Goal: Task Accomplishment & Management: Manage account settings

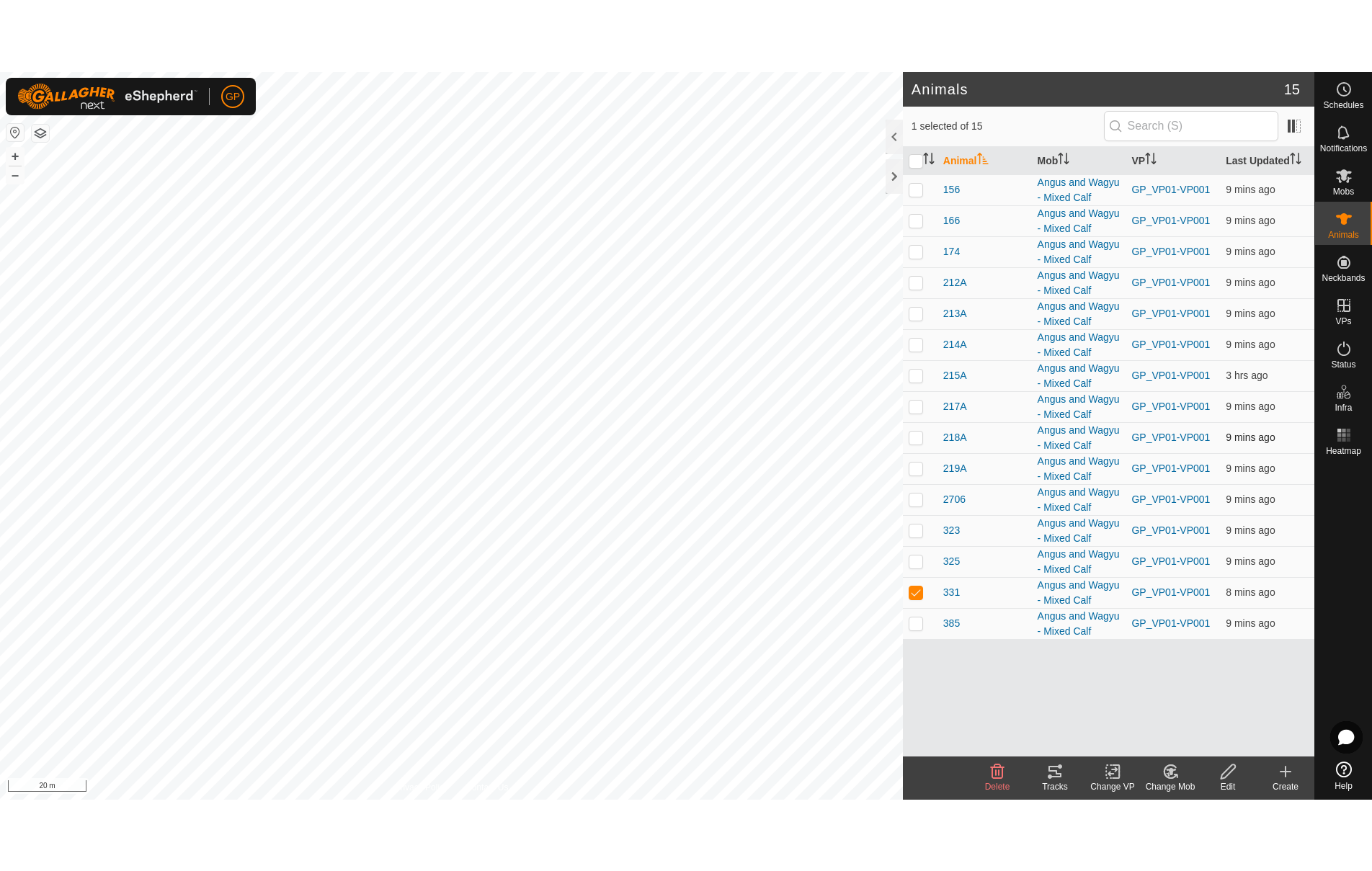
scroll to position [110, 0]
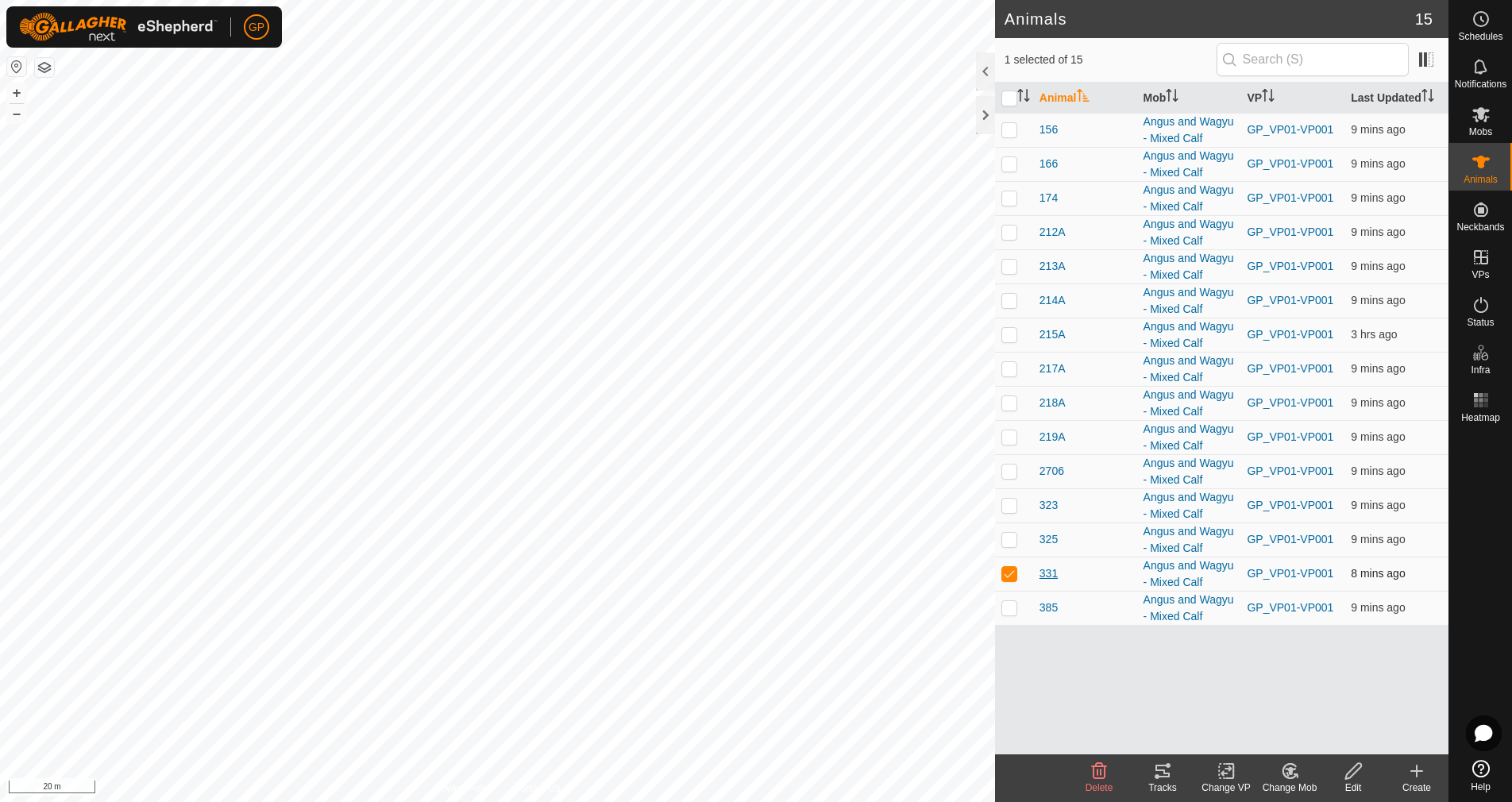
click at [1052, 582] on span "331" at bounding box center [1048, 574] width 18 height 17
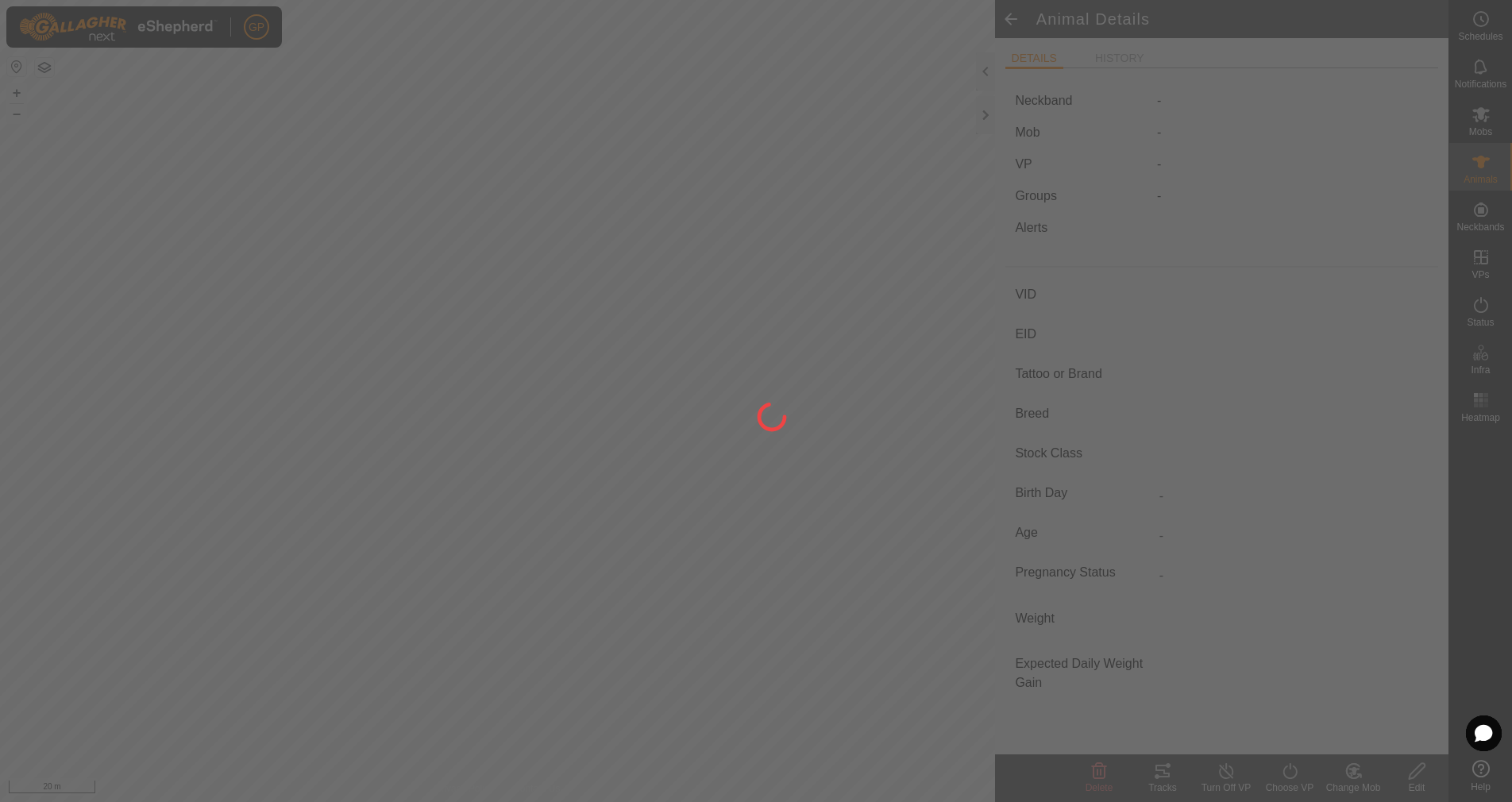
type input "331"
type input "-"
type input "Angus"
type input "-"
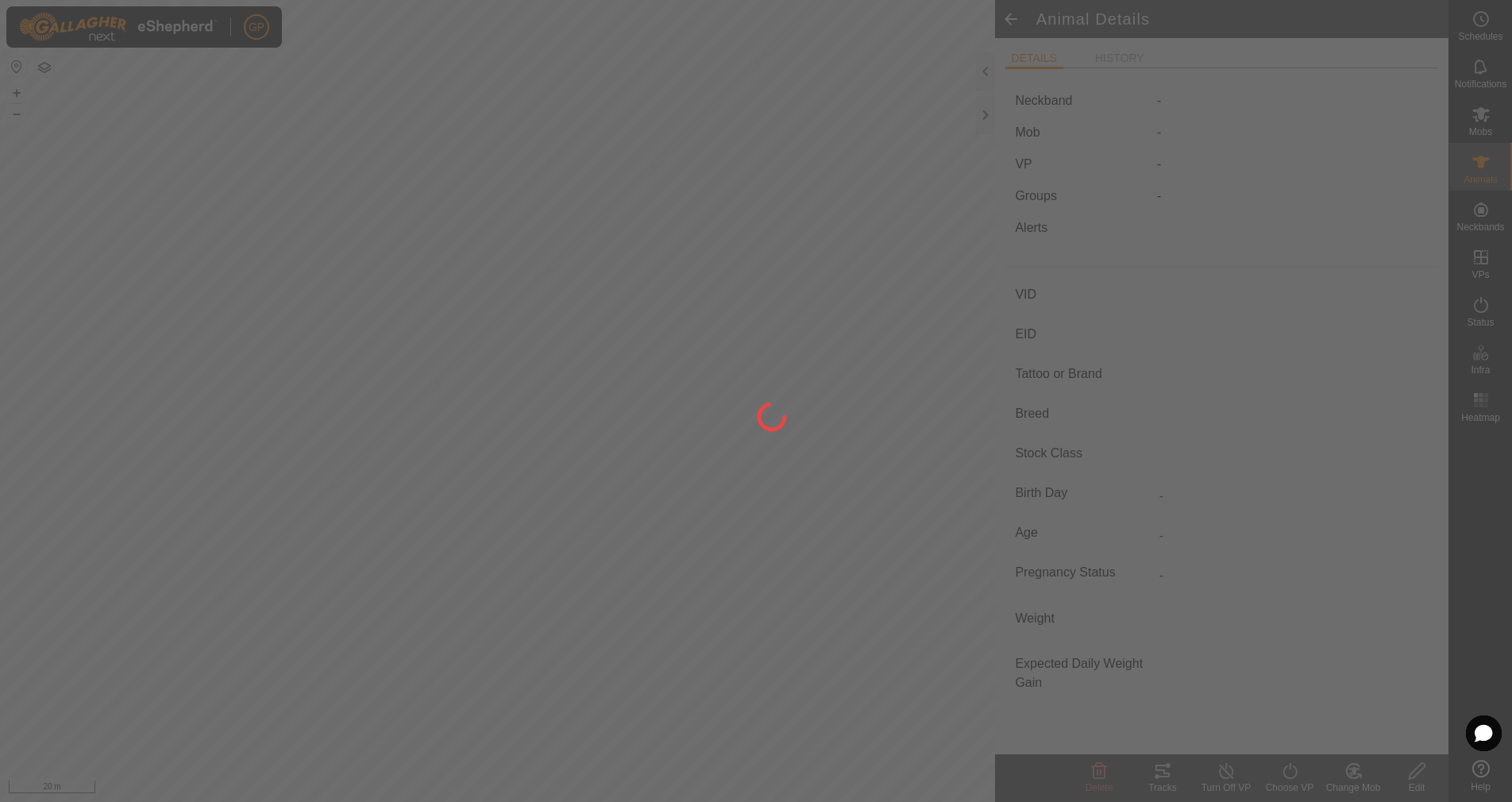
type input "Wet/Lactating"
type input "0 kg"
type input "-"
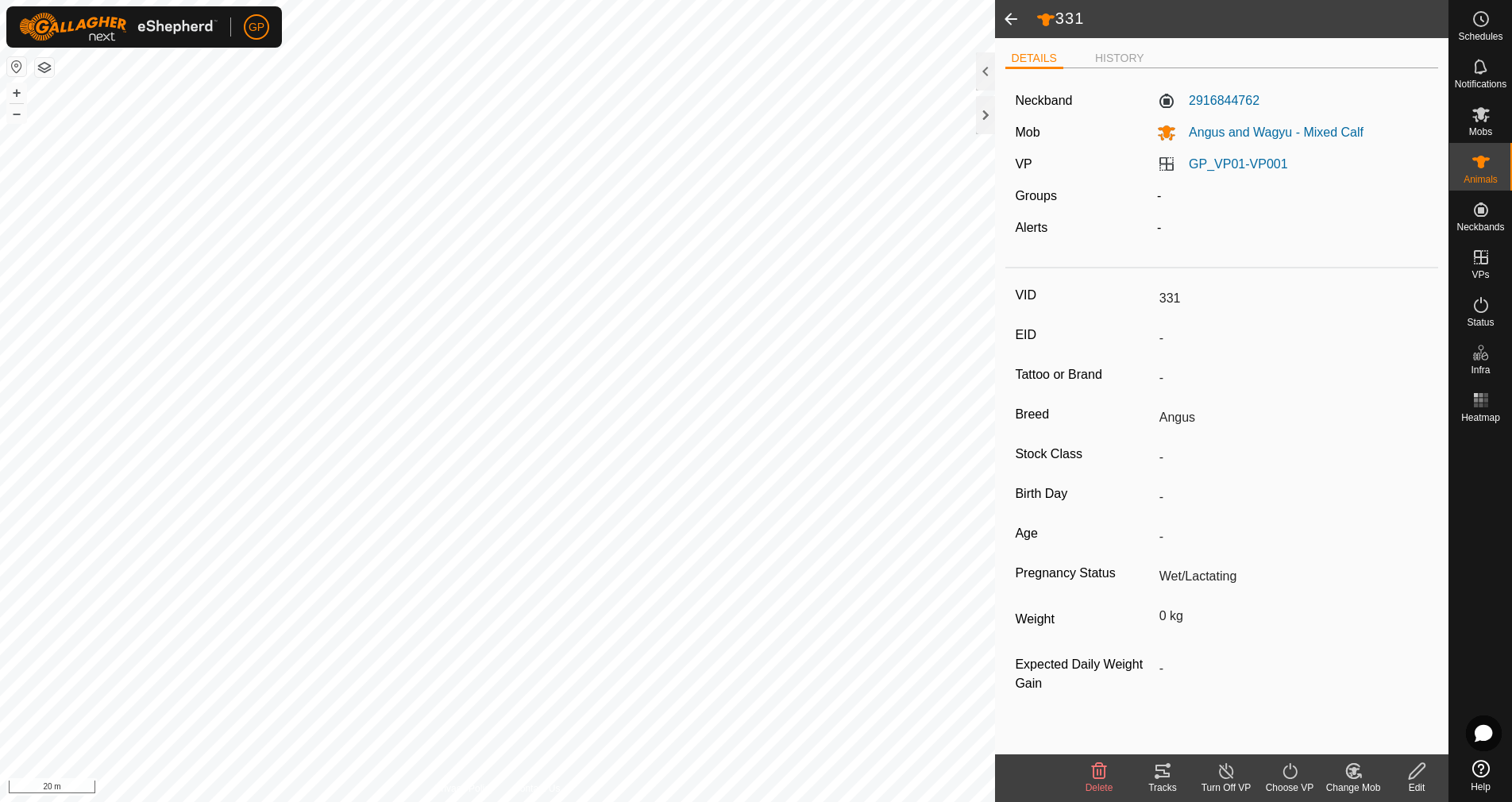
click at [1172, 781] on div "Tracks" at bounding box center [1162, 788] width 64 height 14
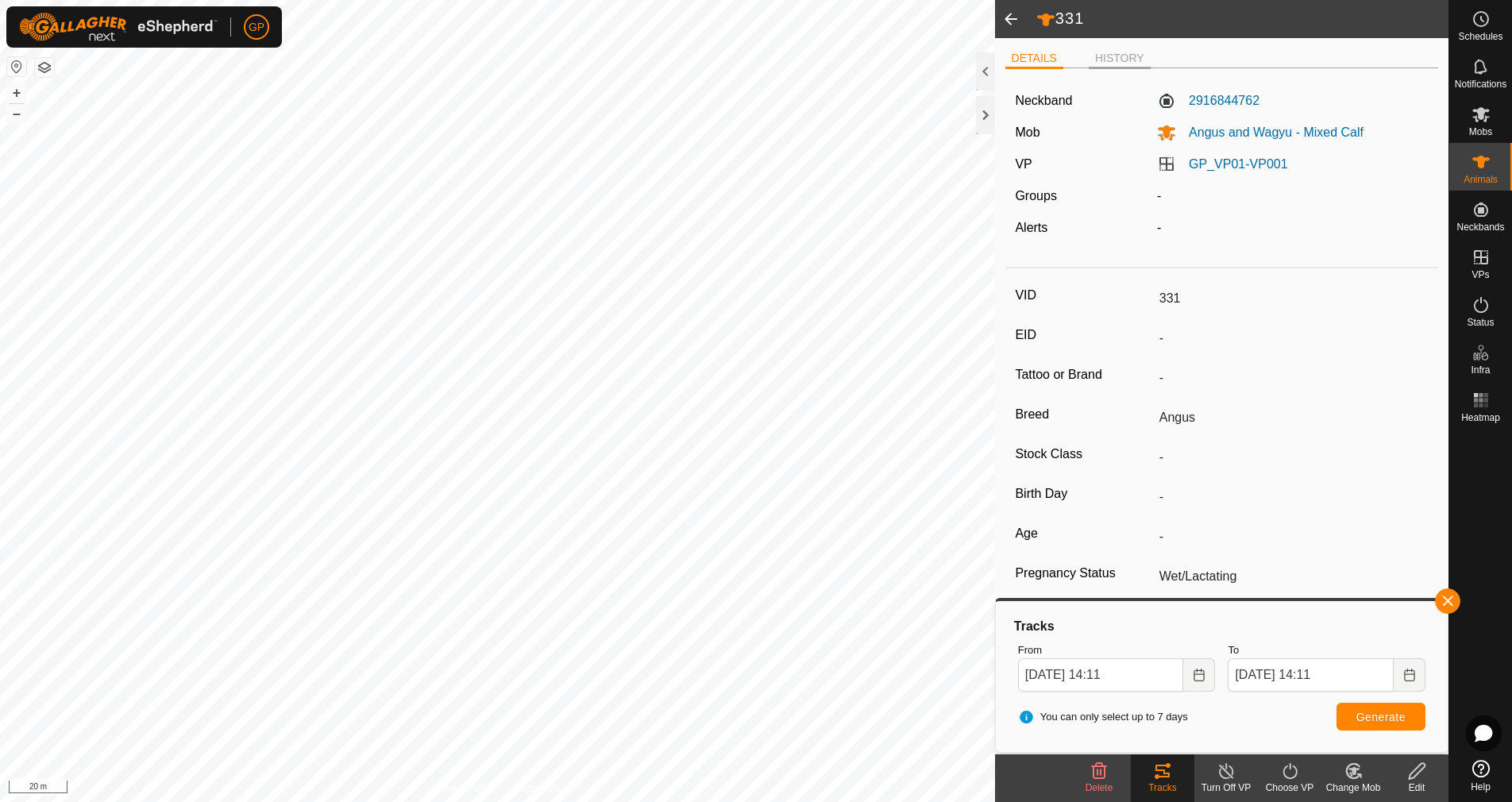
click at [1104, 58] on li "HISTORY" at bounding box center [1120, 60] width 62 height 19
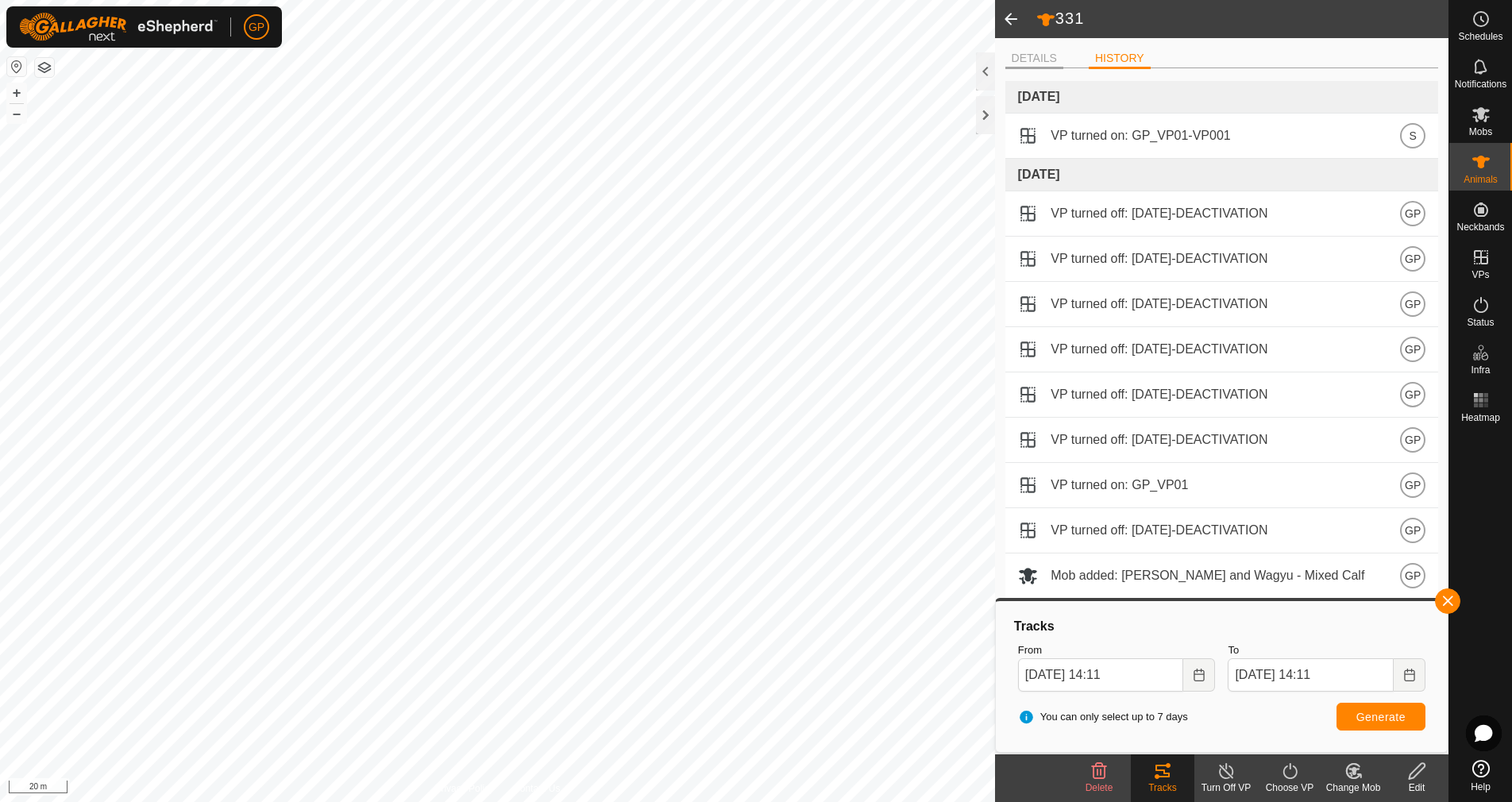
click at [1031, 59] on li "DETAILS" at bounding box center [1034, 60] width 58 height 19
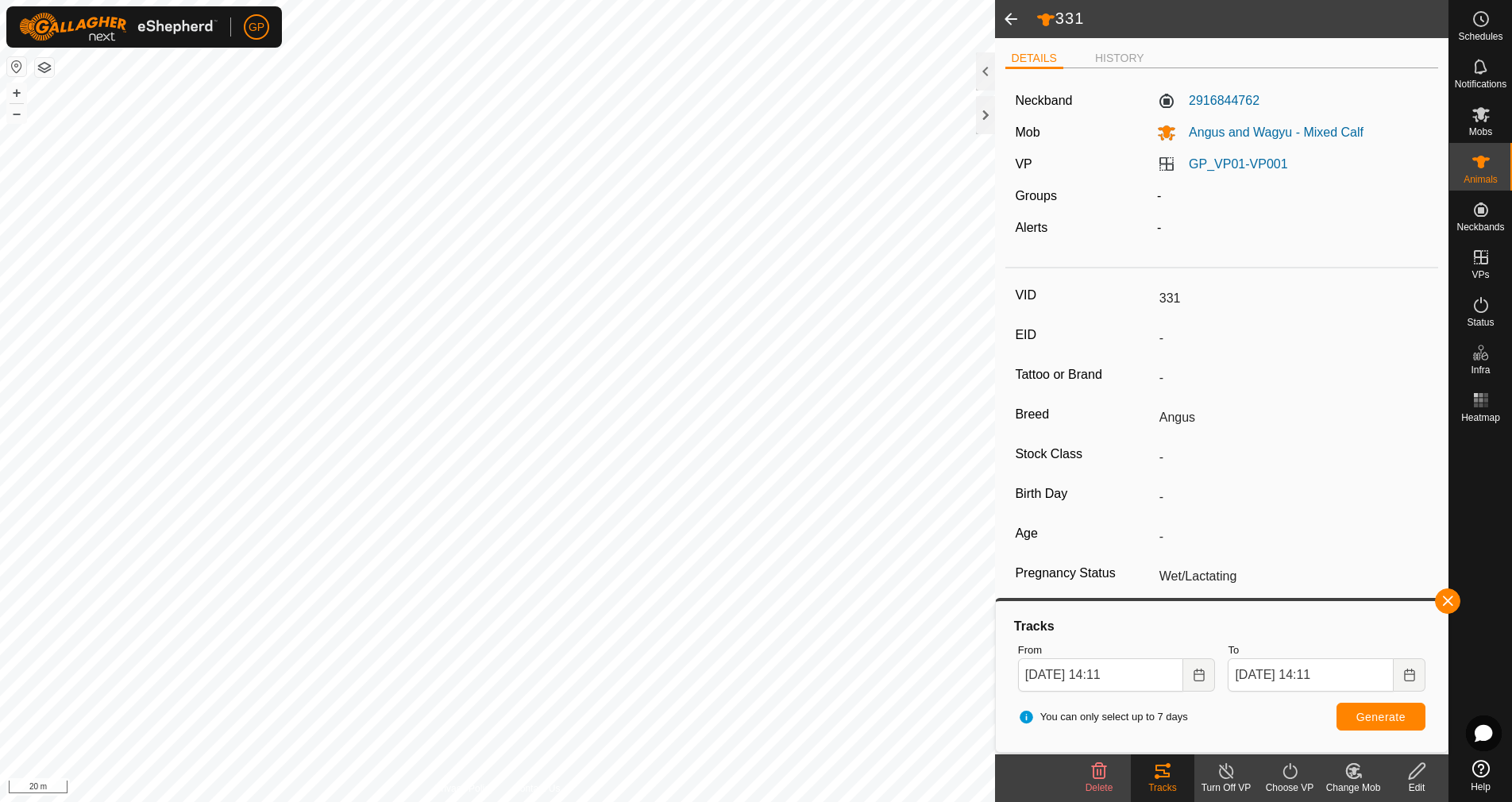
click at [1000, 23] on span at bounding box center [1011, 18] width 32 height 38
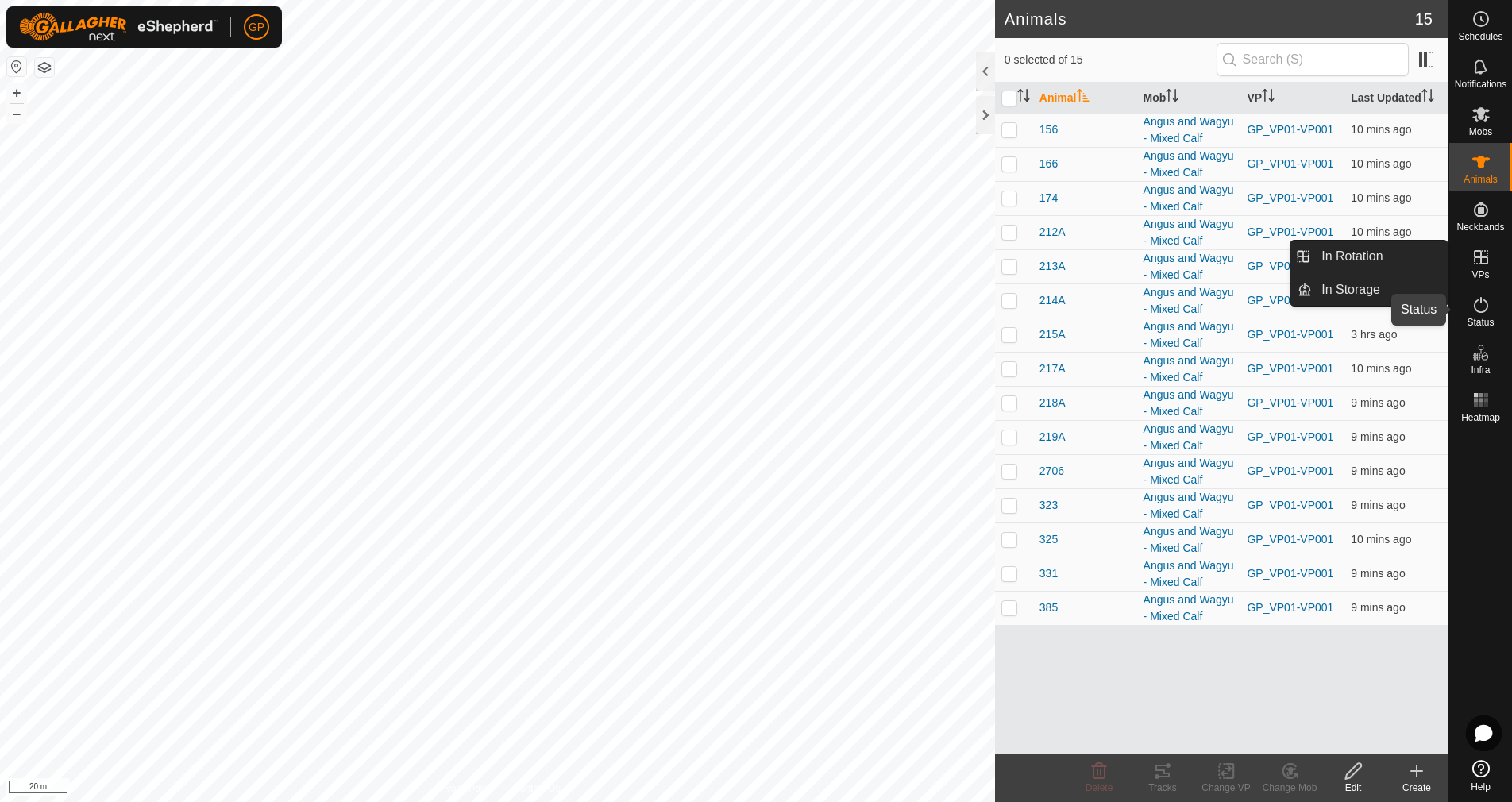
click at [1475, 310] on icon at bounding box center [1480, 305] width 14 height 16
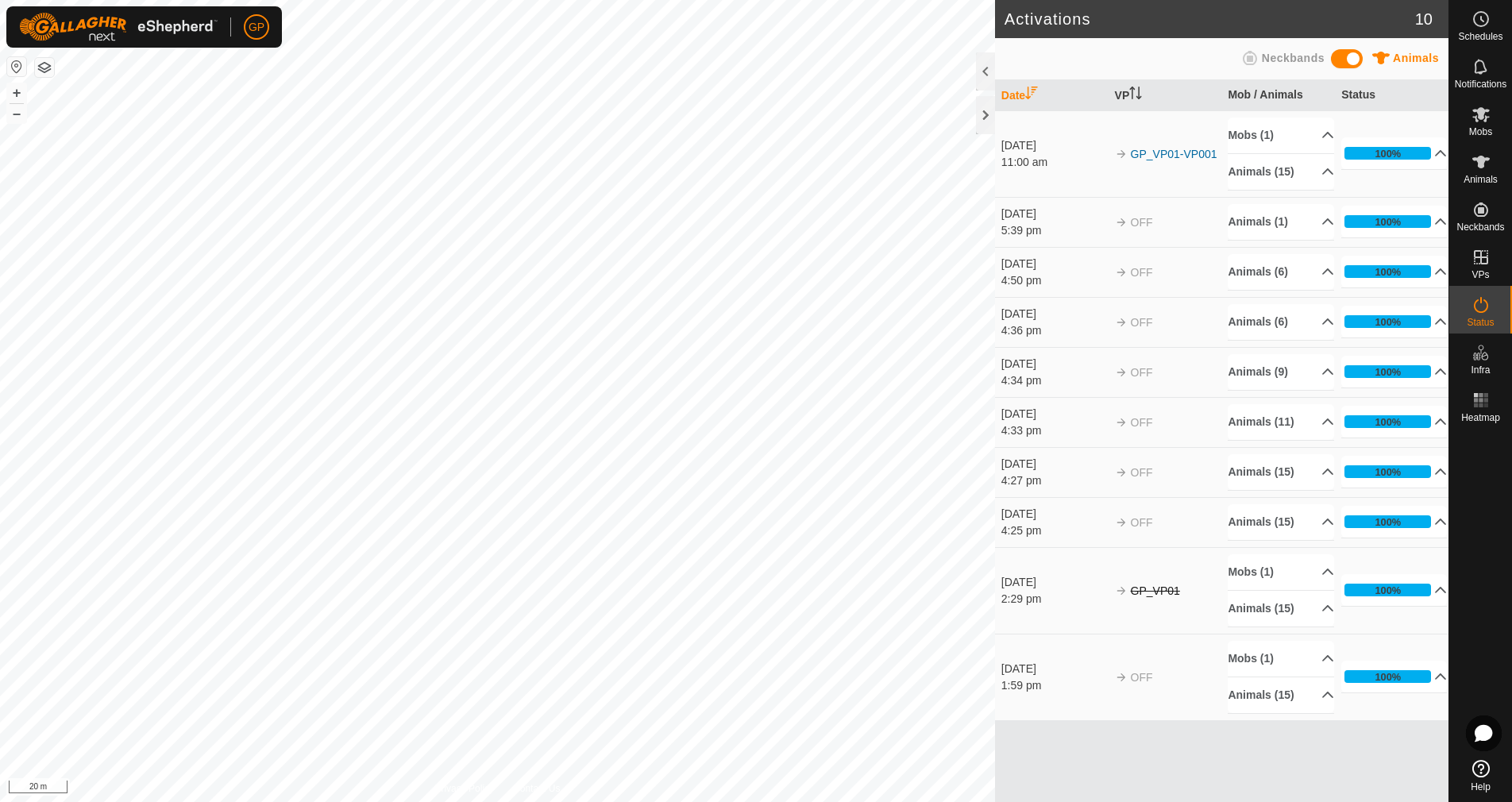
click at [1350, 57] on span at bounding box center [1347, 59] width 32 height 19
click at [1349, 57] on span at bounding box center [1347, 59] width 32 height 19
click at [1483, 398] on rect at bounding box center [1480, 399] width 4 height 4
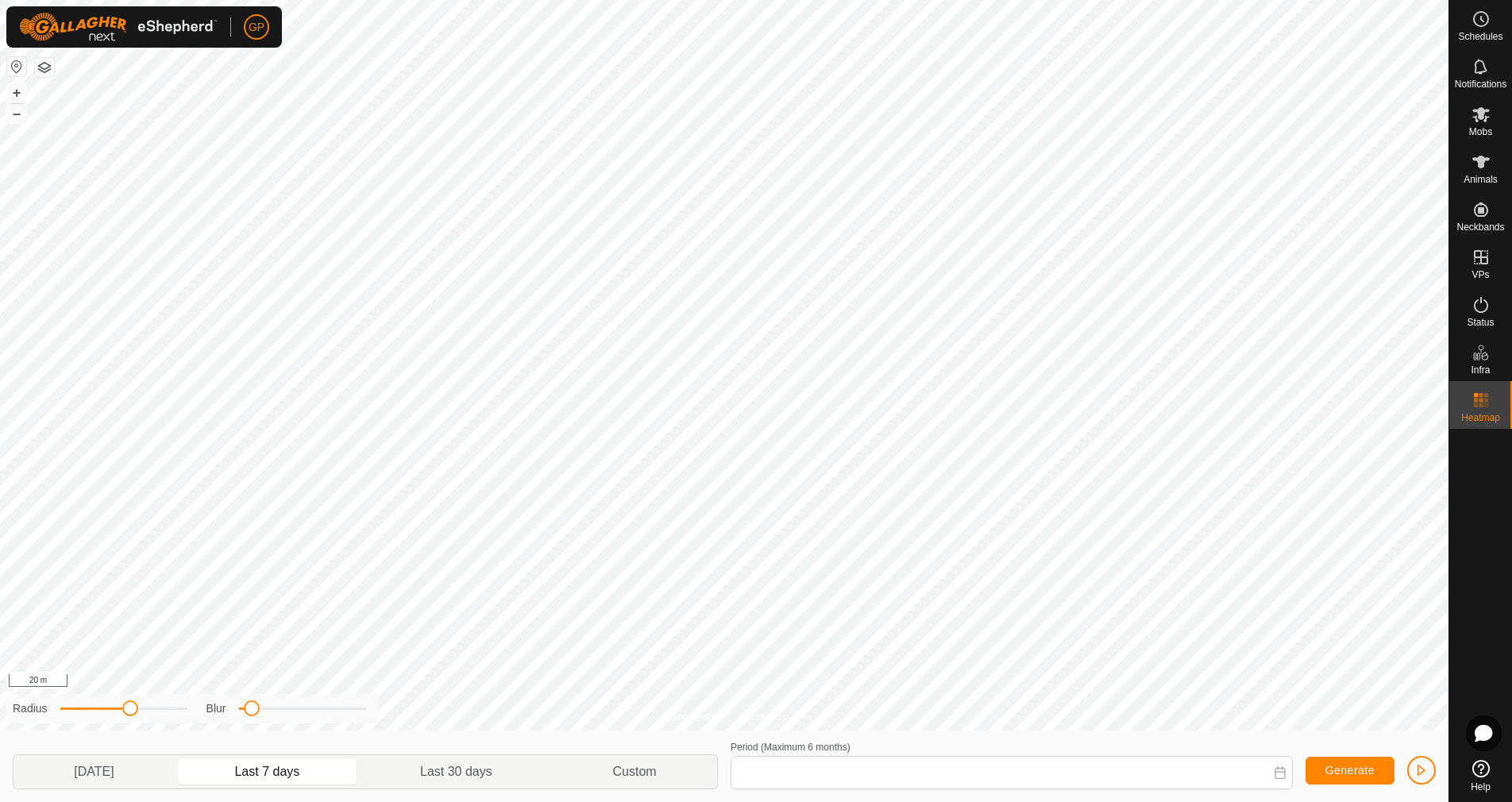
type input "[DATE] - [DATE]"
drag, startPoint x: 131, startPoint y: 711, endPoint x: 224, endPoint y: 716, distance: 93.1
click at [224, 716] on div "Radius Blur" at bounding box center [193, 709] width 372 height 29
click at [477, 718] on div "Privacy Policy Contact Us 214A 0996204216 Angus and Wagyu - Mixed Calf GP_VP01-…" at bounding box center [724, 401] width 1448 height 802
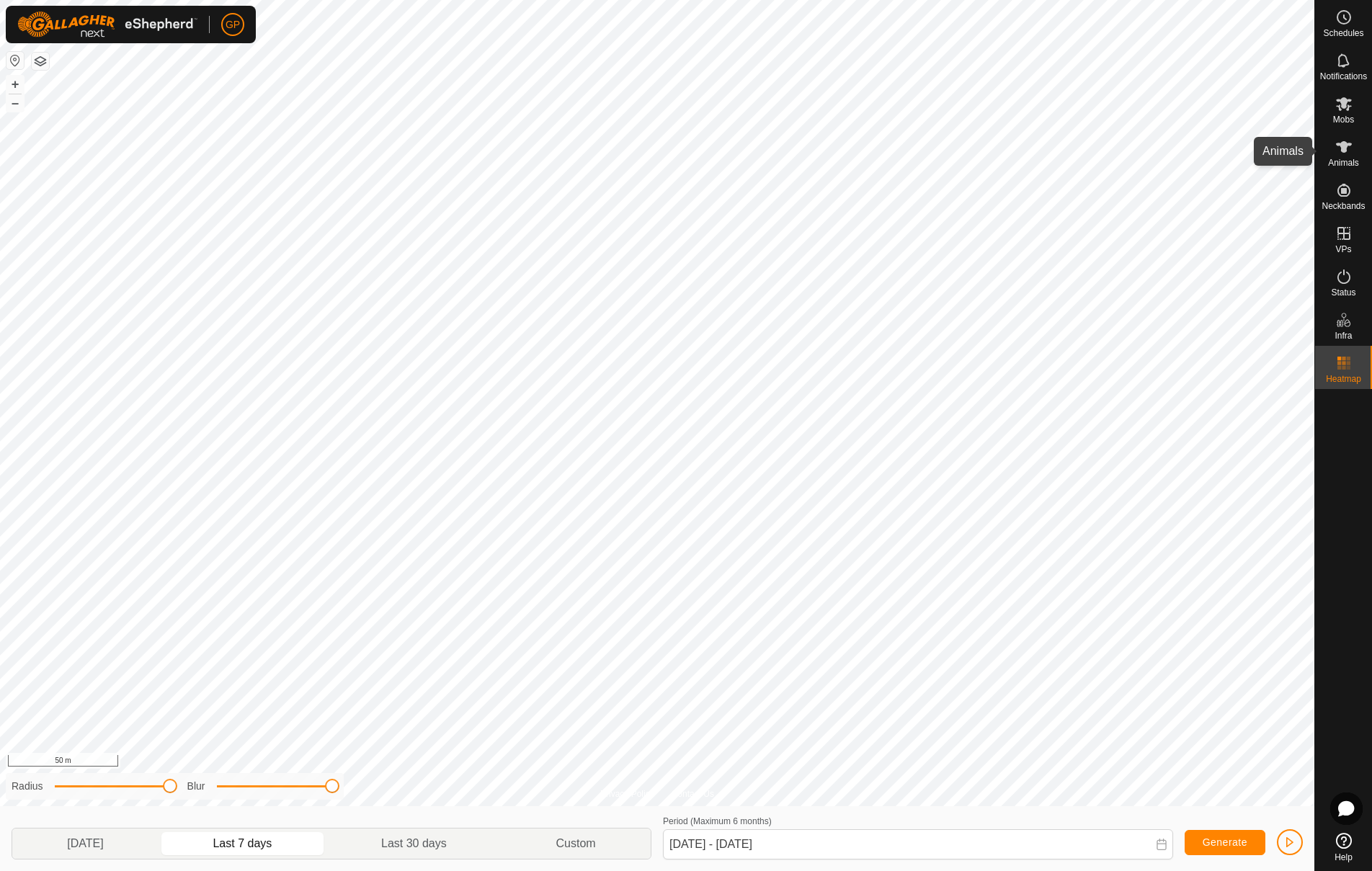
click at [1348, 151] on icon at bounding box center [1343, 147] width 18 height 17
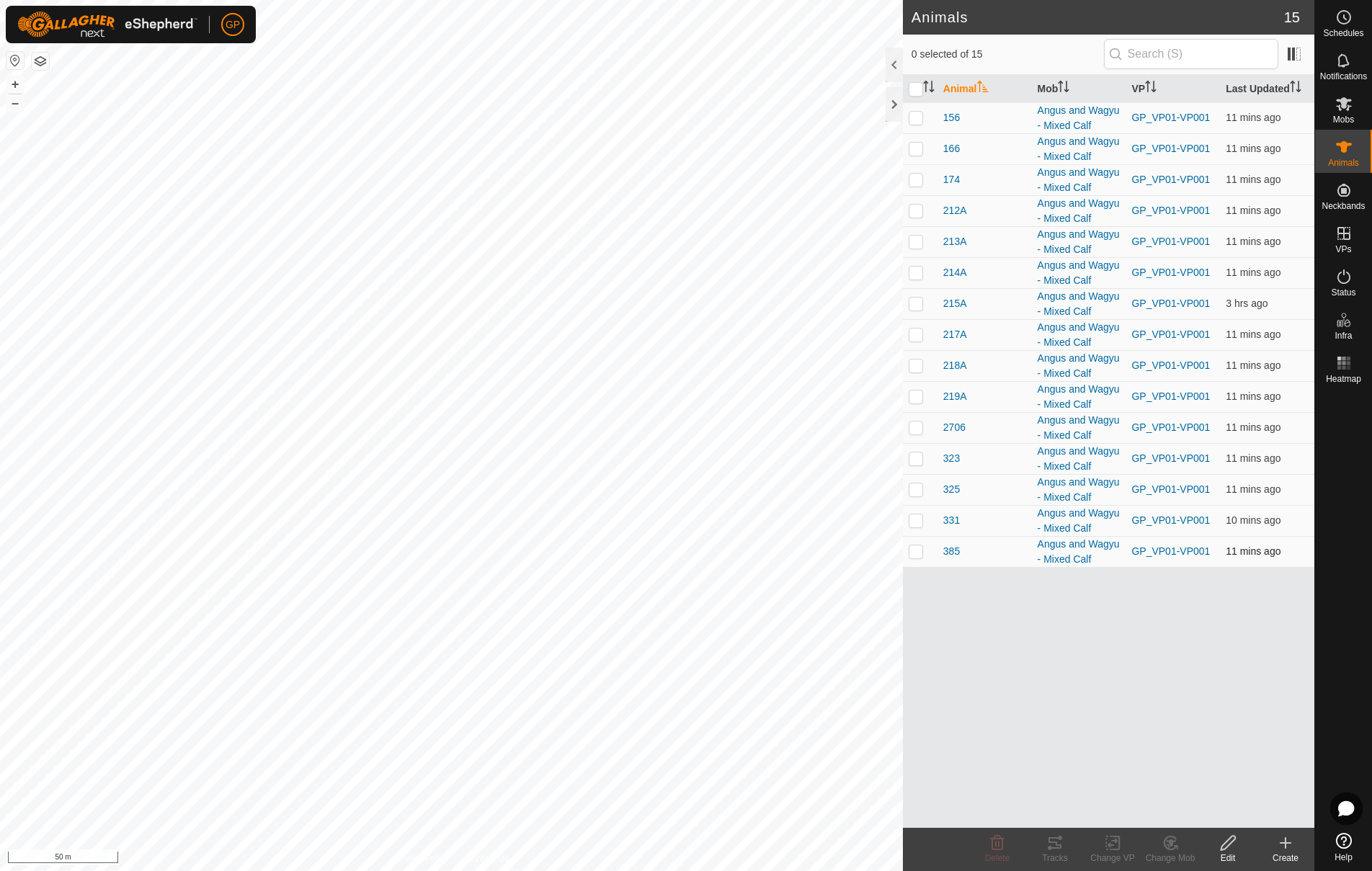
click at [918, 554] on p-checkbox at bounding box center [915, 551] width 14 height 11
click at [918, 555] on p-checkbox at bounding box center [915, 551] width 14 height 11
checkbox input "false"
click at [893, 69] on div at bounding box center [894, 64] width 18 height 34
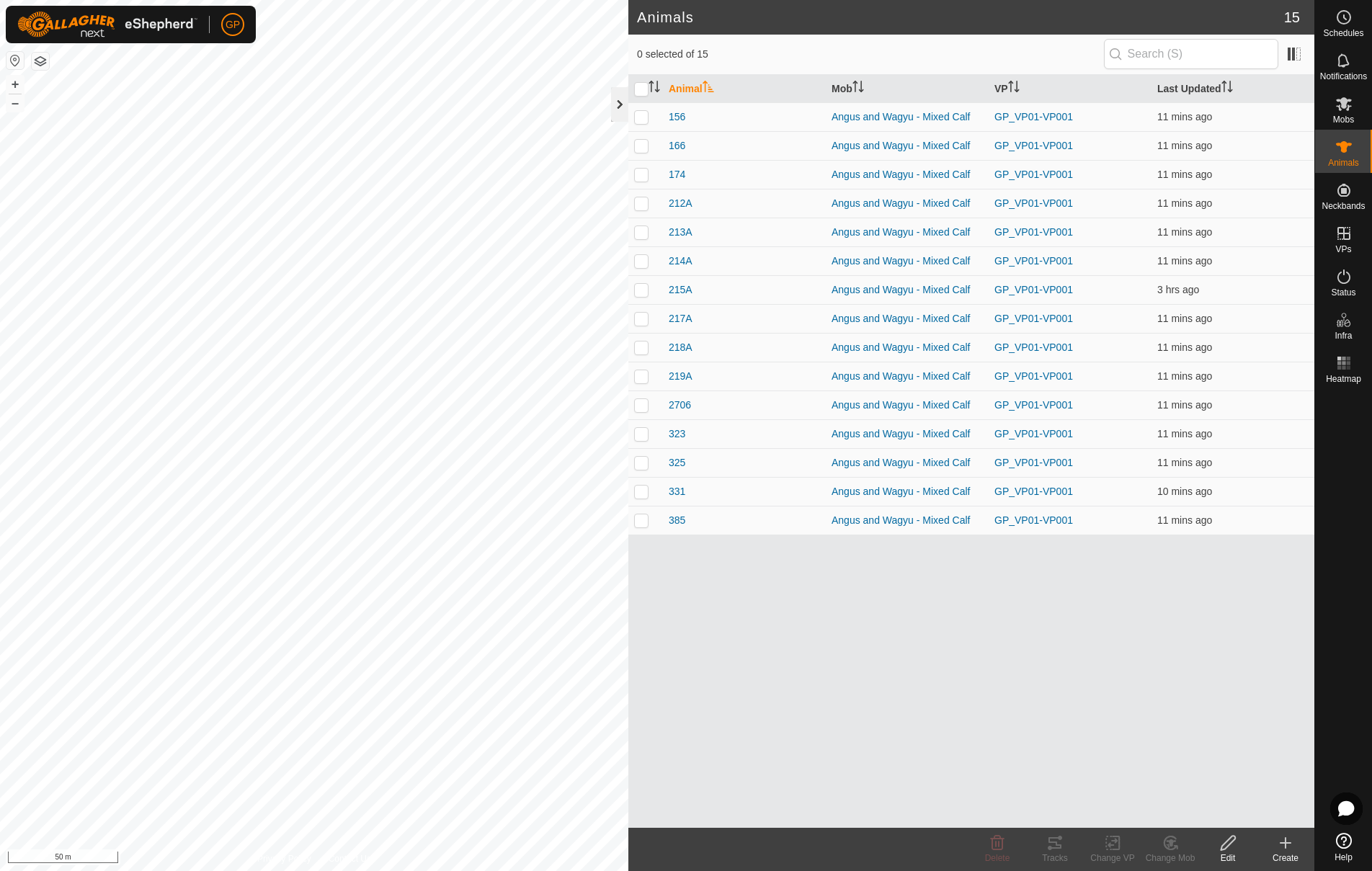
click at [619, 106] on div at bounding box center [619, 104] width 18 height 34
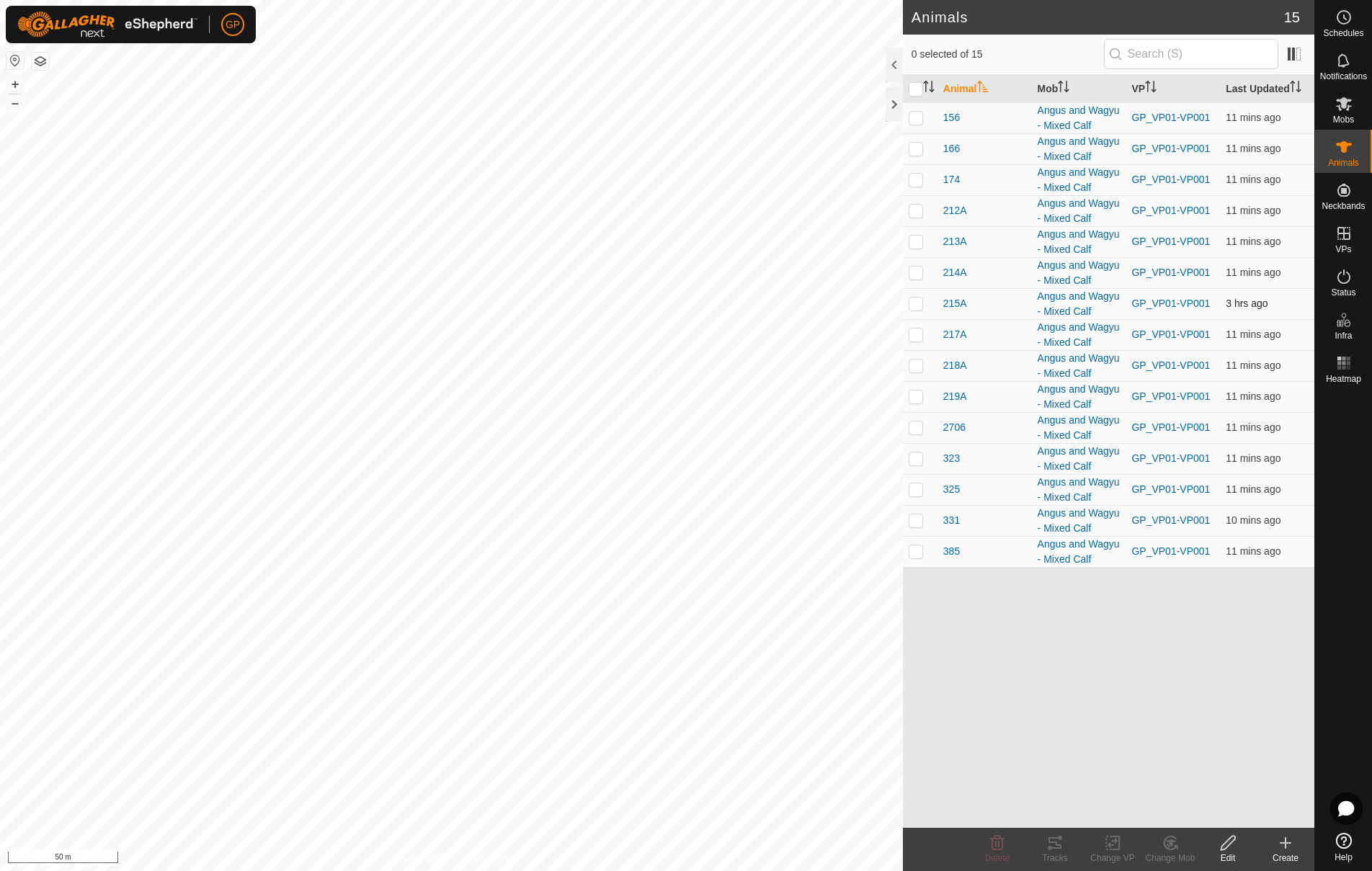
click at [919, 303] on p-checkbox at bounding box center [915, 303] width 14 height 11
click at [918, 303] on p-checkbox at bounding box center [915, 303] width 14 height 11
click at [916, 303] on p-checkbox at bounding box center [915, 303] width 14 height 11
checkbox input "false"
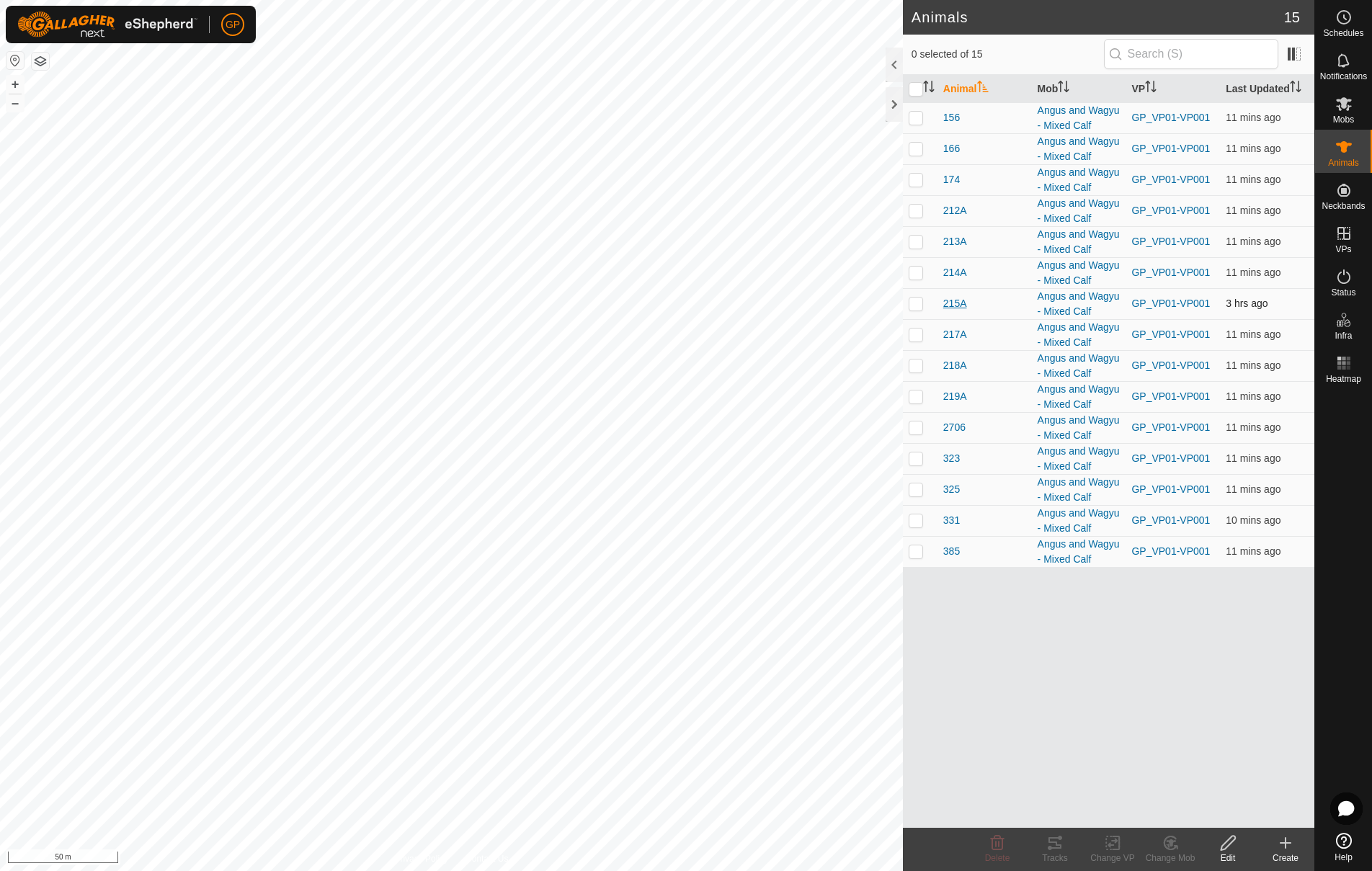
click at [955, 304] on span "215A" at bounding box center [954, 304] width 24 height 15
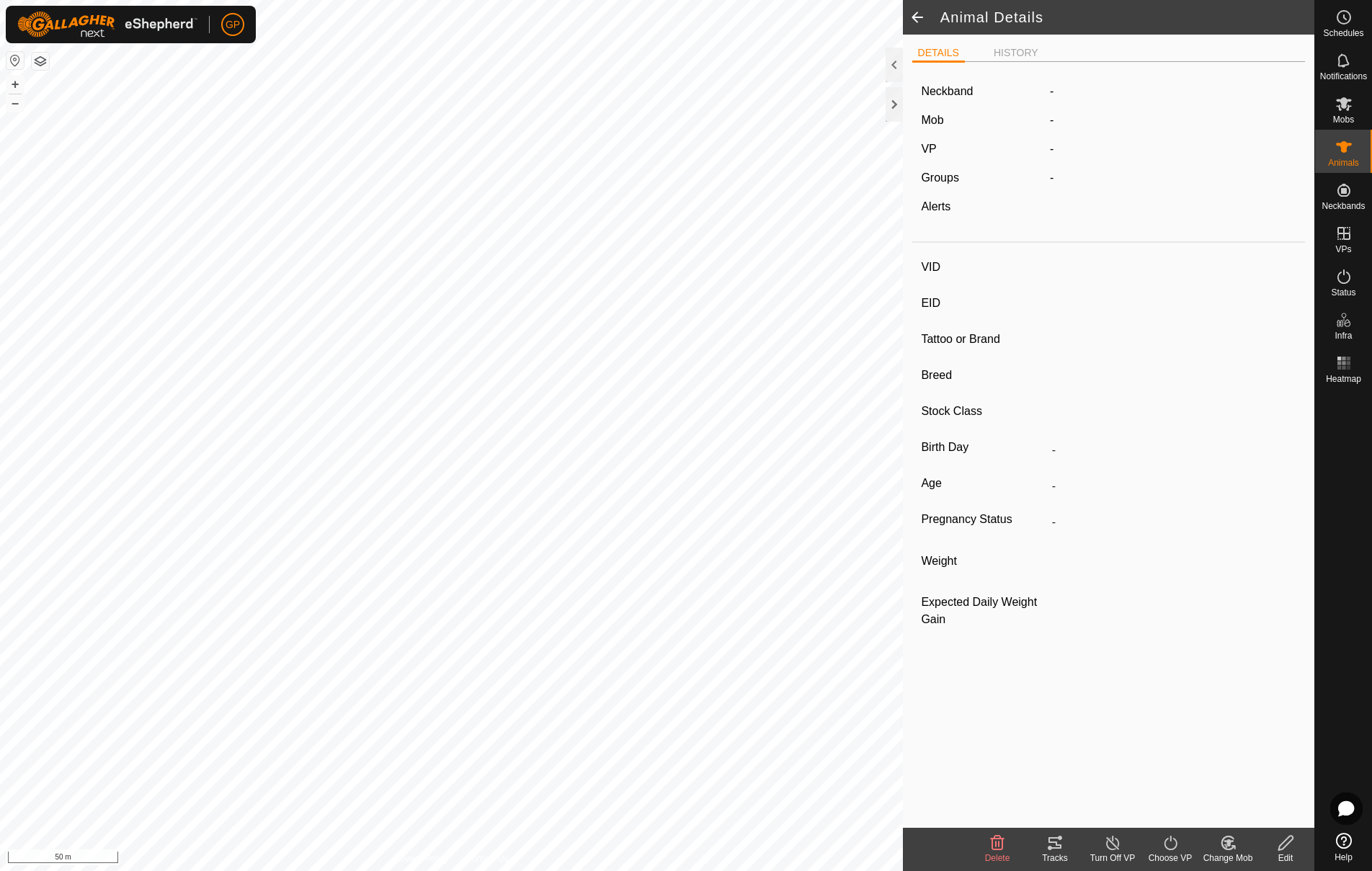
type input "215A"
type input "-"
type input "Wagyu"
type input "-"
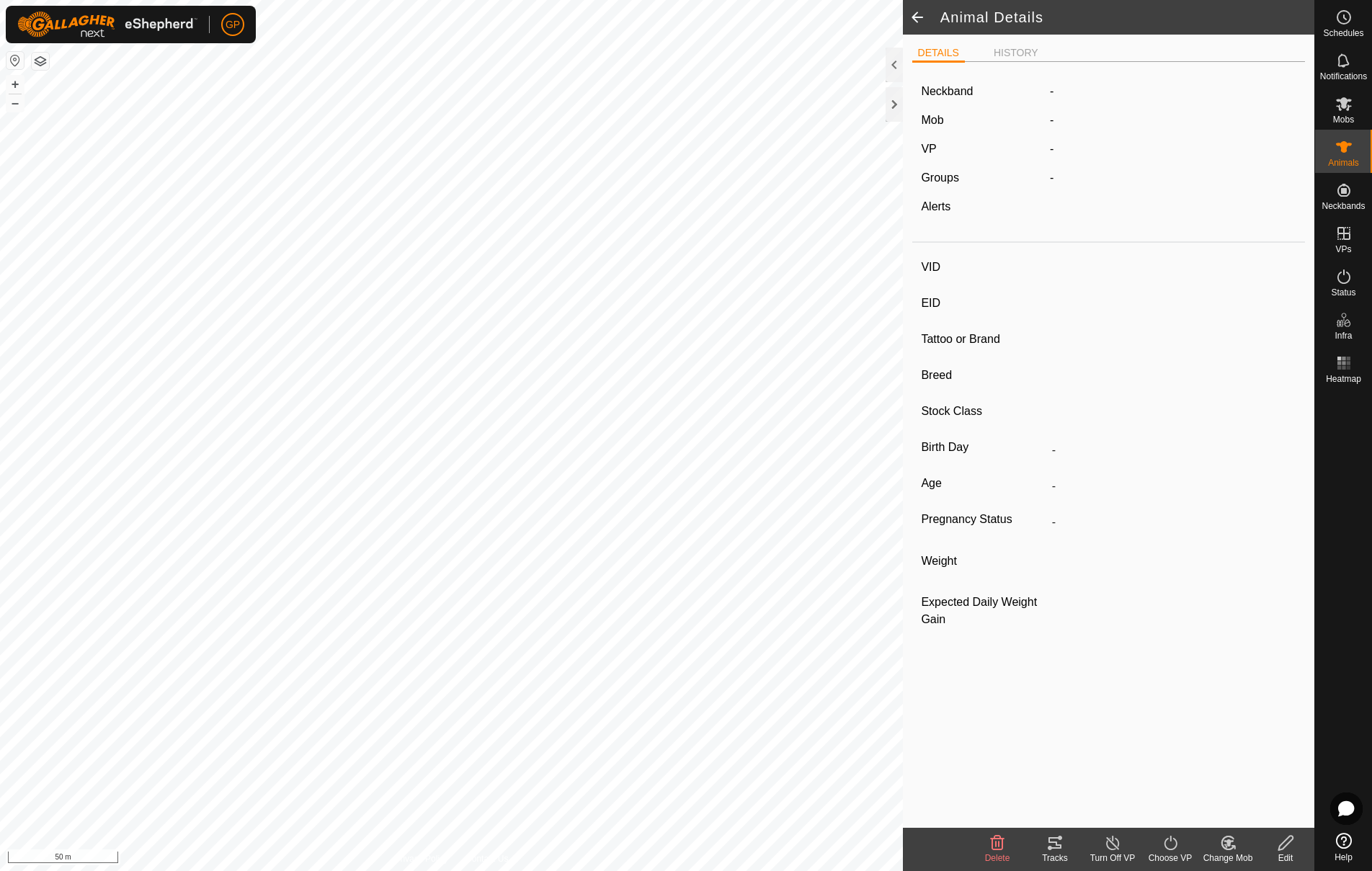
type input "Wet/Lactating"
type input "0 kg"
type input "-"
click at [1010, 47] on li "HISTORY" at bounding box center [1016, 54] width 56 height 17
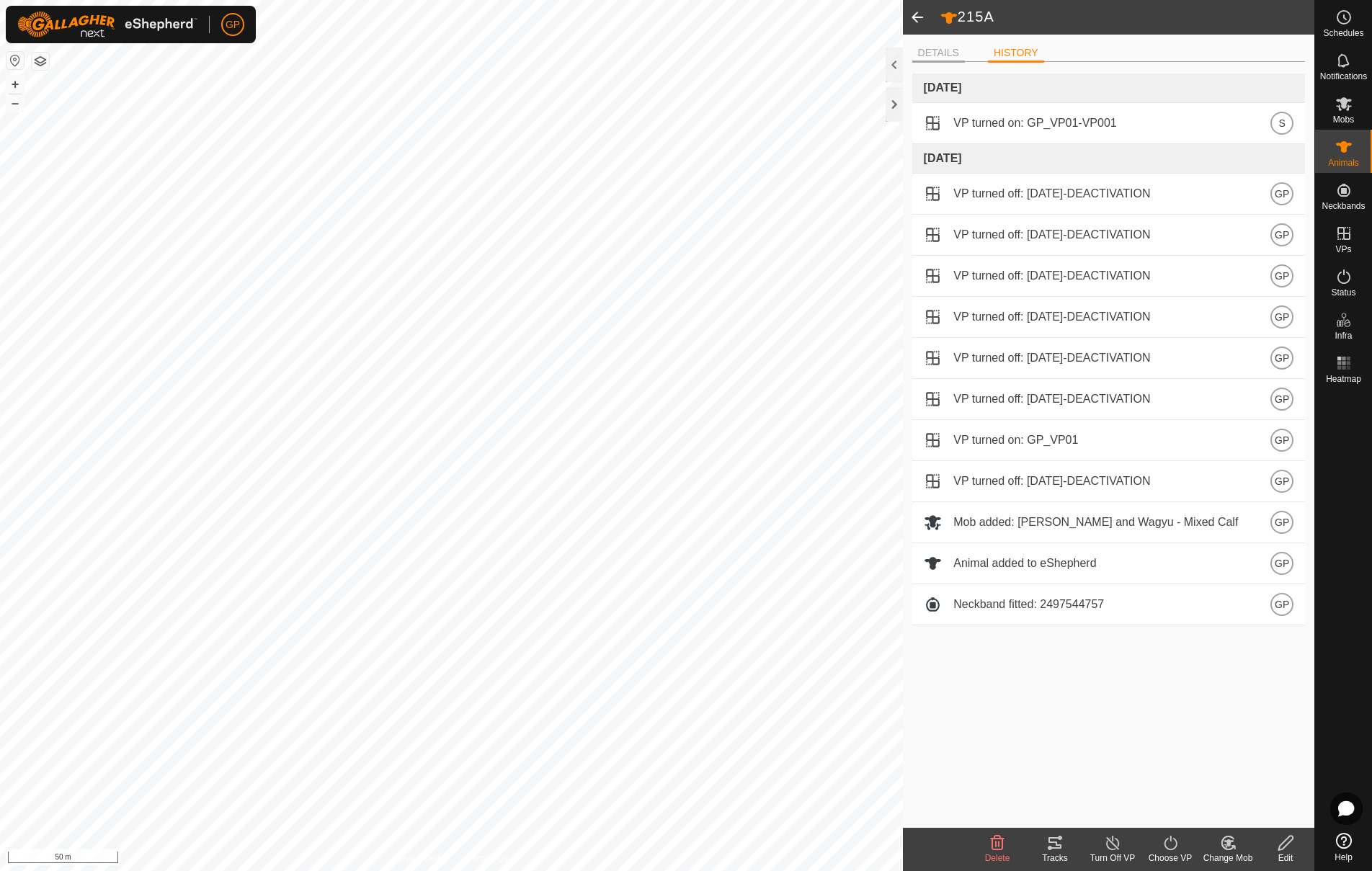
click at [947, 47] on li "DETAILS" at bounding box center [938, 54] width 53 height 17
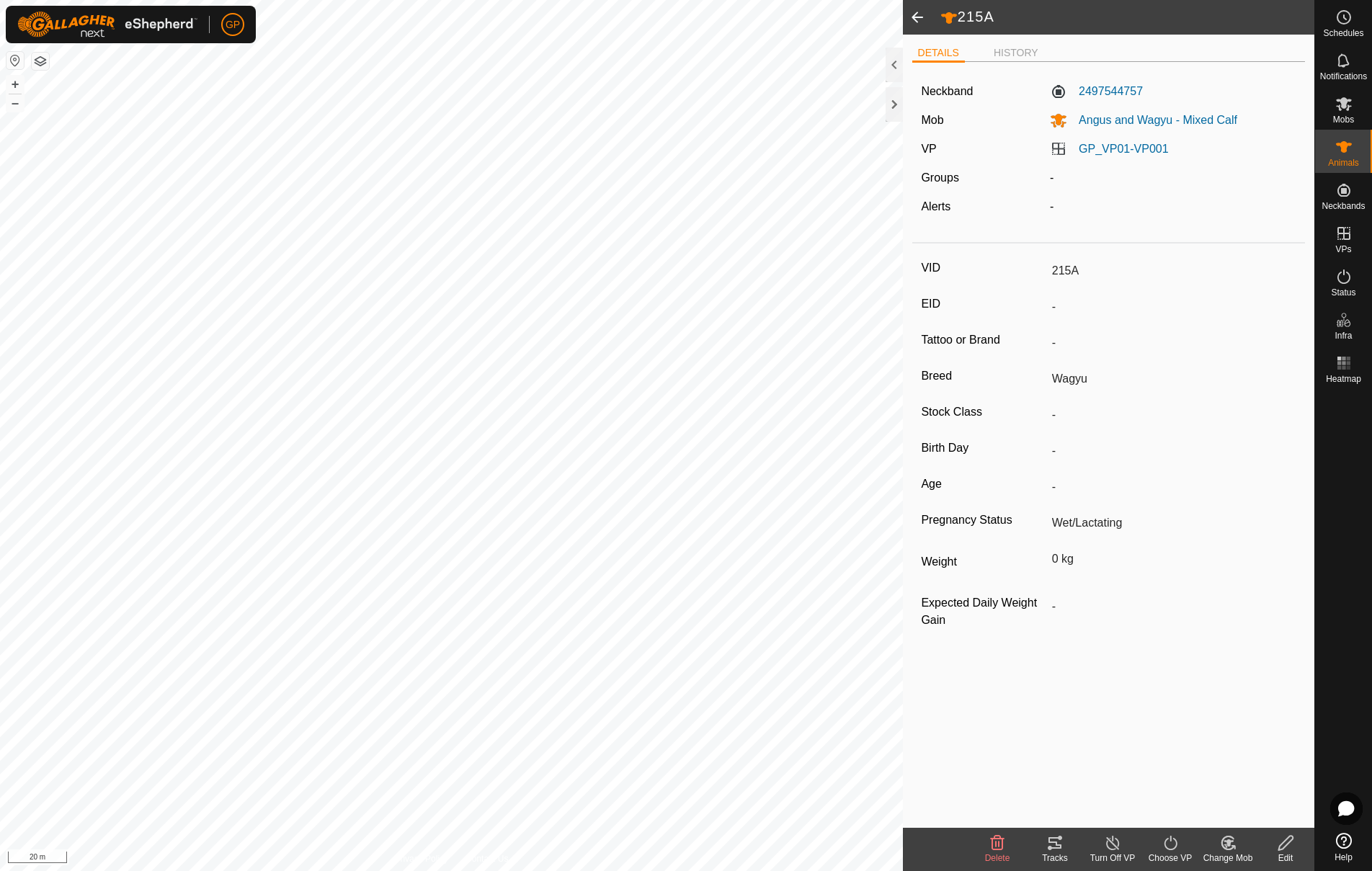
click at [922, 15] on span at bounding box center [917, 17] width 29 height 34
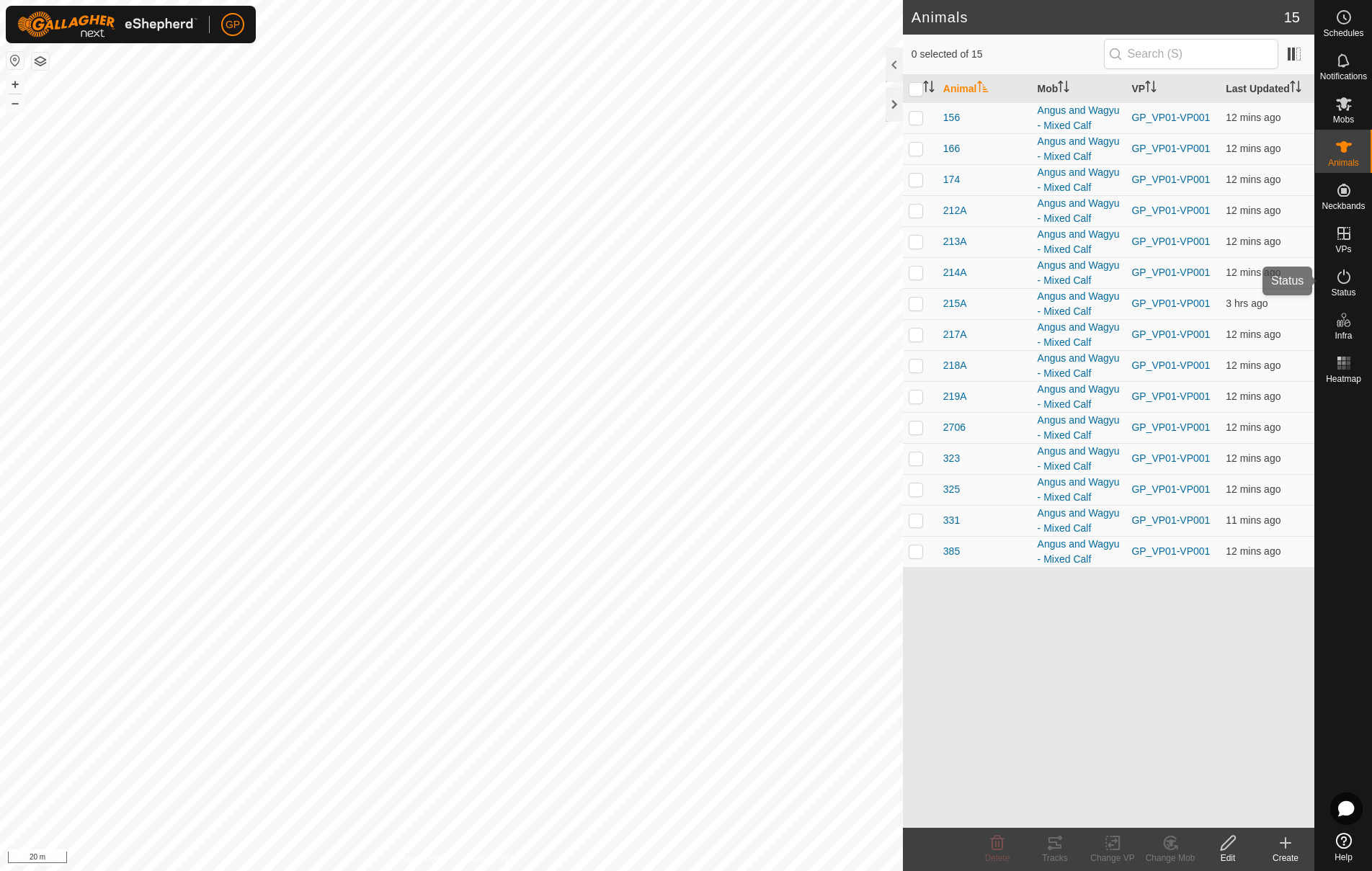
click at [1340, 279] on icon at bounding box center [1343, 276] width 18 height 17
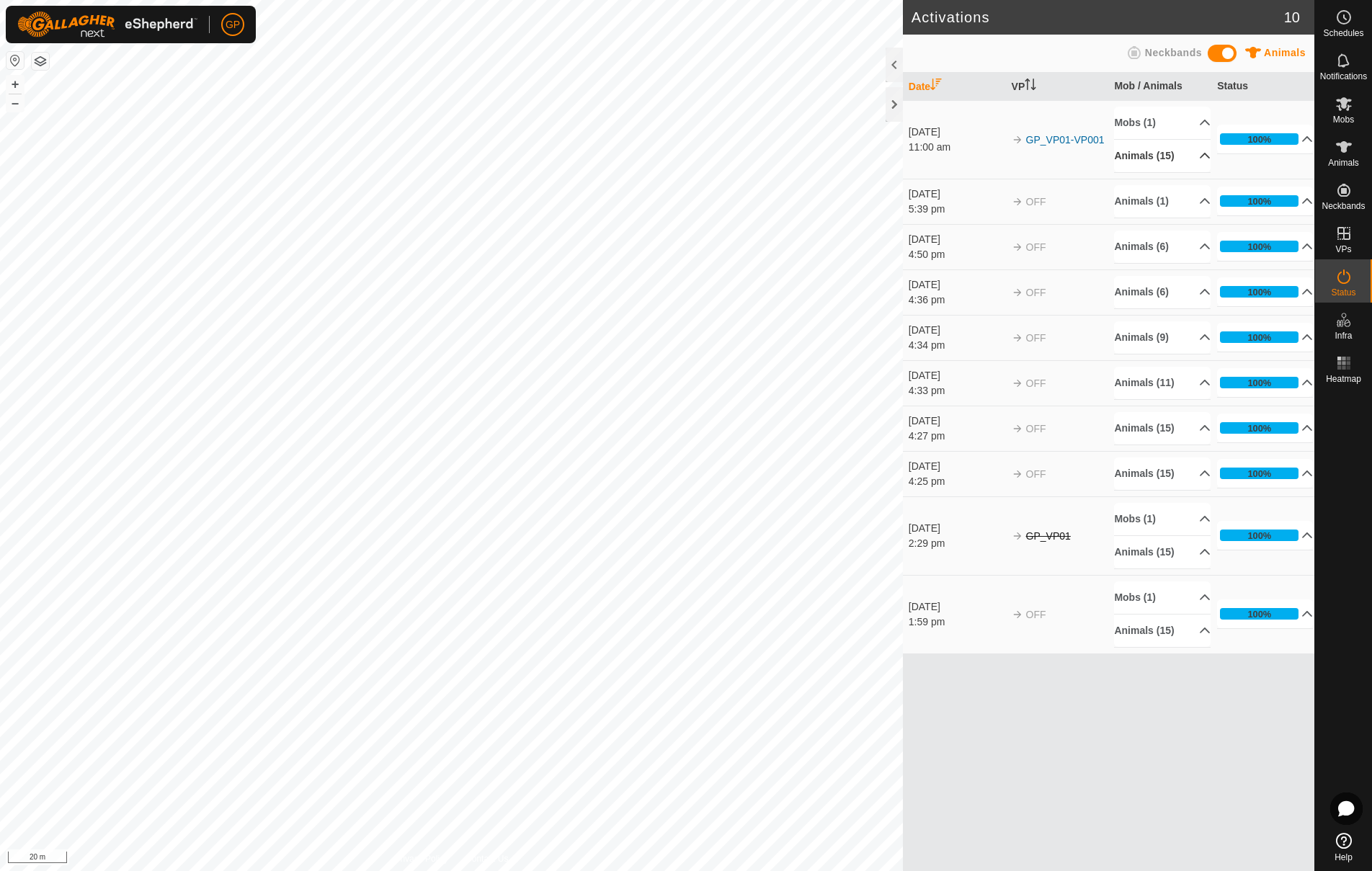
click at [1198, 159] on p-accordion-header "Animals (15)" at bounding box center [1162, 156] width 96 height 33
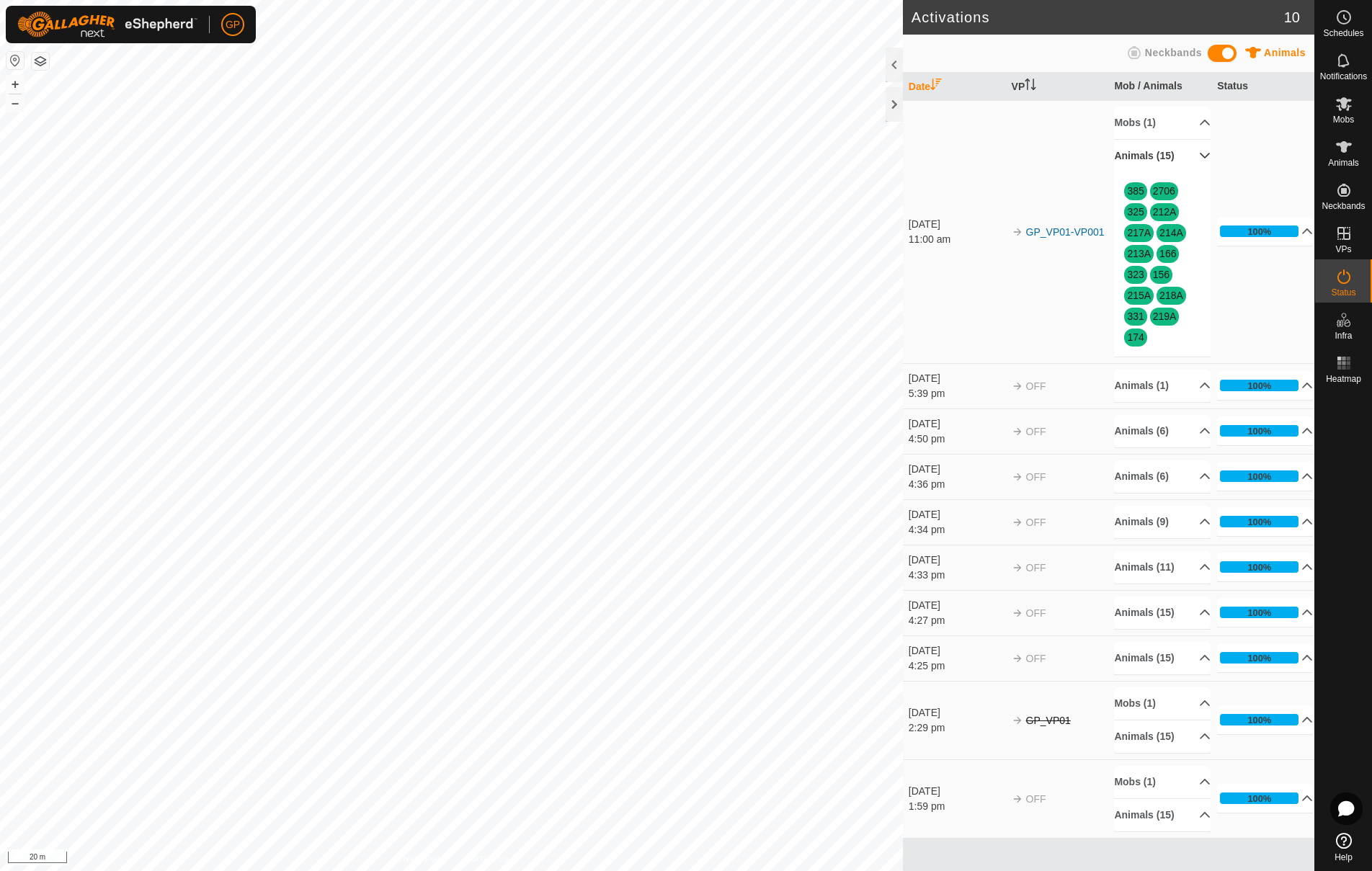
click at [1197, 155] on p-accordion-header "Animals (15)" at bounding box center [1162, 156] width 96 height 33
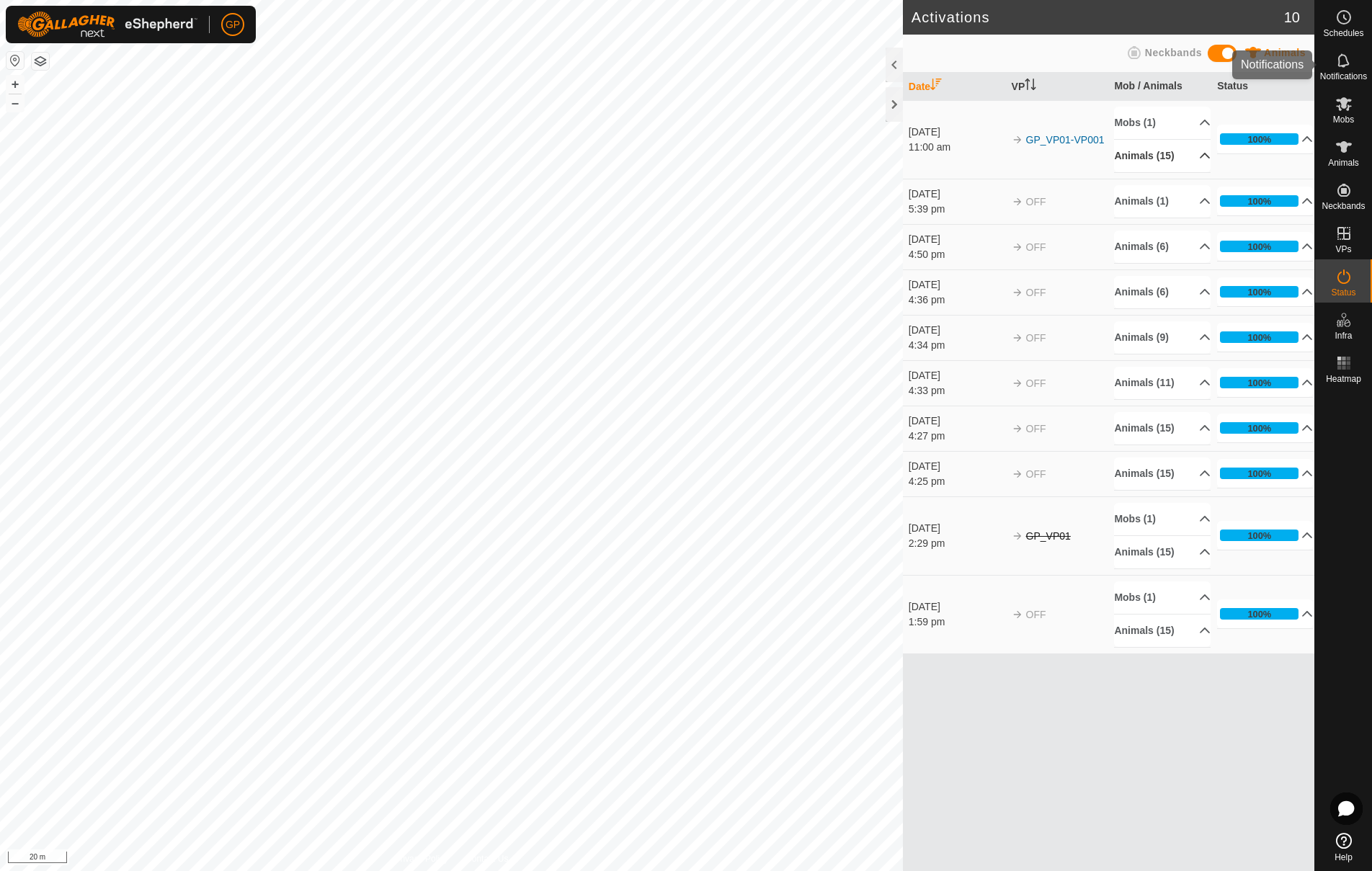
click at [1335, 69] on es-notification-svg-icon at bounding box center [1344, 60] width 26 height 23
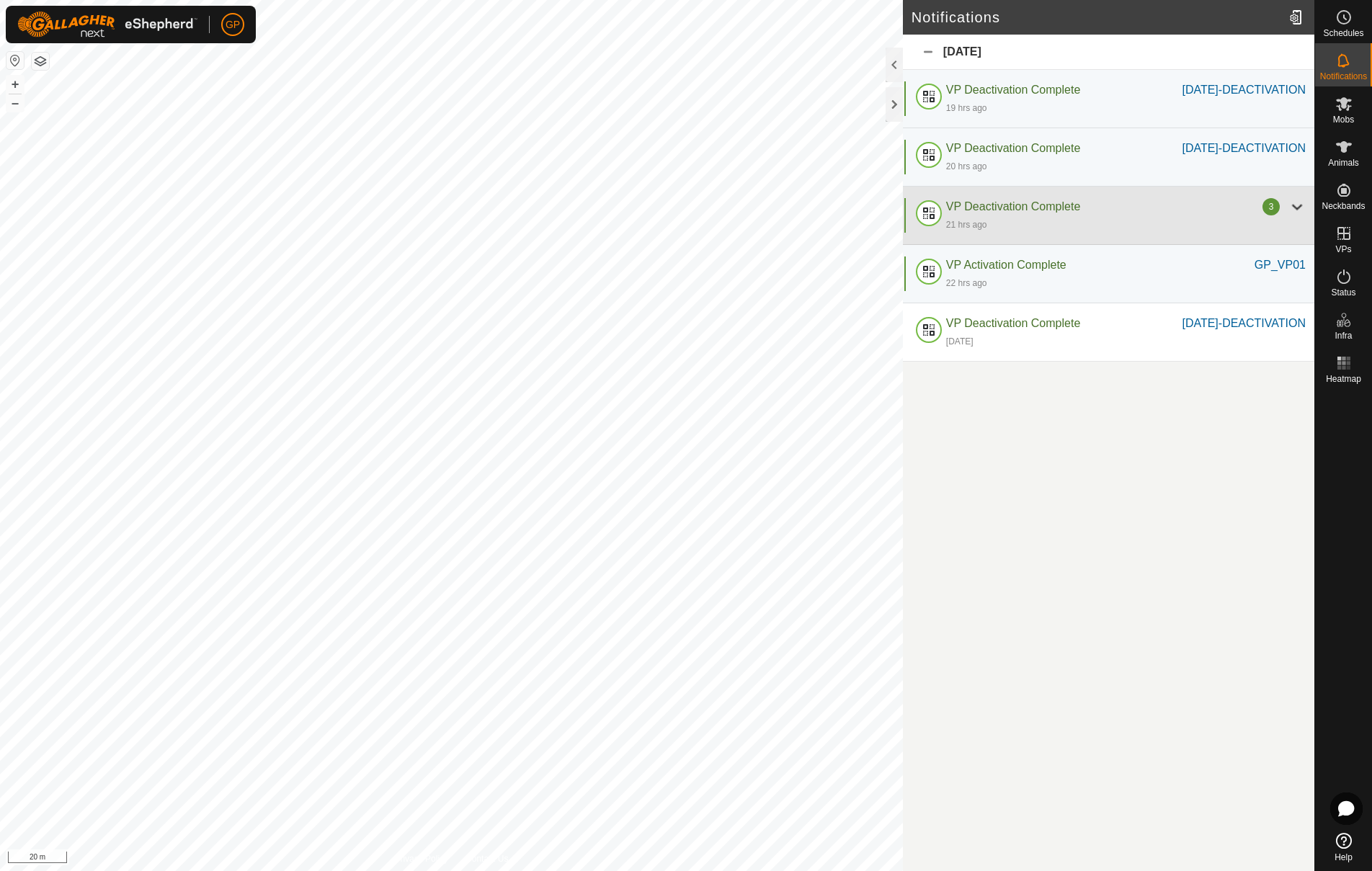
click at [1295, 215] on div at bounding box center [1297, 206] width 18 height 17
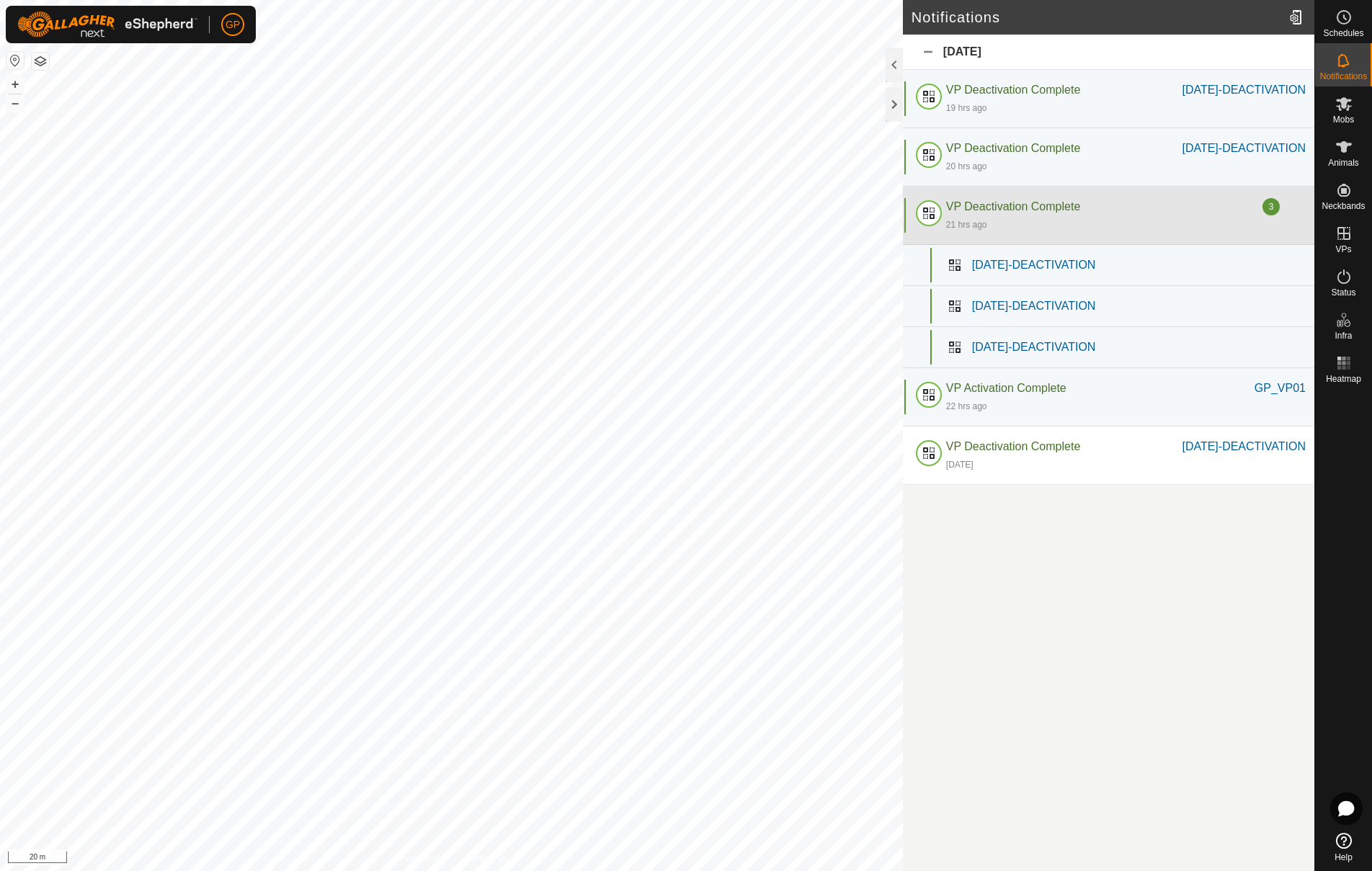
click at [1295, 215] on div at bounding box center [1297, 206] width 18 height 17
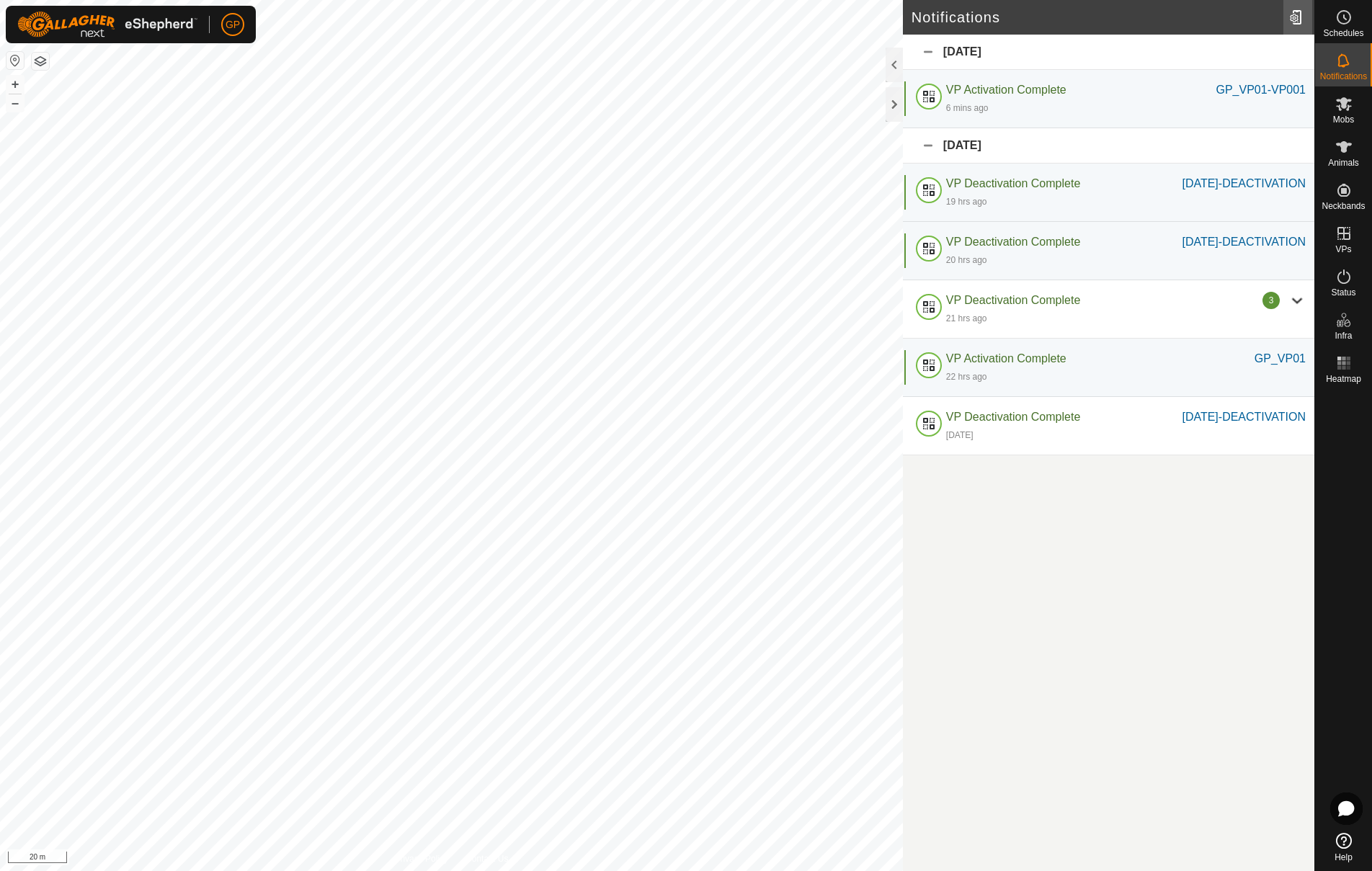
click at [1291, 17] on div at bounding box center [1297, 17] width 29 height 40
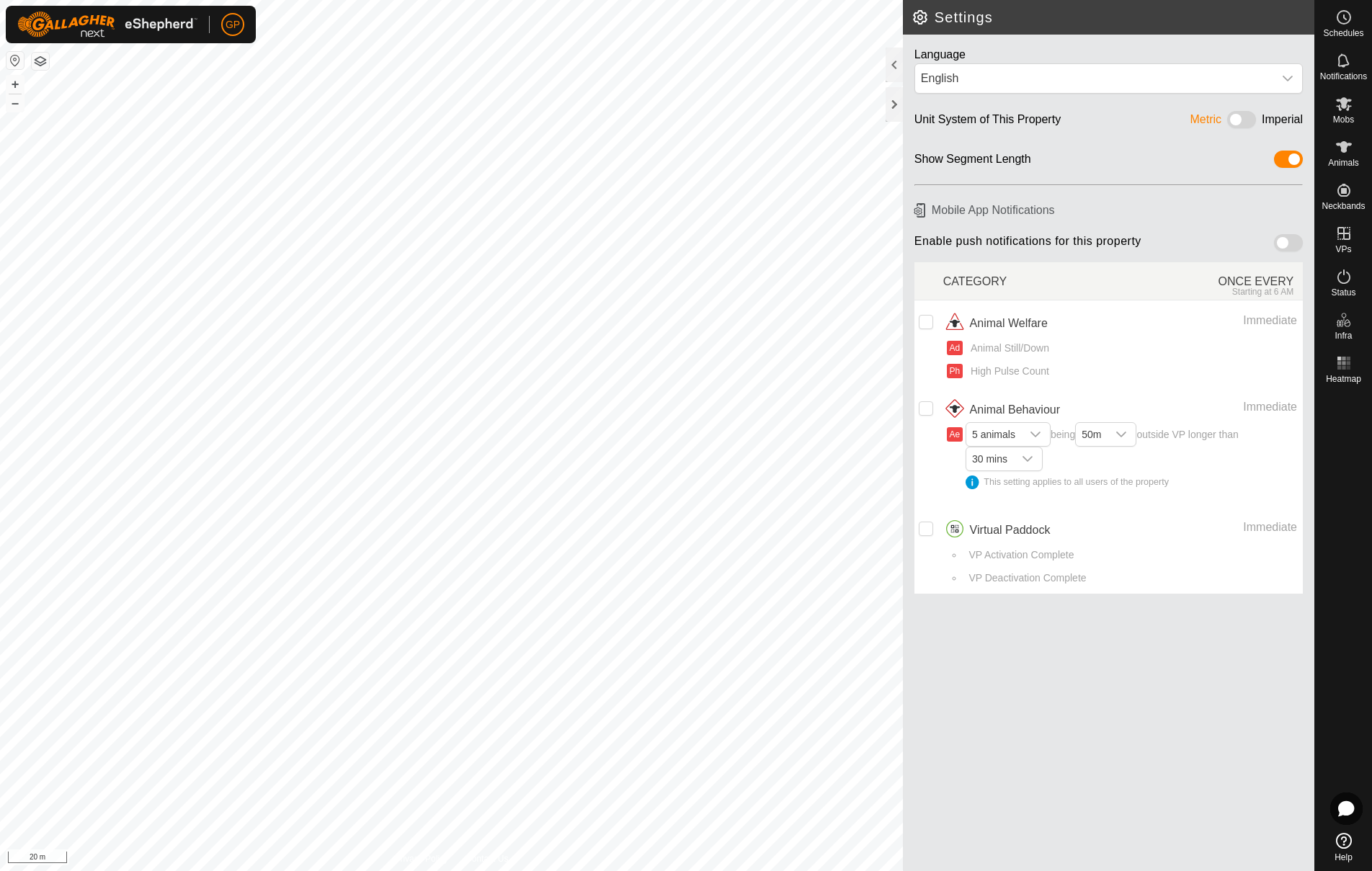
click at [1278, 243] on span at bounding box center [1288, 243] width 29 height 17
click at [928, 326] on input "checkbox" at bounding box center [925, 322] width 14 height 14
checkbox input "true"
click at [1037, 434] on icon "dropdown trigger" at bounding box center [1035, 434] width 10 height 6
click at [1014, 461] on li "1 animal" at bounding box center [1009, 462] width 84 height 25
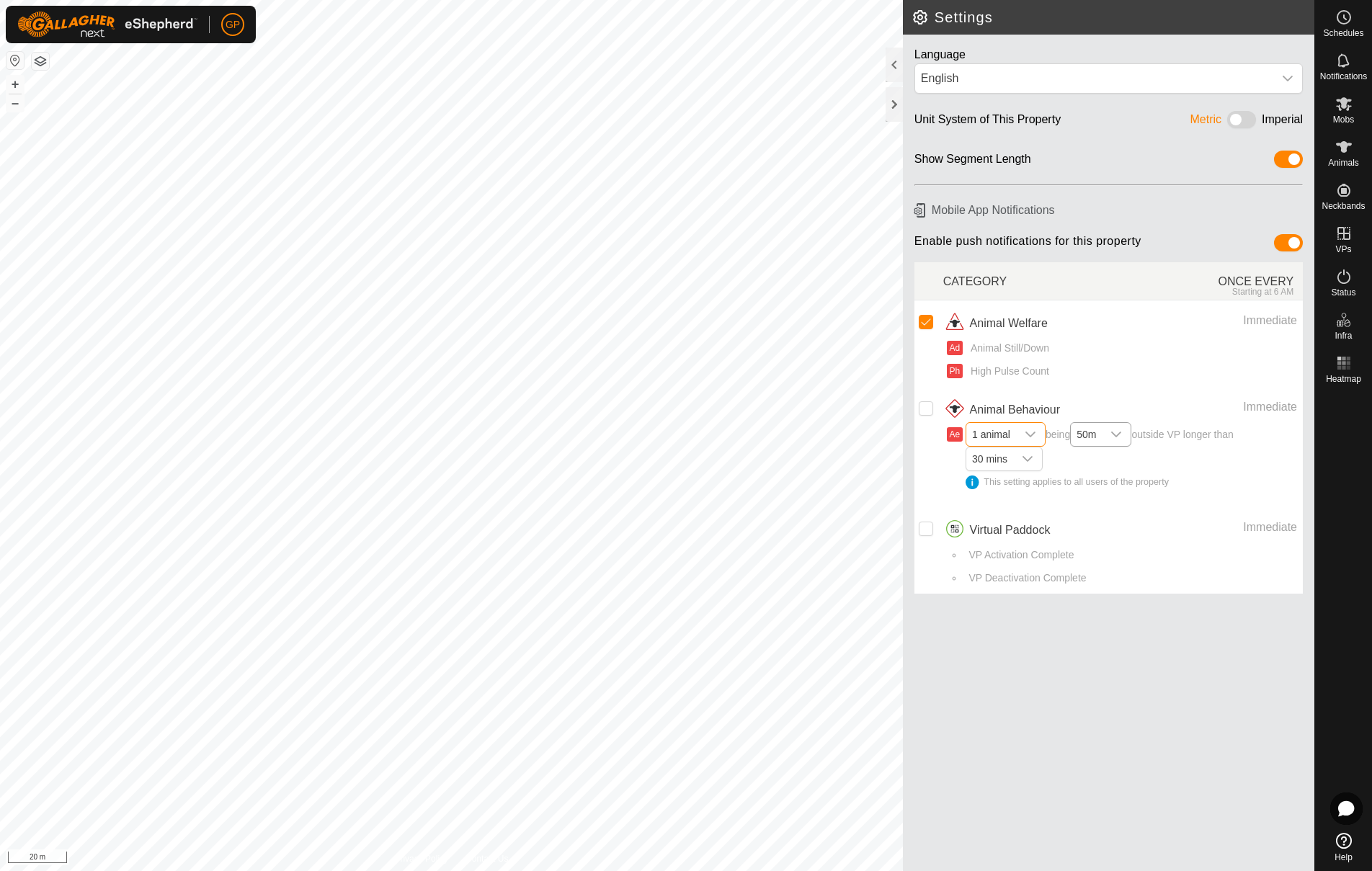
click at [1131, 436] on div "dropdown trigger" at bounding box center [1116, 434] width 29 height 23
click at [1099, 466] on li "20m" at bounding box center [1101, 462] width 60 height 25
click at [1028, 463] on icon "dropdown trigger" at bounding box center [1027, 459] width 11 height 11
click at [999, 538] on li "1 hour" at bounding box center [1004, 540] width 75 height 25
click at [928, 409] on input "Row Unselected" at bounding box center [925, 408] width 14 height 14
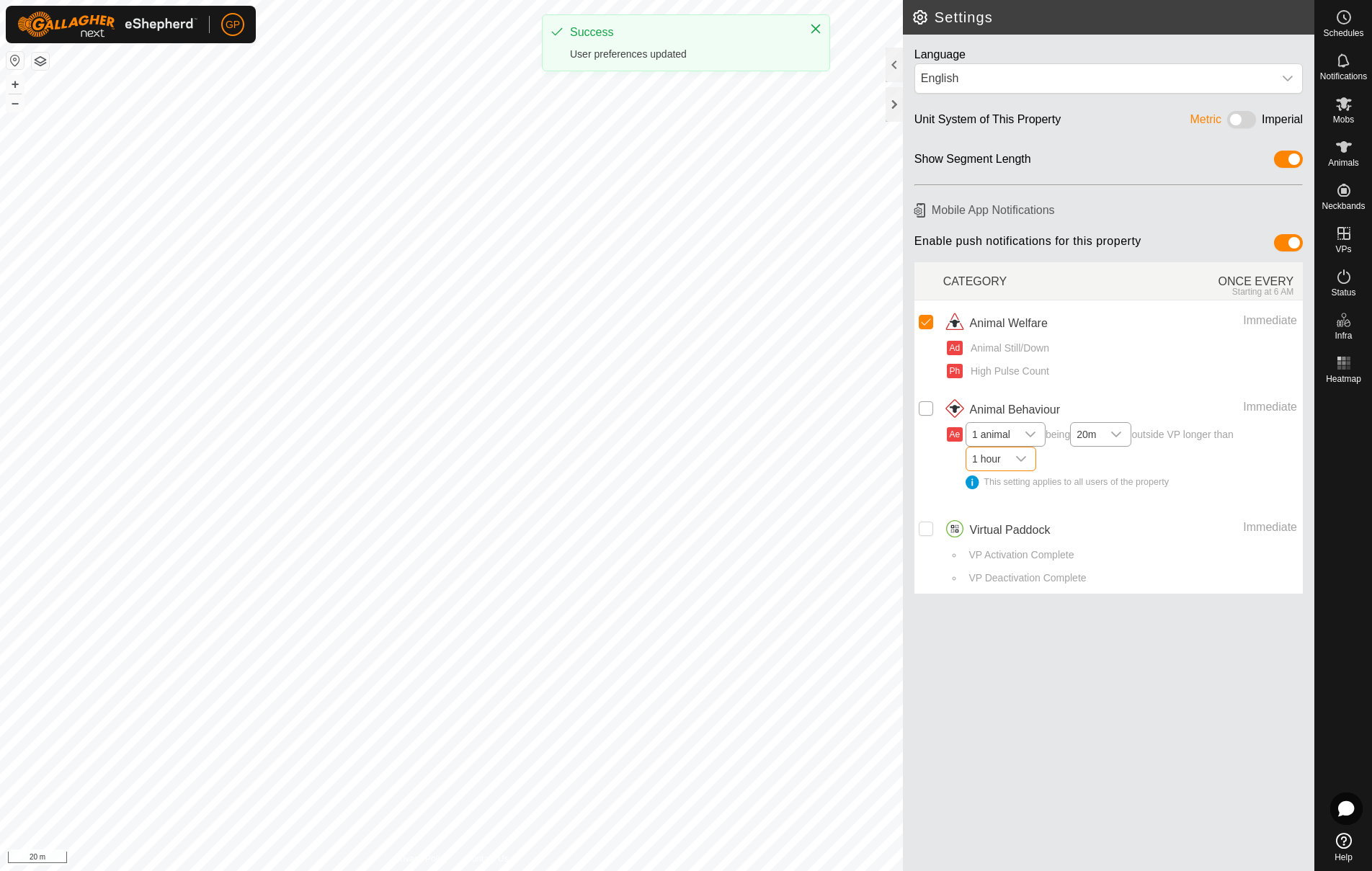
checkbox input "true"
click at [1119, 437] on icon "dropdown trigger" at bounding box center [1116, 434] width 11 height 11
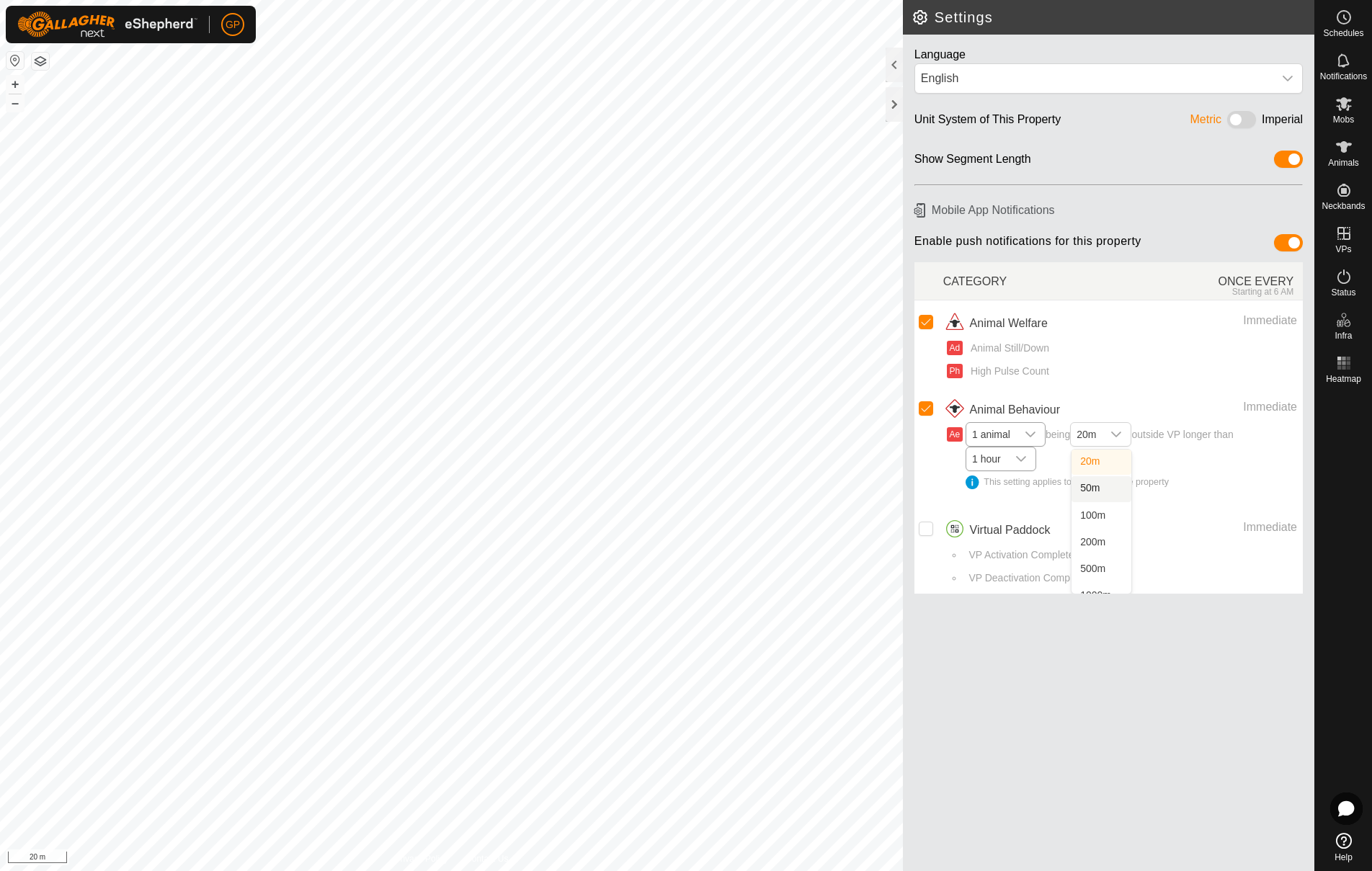
click at [1104, 488] on li "50m" at bounding box center [1101, 488] width 60 height 25
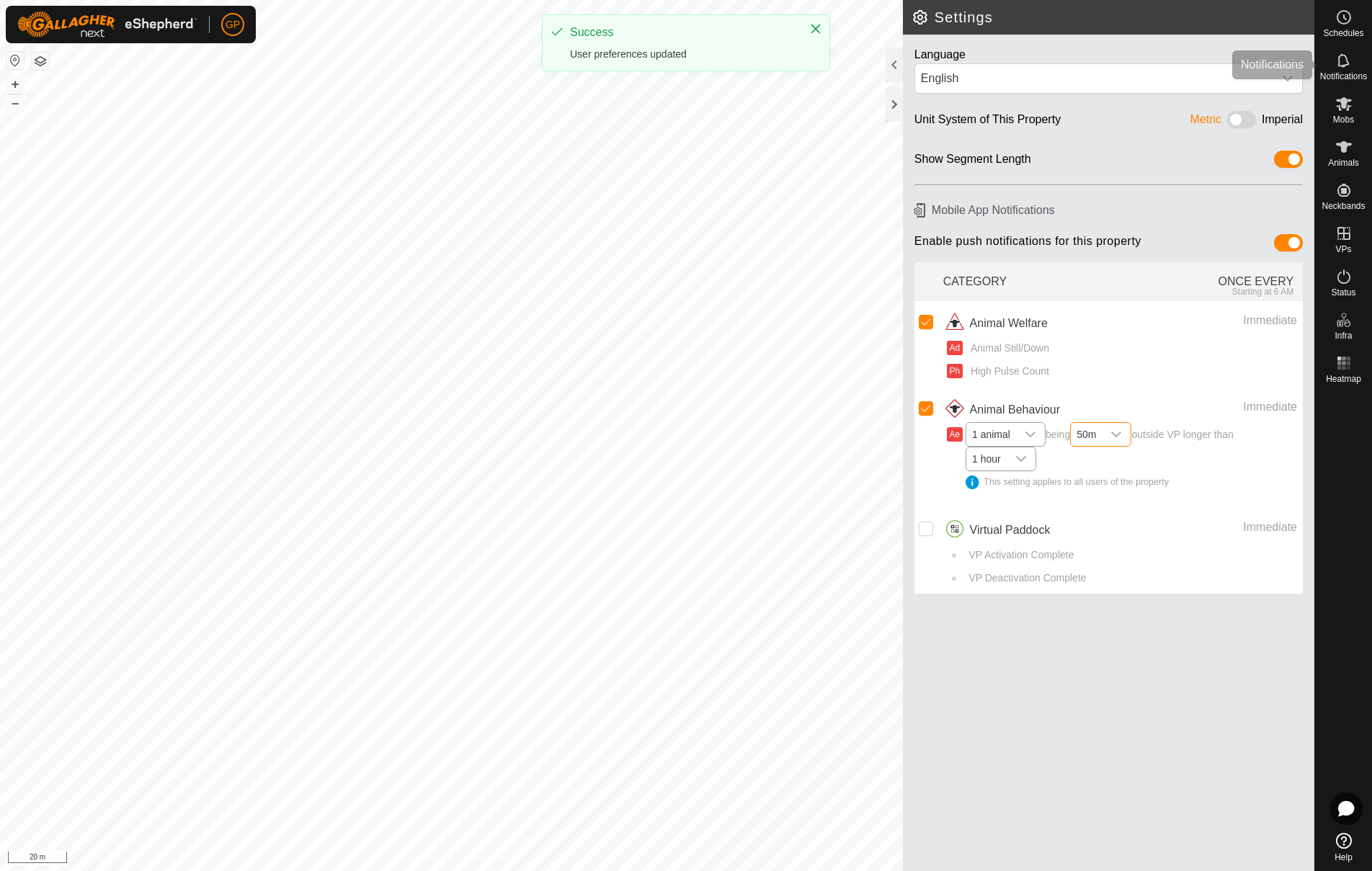
click at [1348, 70] on es-notification-svg-icon at bounding box center [1344, 60] width 26 height 23
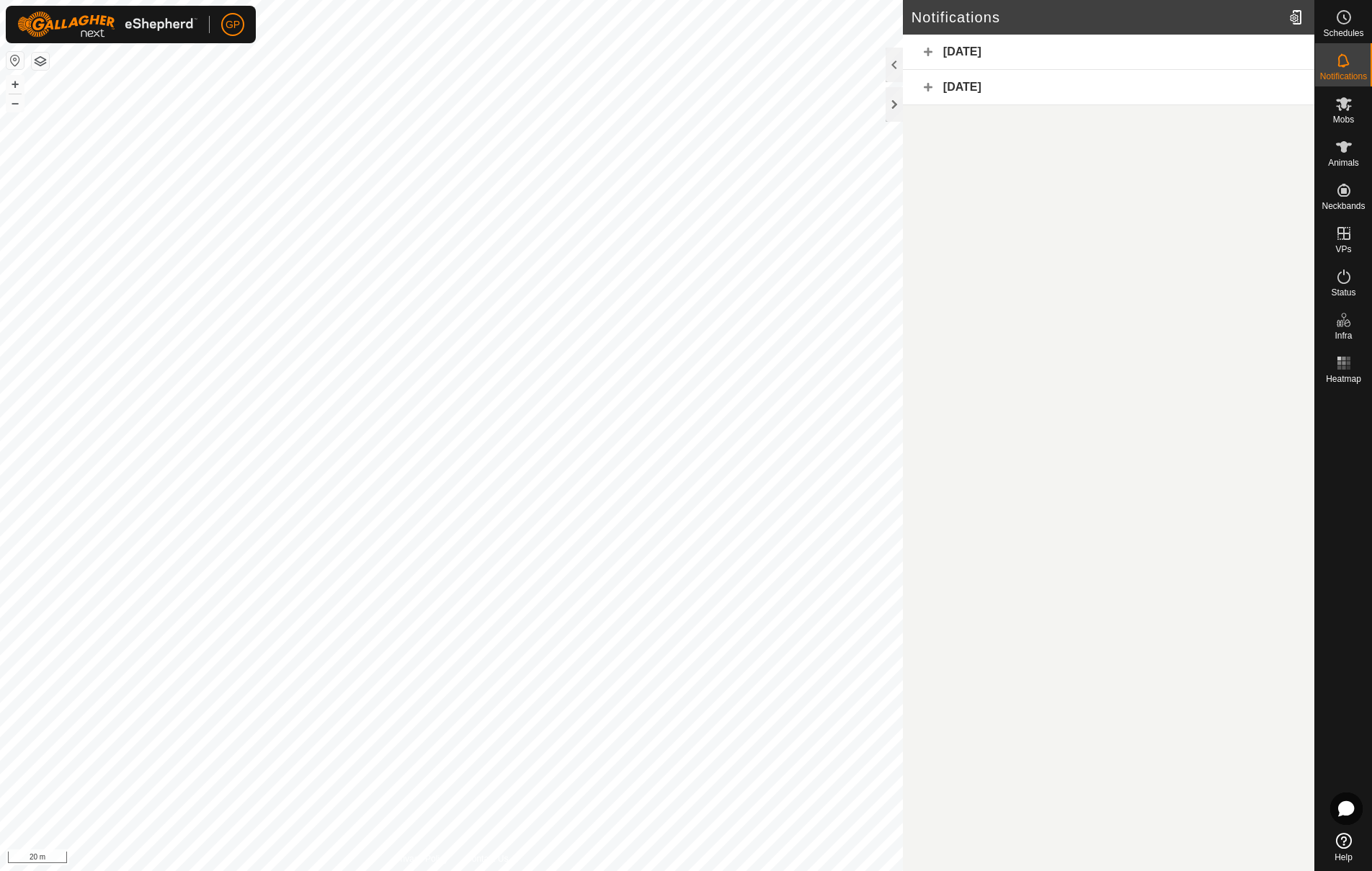
click at [969, 57] on div "[DATE]" at bounding box center [1108, 52] width 412 height 35
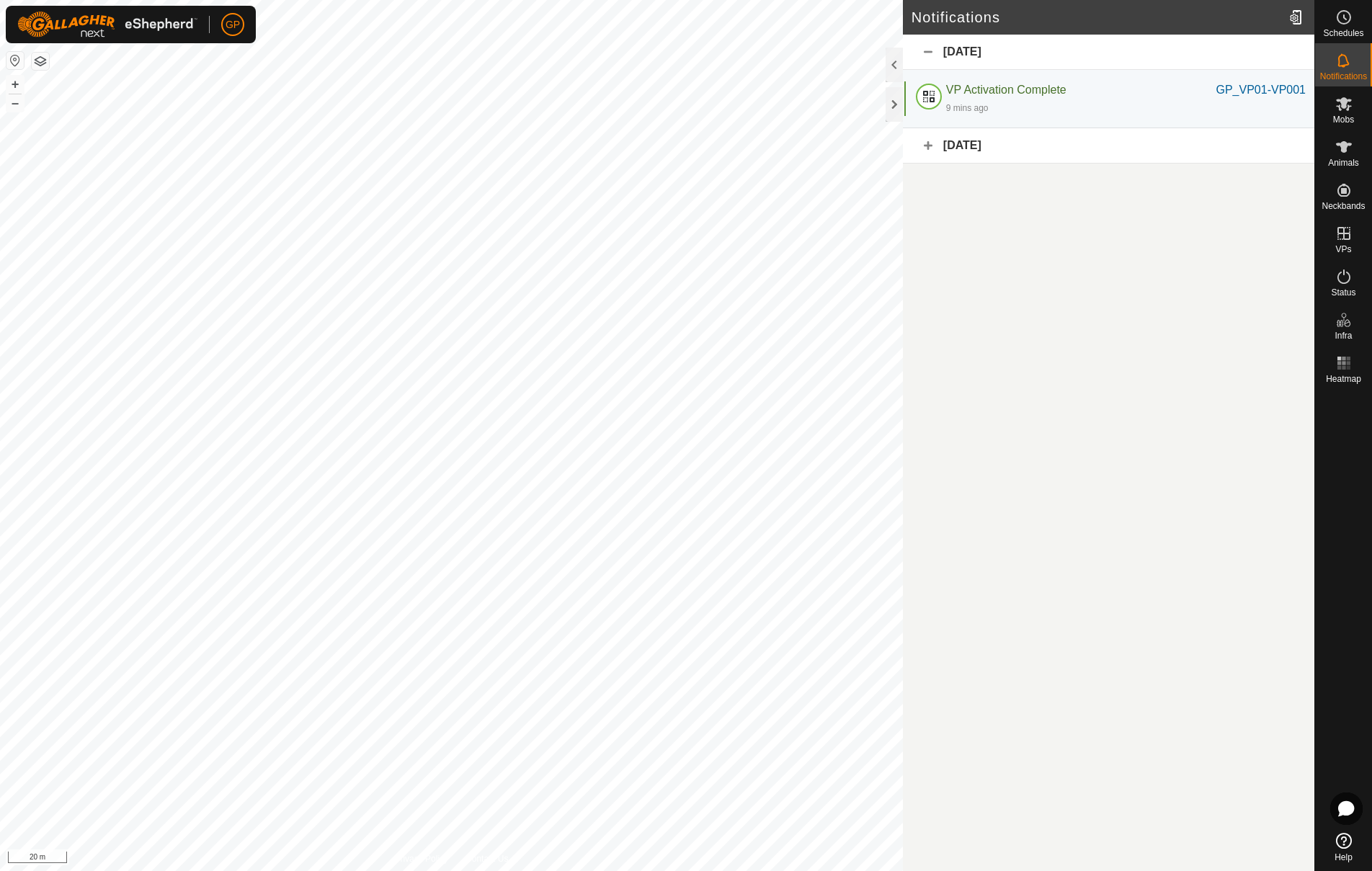
click at [969, 57] on div "[DATE]" at bounding box center [1108, 52] width 412 height 35
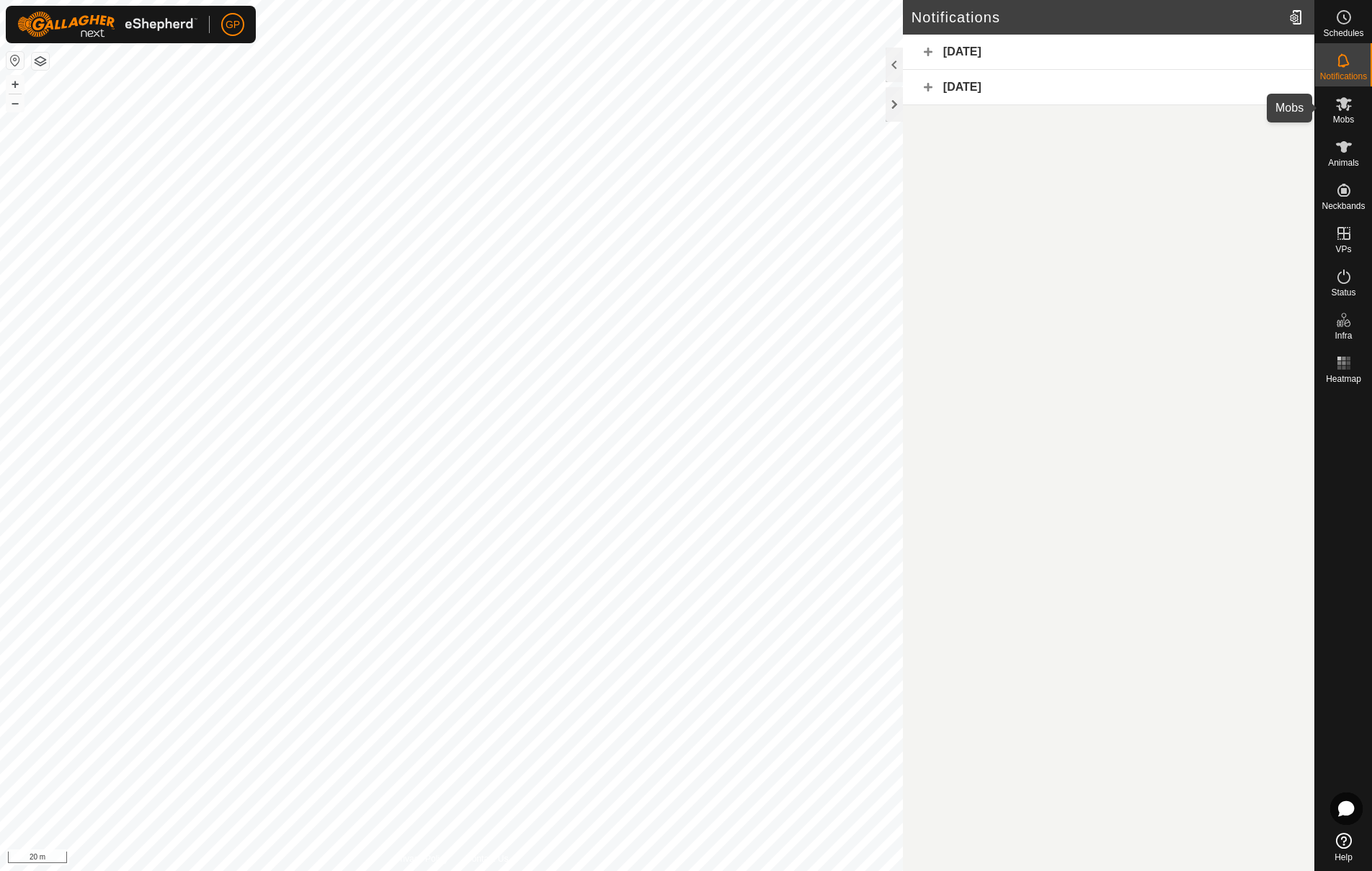
click at [1329, 105] on div "Mobs" at bounding box center [1343, 108] width 57 height 43
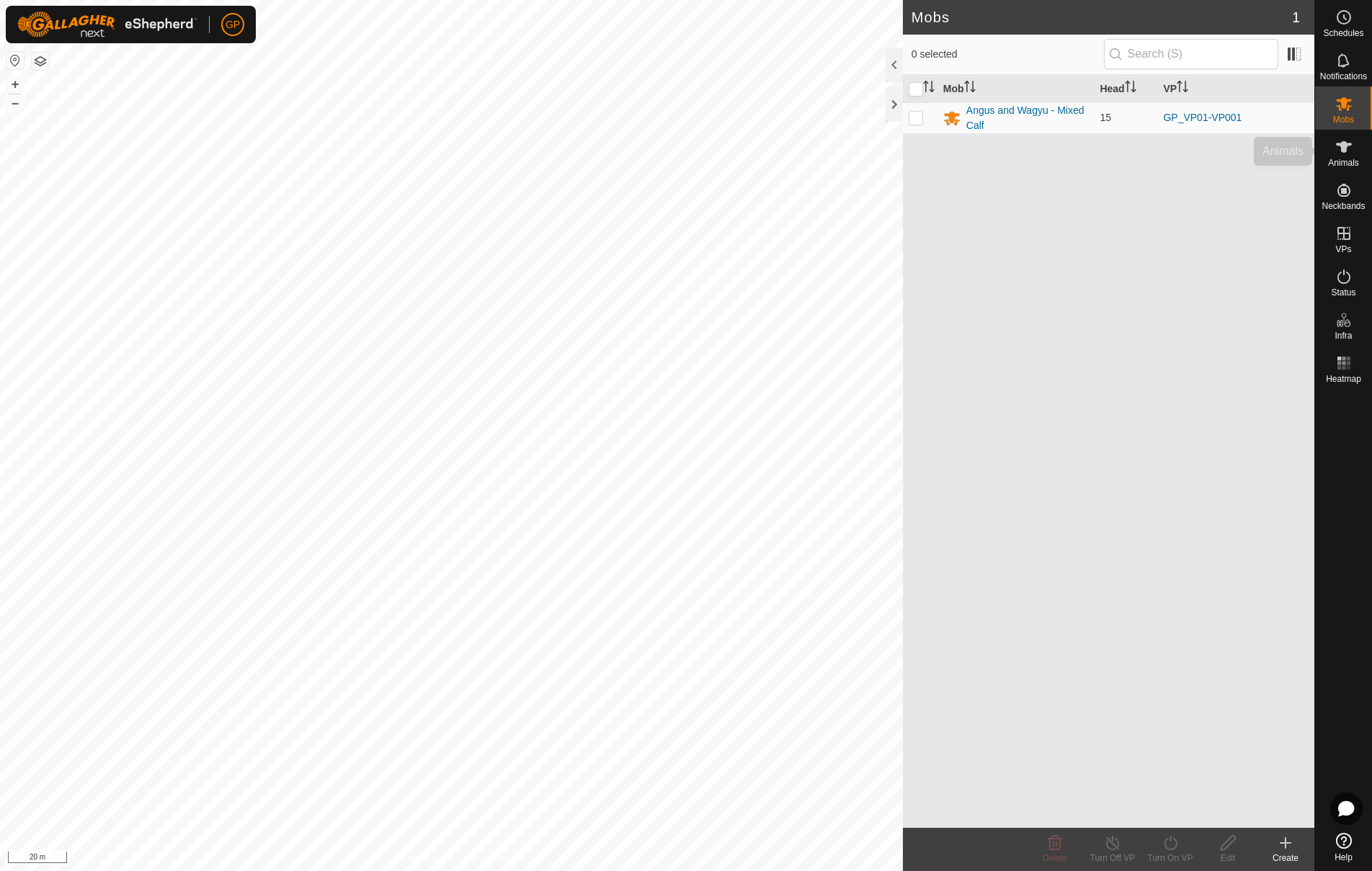
click at [1366, 156] on div "Animals" at bounding box center [1343, 151] width 57 height 43
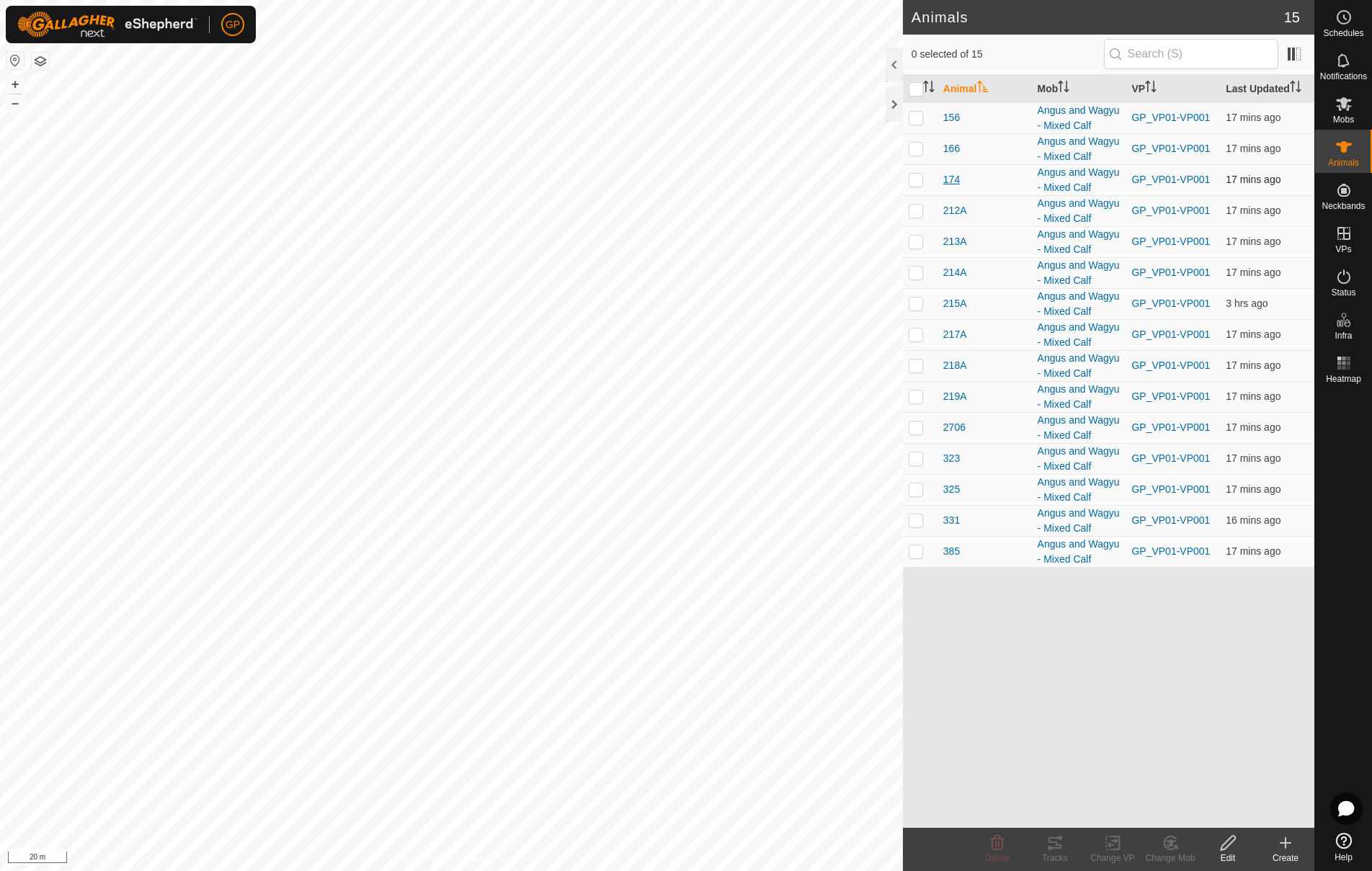
click at [949, 178] on span "174" at bounding box center [951, 180] width 17 height 15
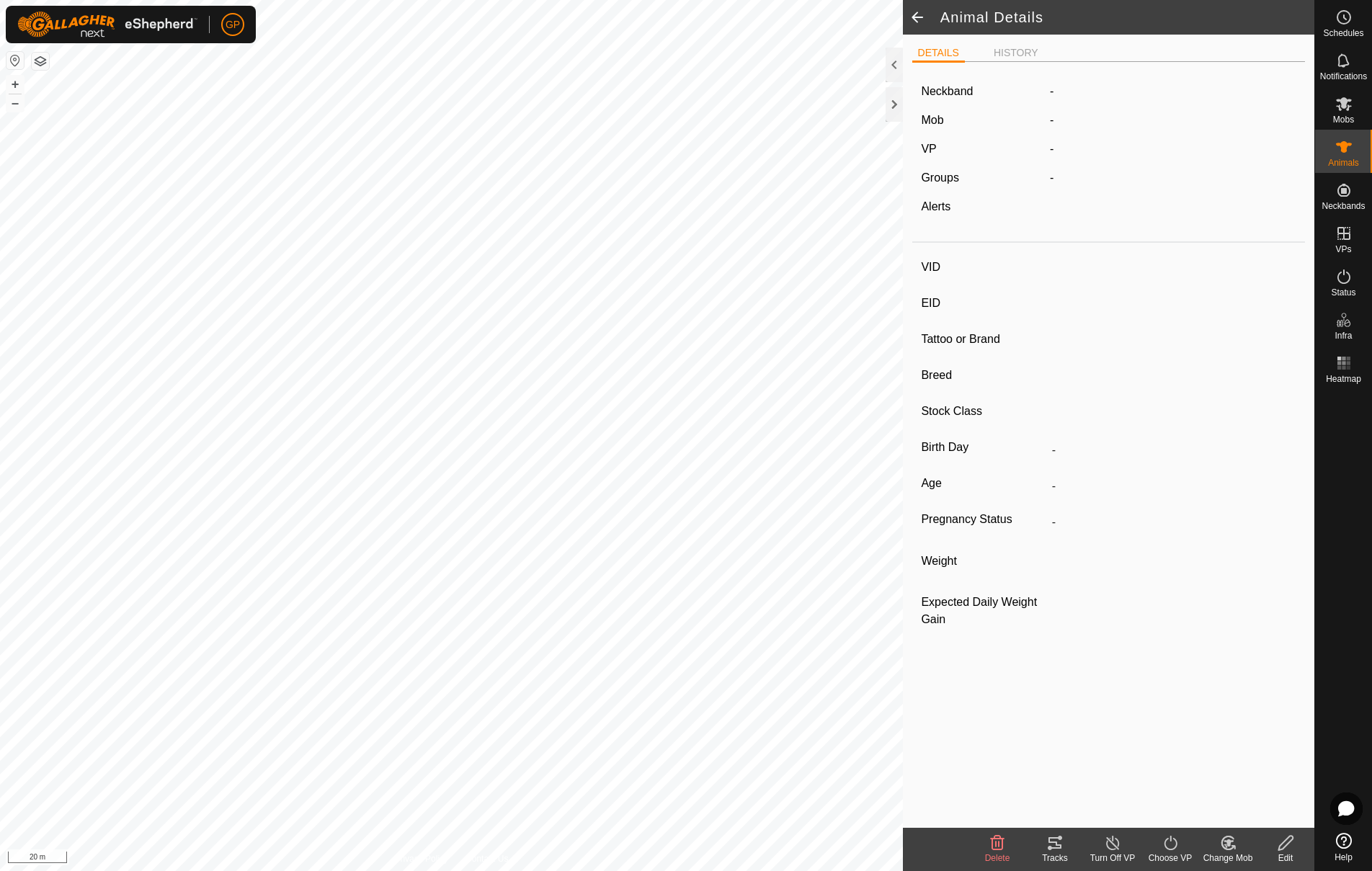
type input "174"
type input "-"
type input "Angus"
type input "-"
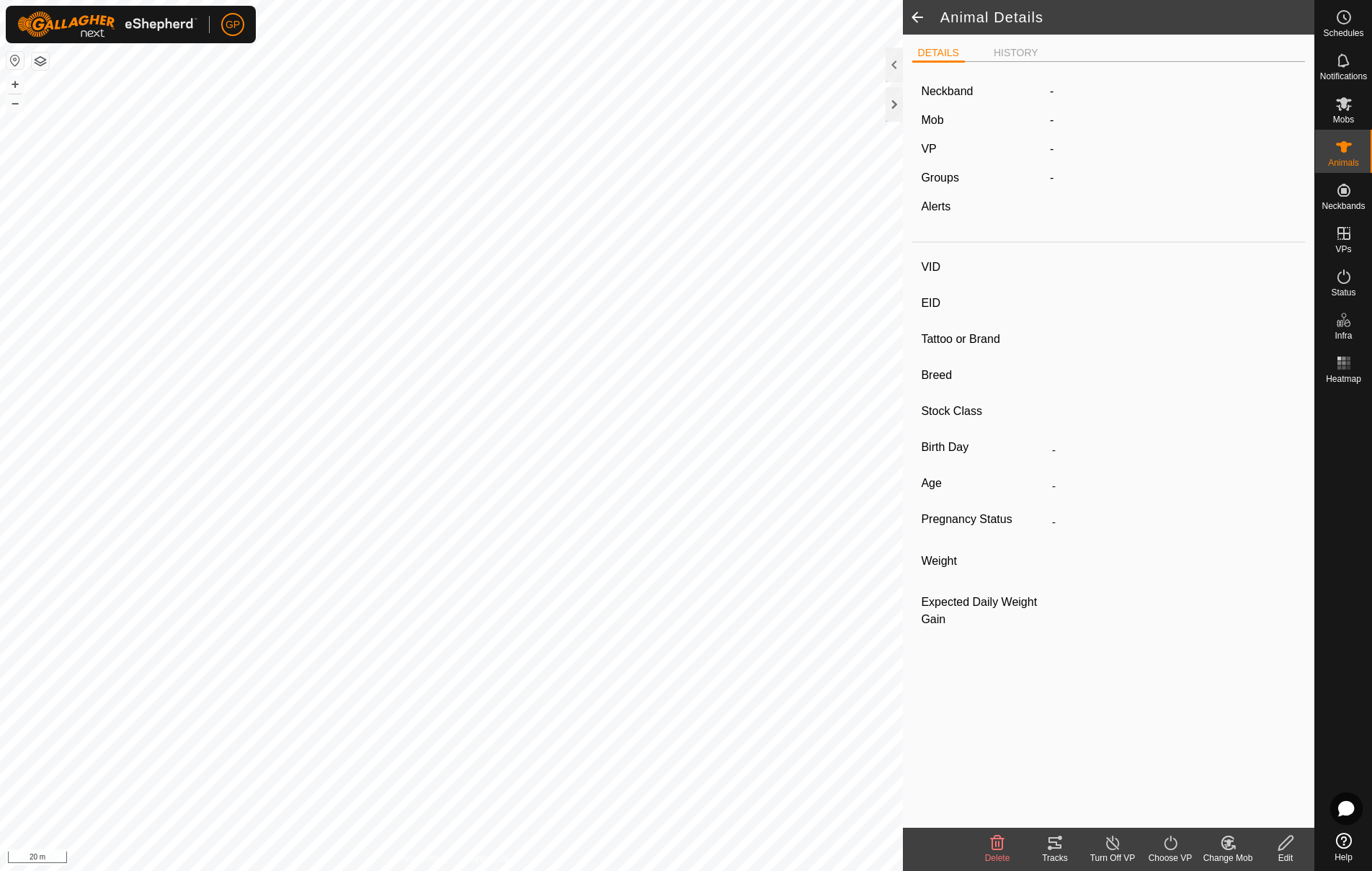
type input "0 kg"
type input "-"
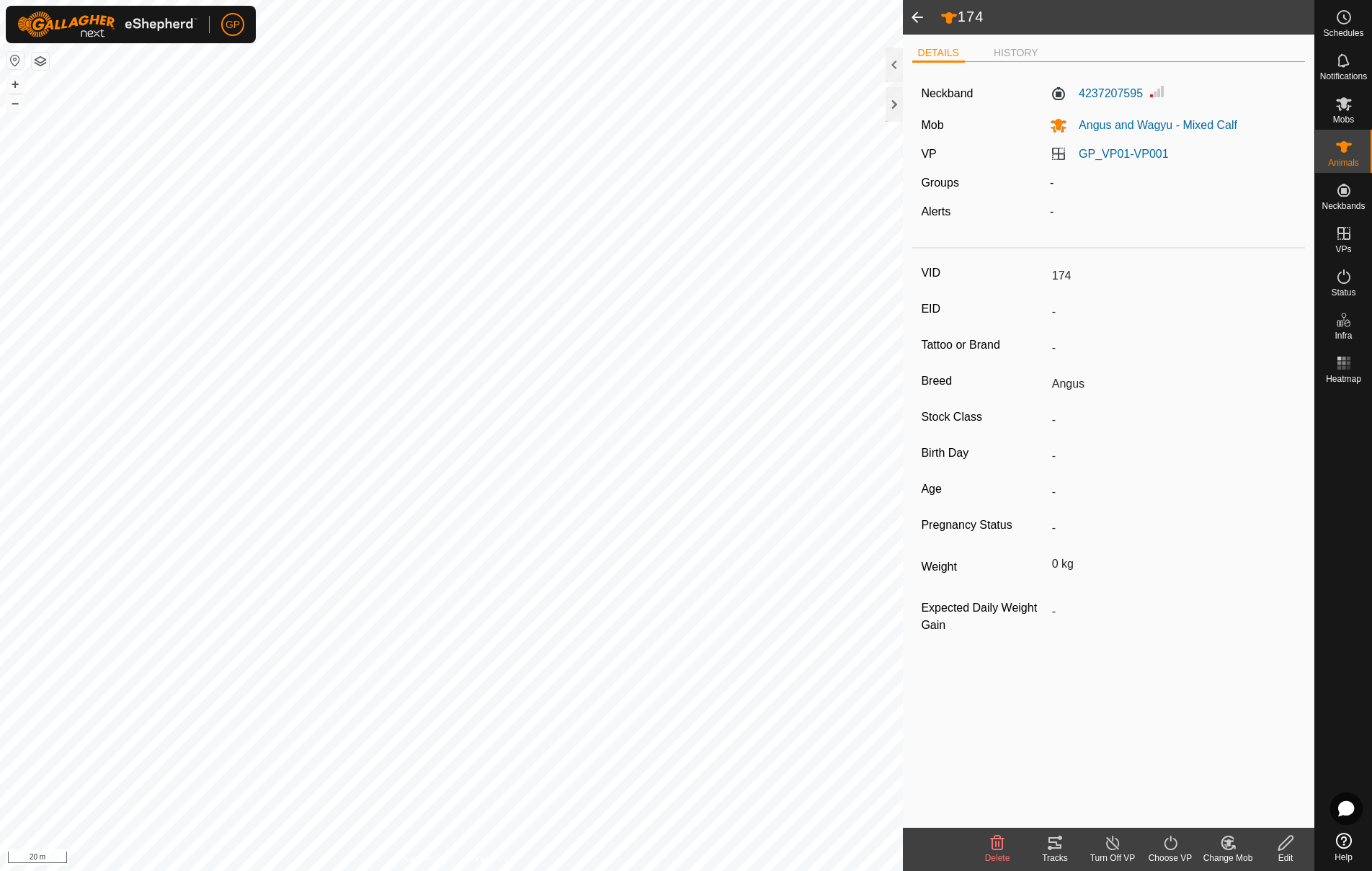
click at [922, 22] on span at bounding box center [917, 17] width 29 height 34
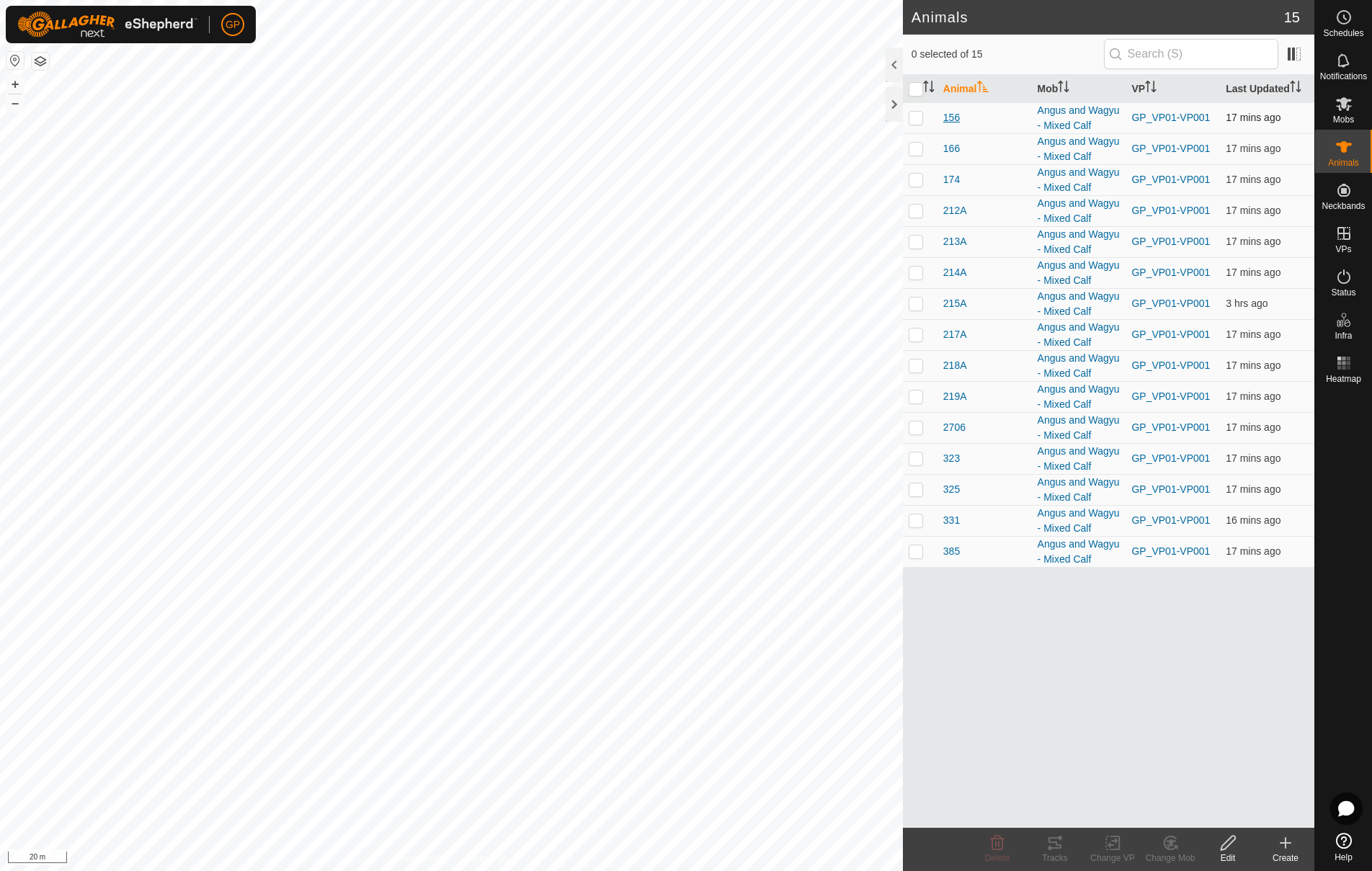
click at [955, 116] on span "156" at bounding box center [951, 118] width 17 height 15
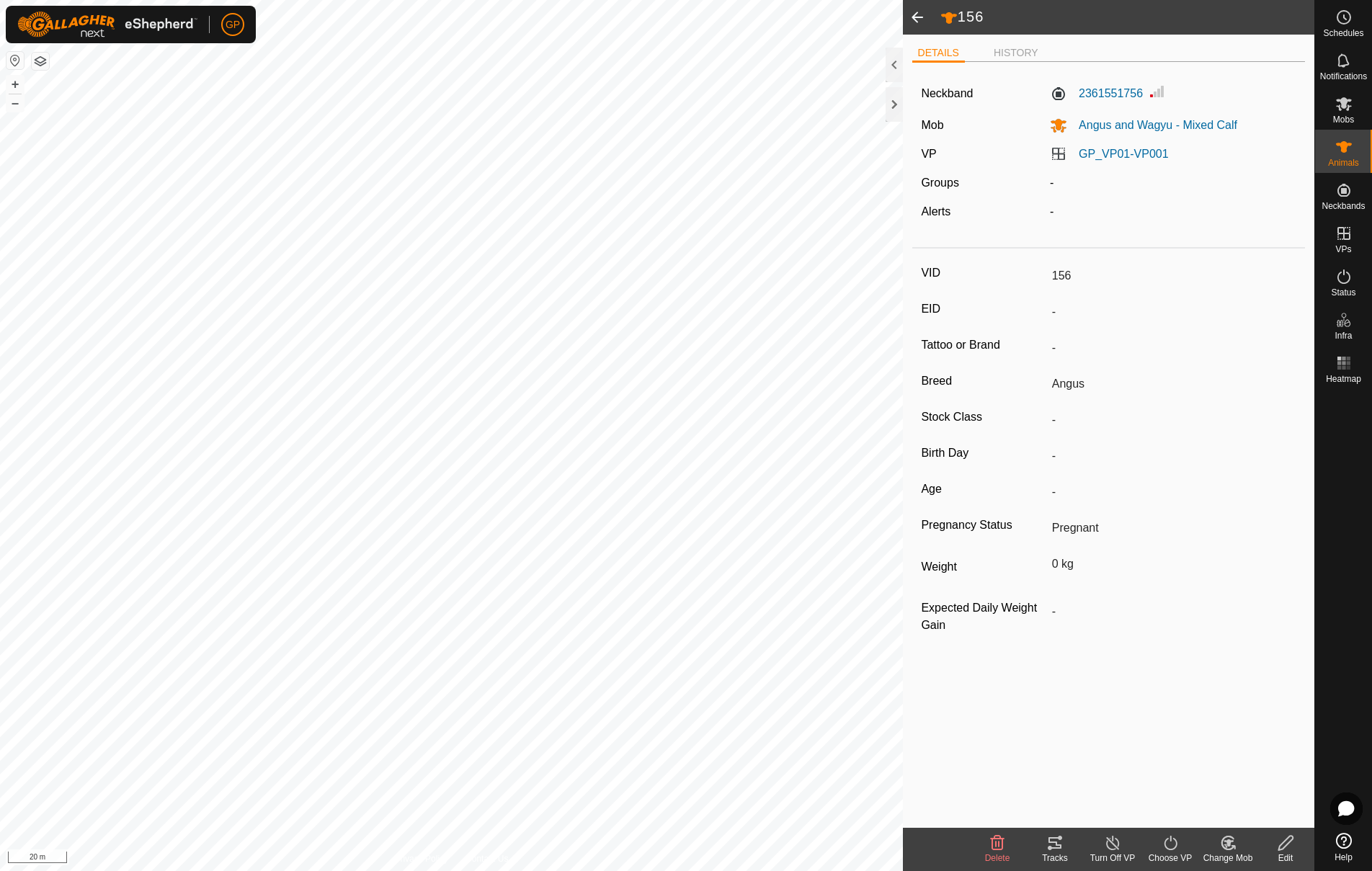
click at [919, 21] on span at bounding box center [917, 17] width 29 height 34
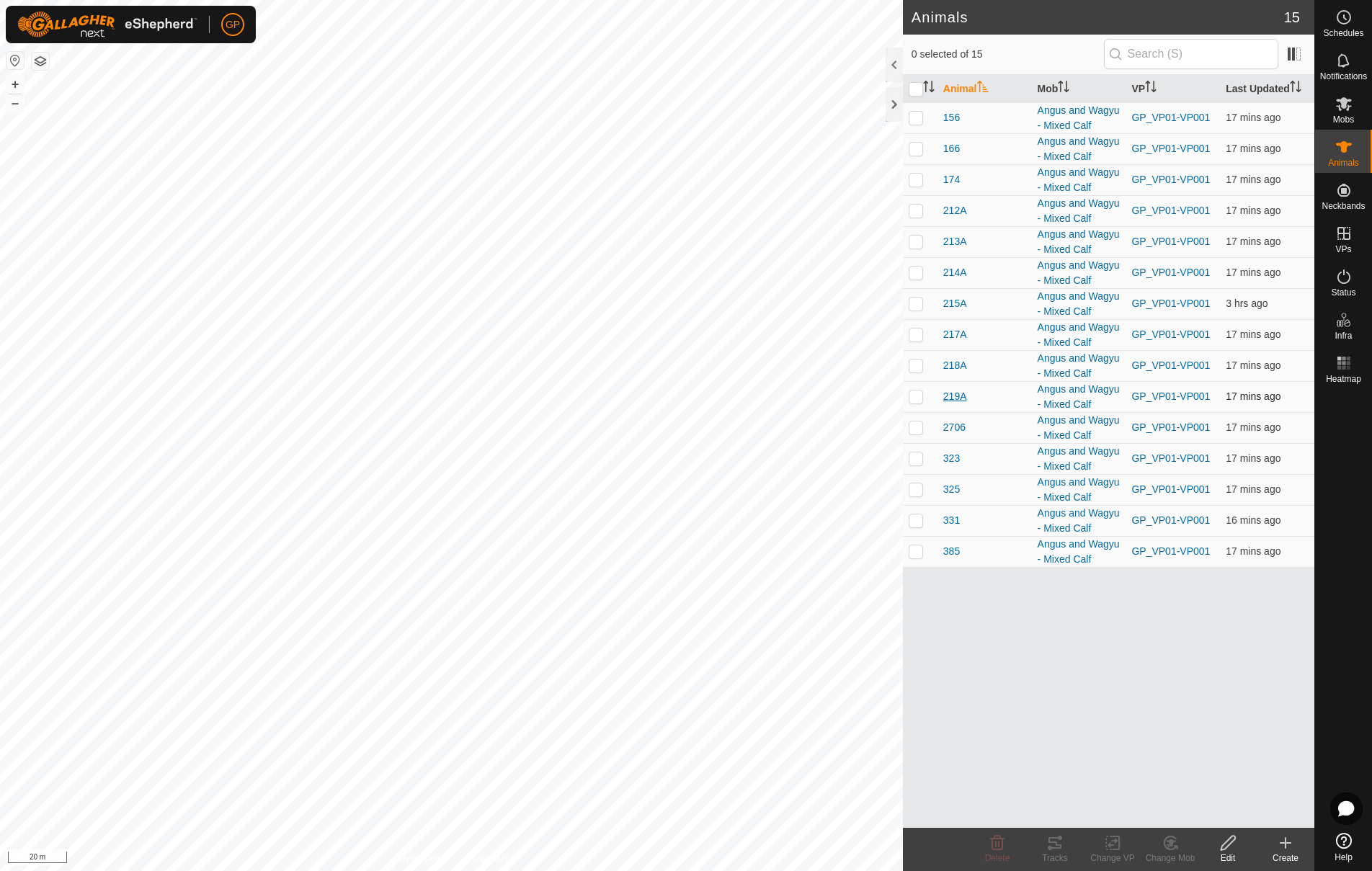
click at [952, 393] on span "219A" at bounding box center [954, 396] width 24 height 15
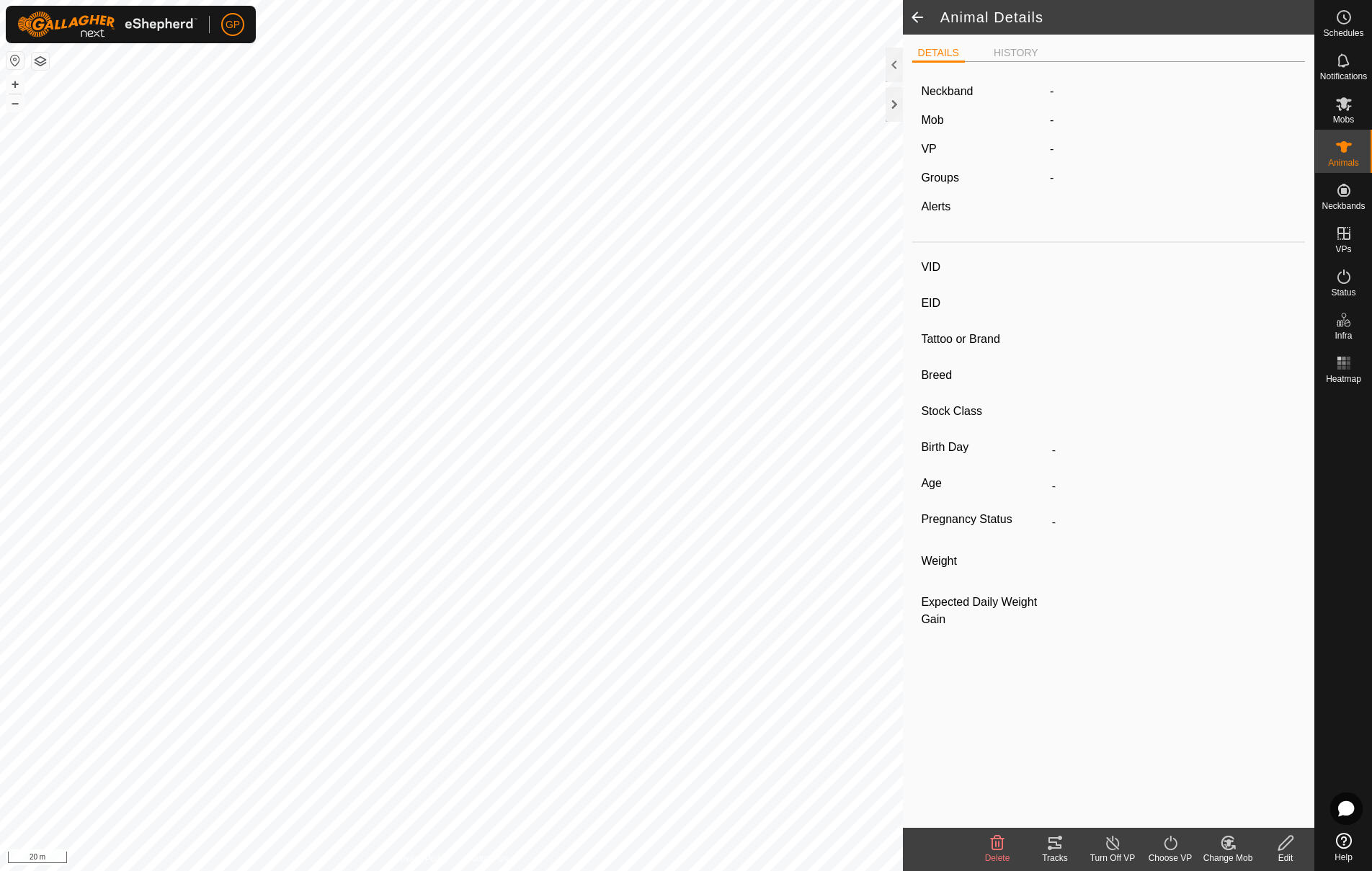
type input "219A"
type input "-"
type input "Wagyu"
type input "-"
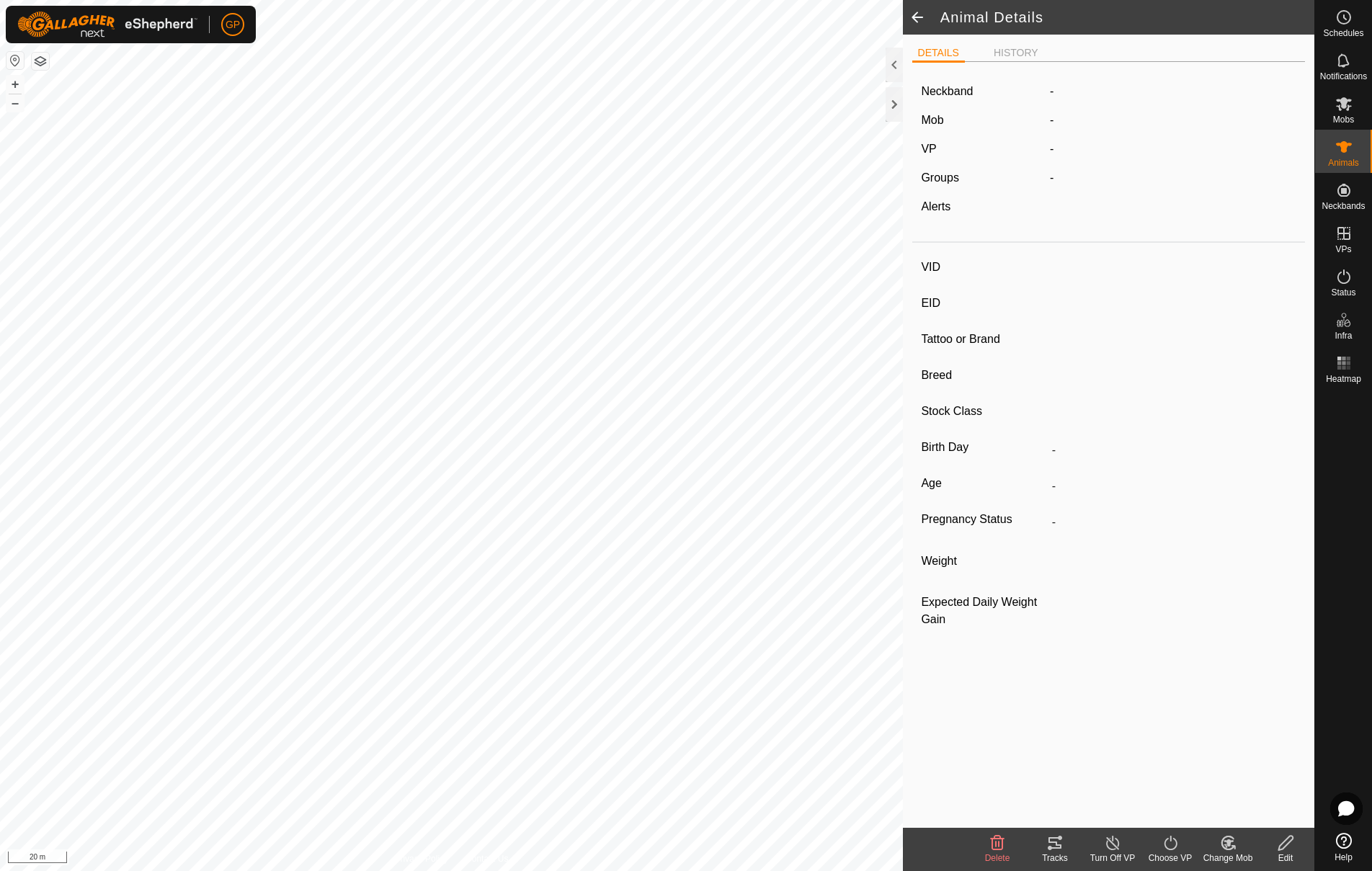
type input "0 kg"
type input "-"
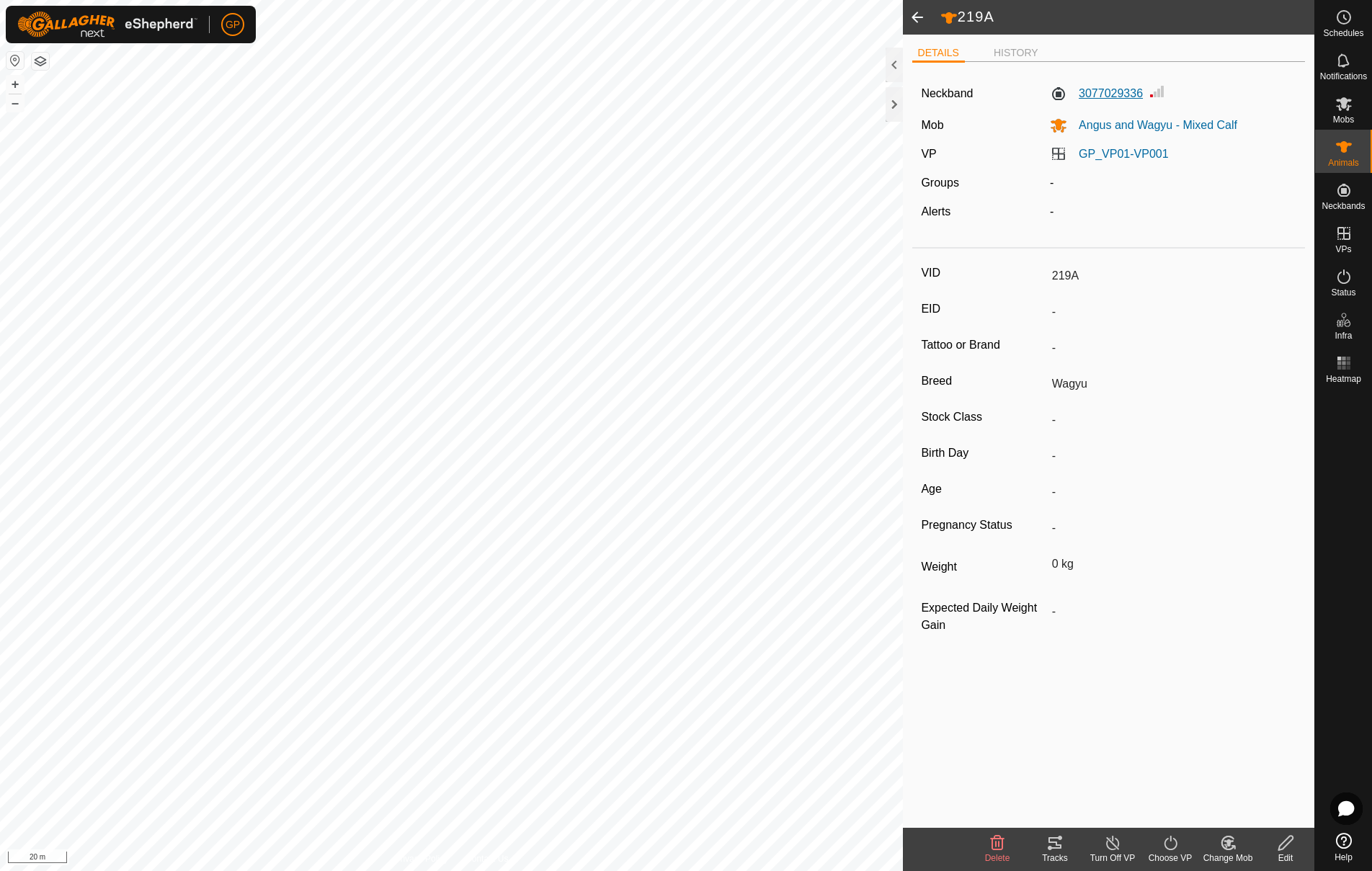
click at [1110, 98] on label "3077029336" at bounding box center [1097, 94] width 93 height 17
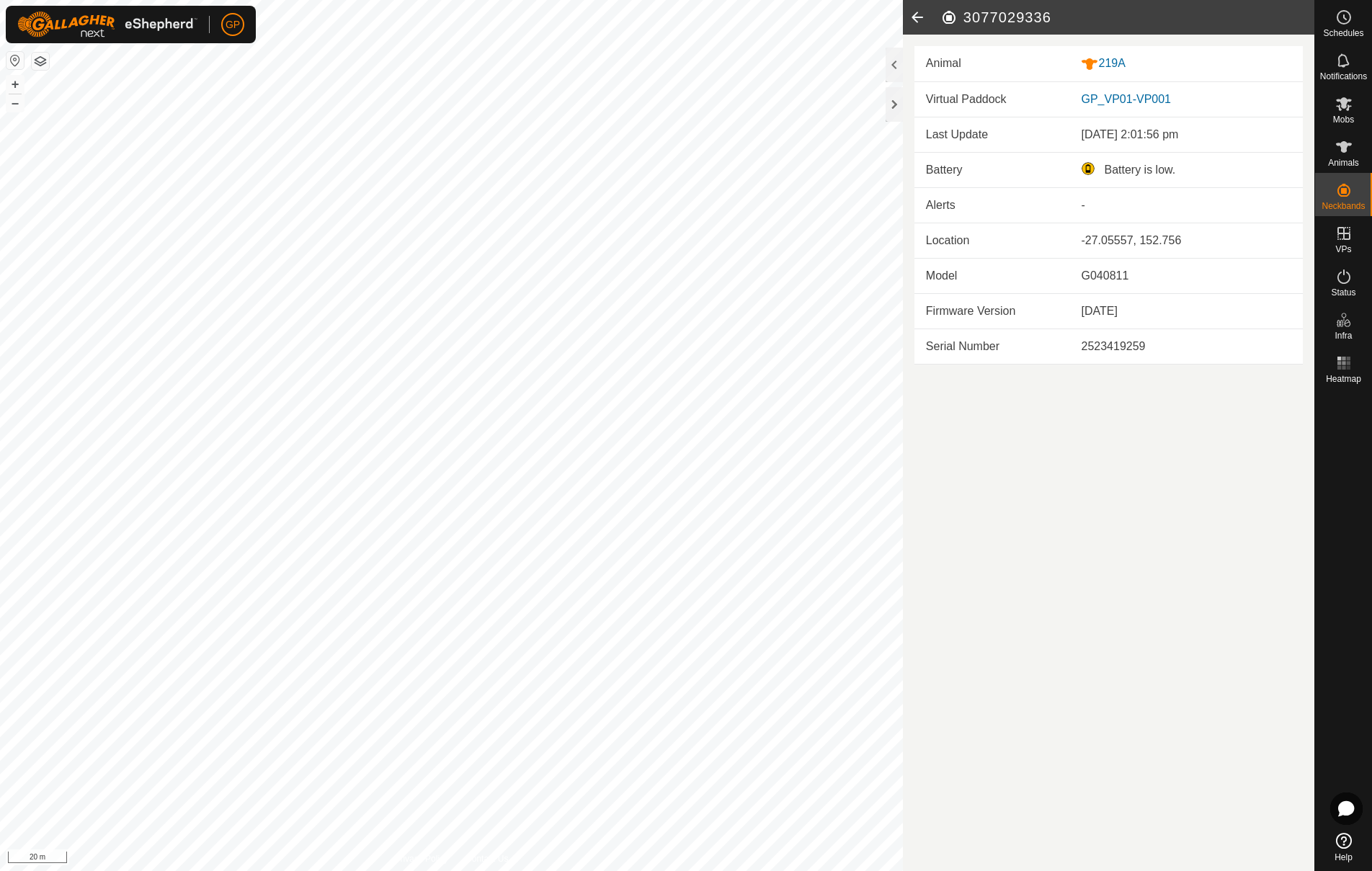
drag, startPoint x: 1147, startPoint y: 178, endPoint x: 1156, endPoint y: 178, distance: 9.0
click at [1148, 178] on div "Battery is low." at bounding box center [1186, 170] width 210 height 17
click at [915, 21] on icon at bounding box center [917, 17] width 29 height 34
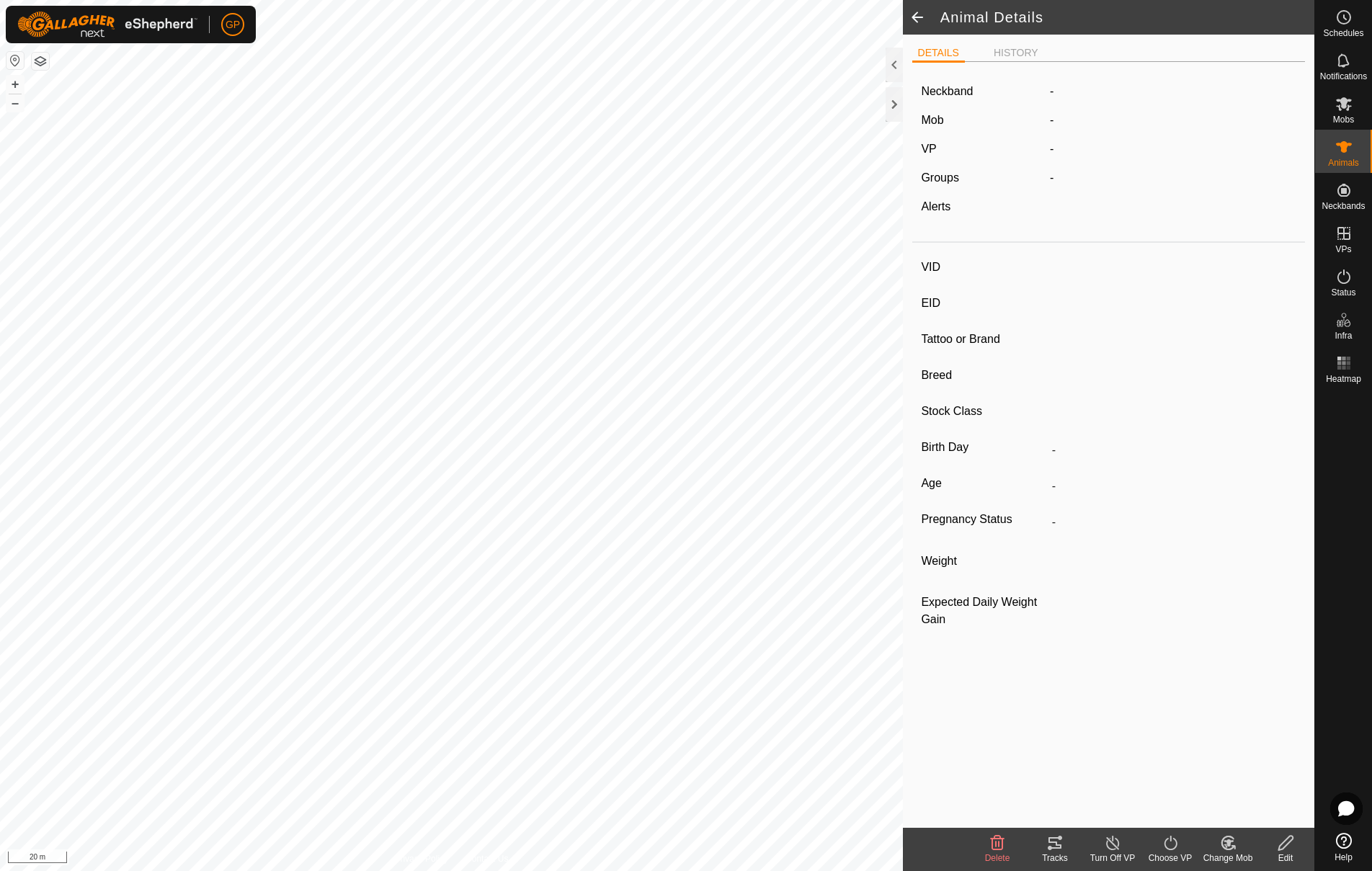
type input "219A"
type input "-"
type input "Wagyu"
type input "-"
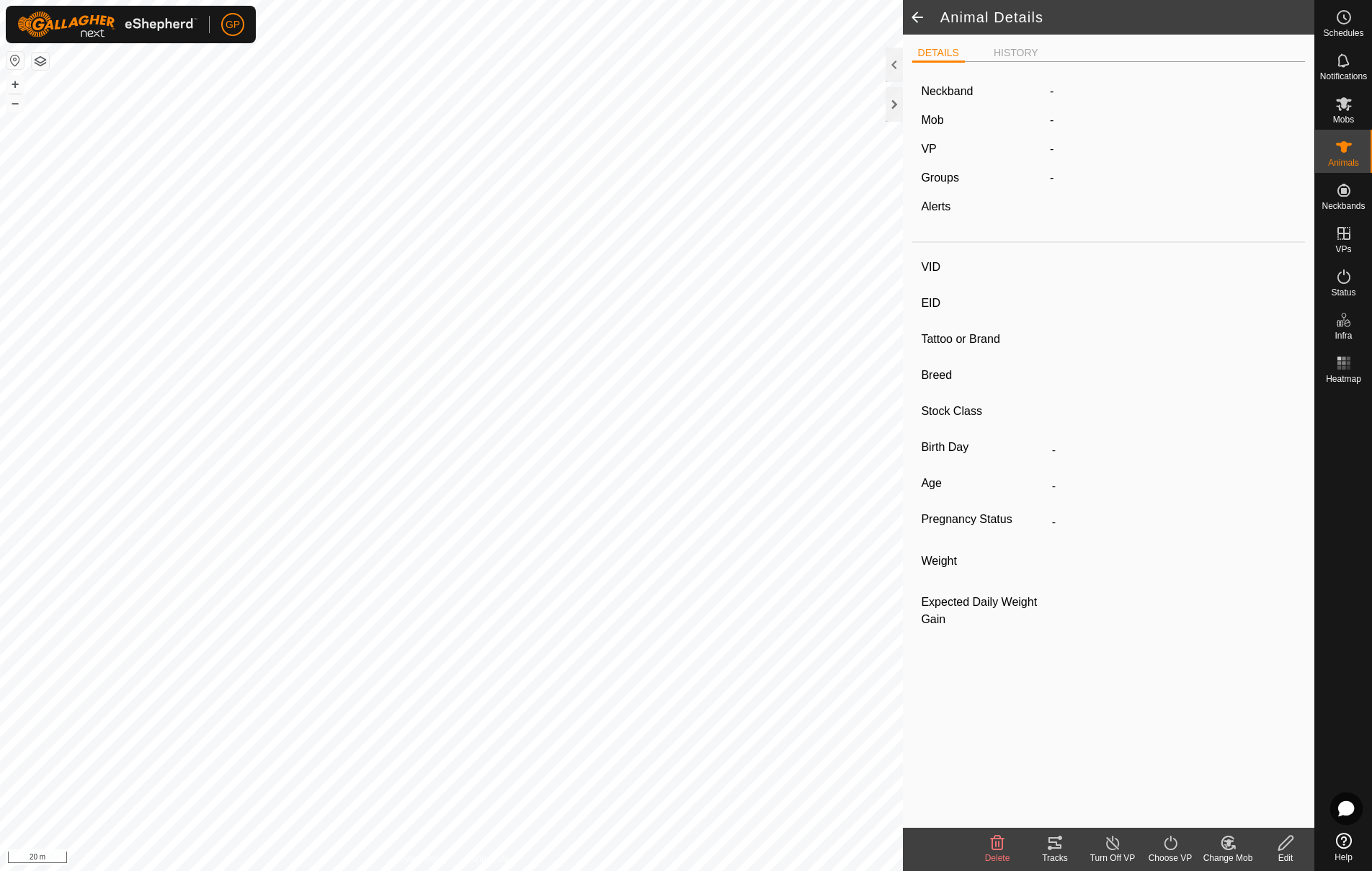
type input "0 kg"
type input "-"
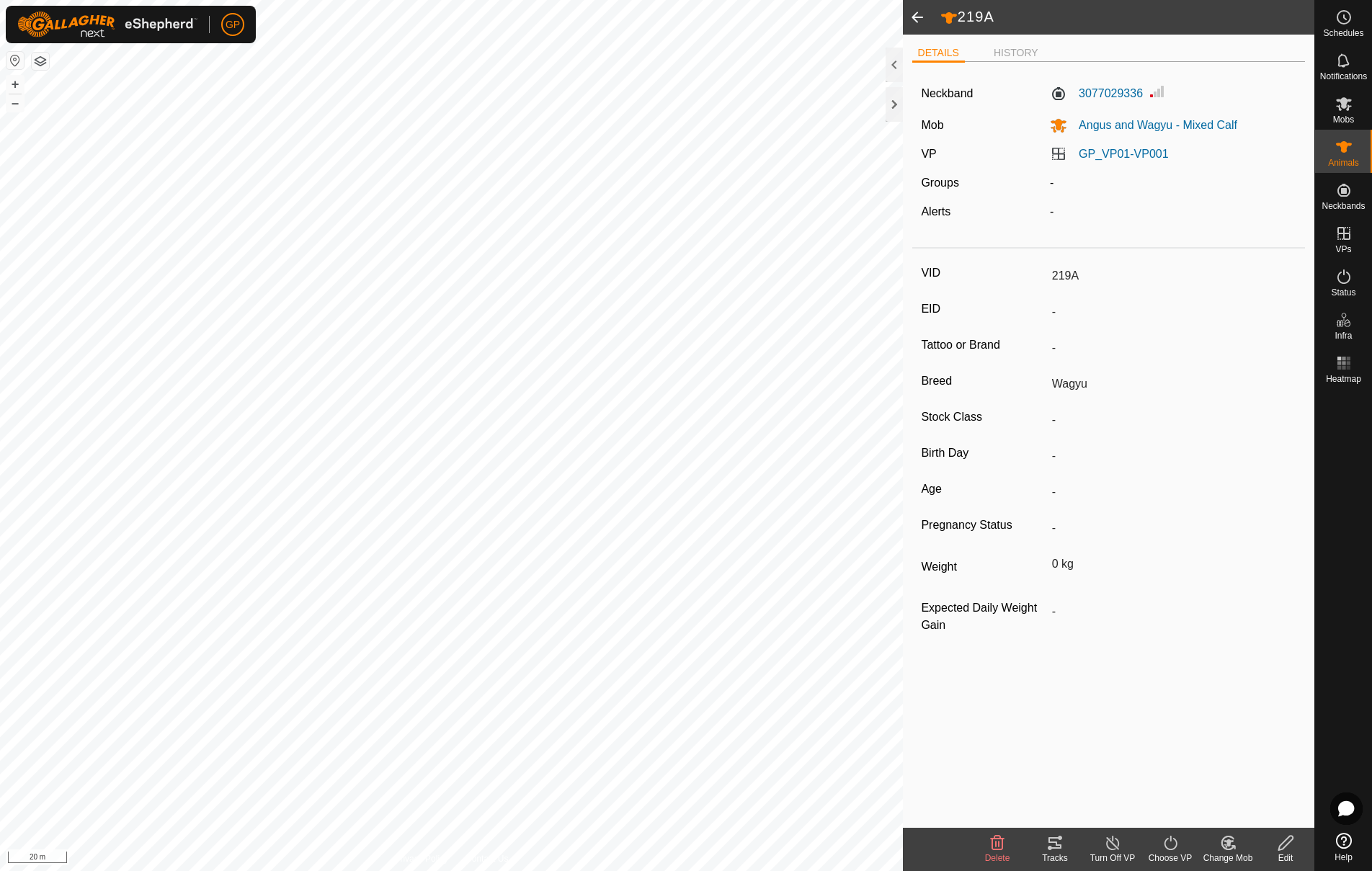
click at [915, 20] on span at bounding box center [917, 17] width 29 height 34
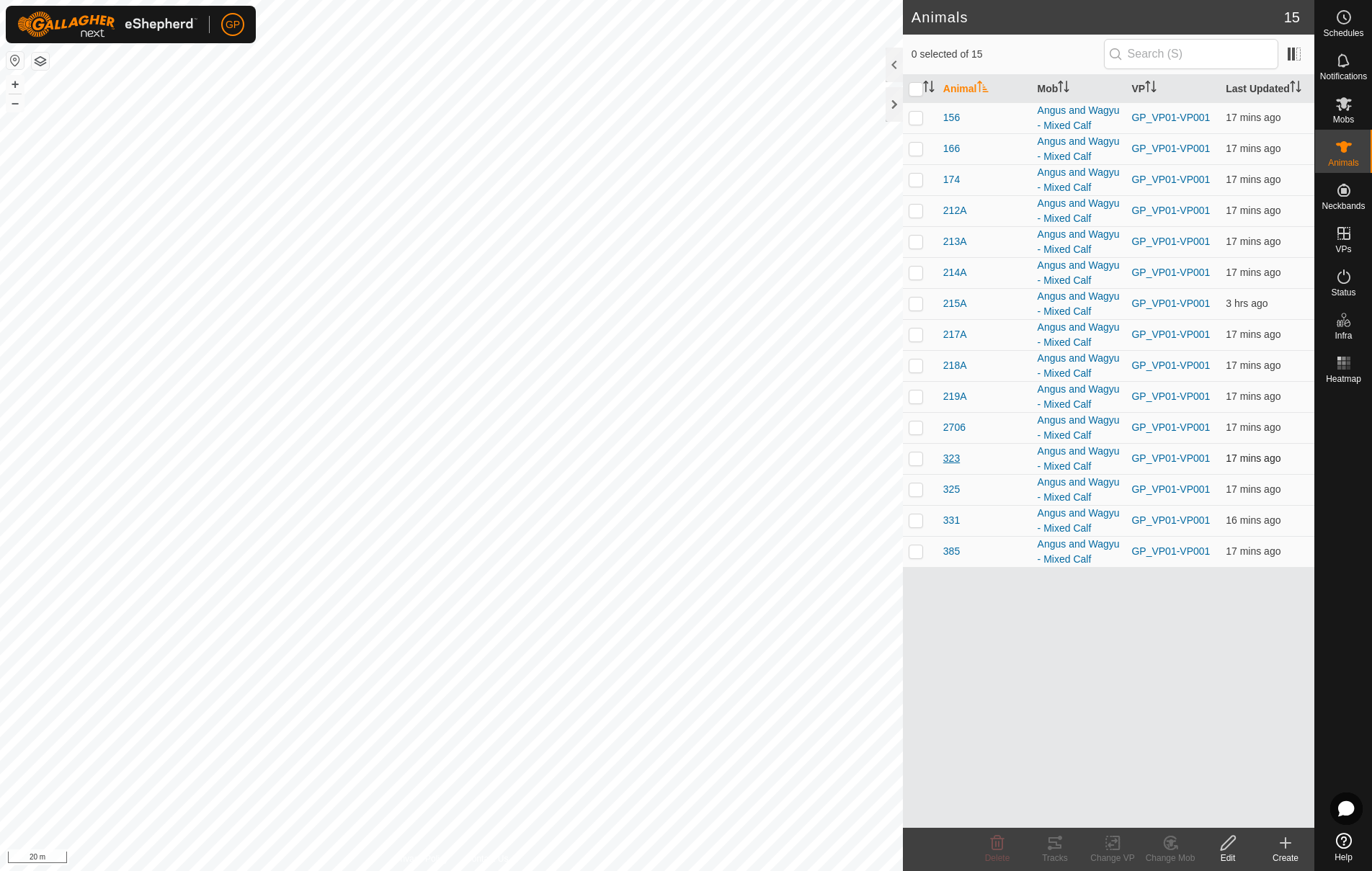
click at [944, 458] on span "323" at bounding box center [951, 459] width 17 height 15
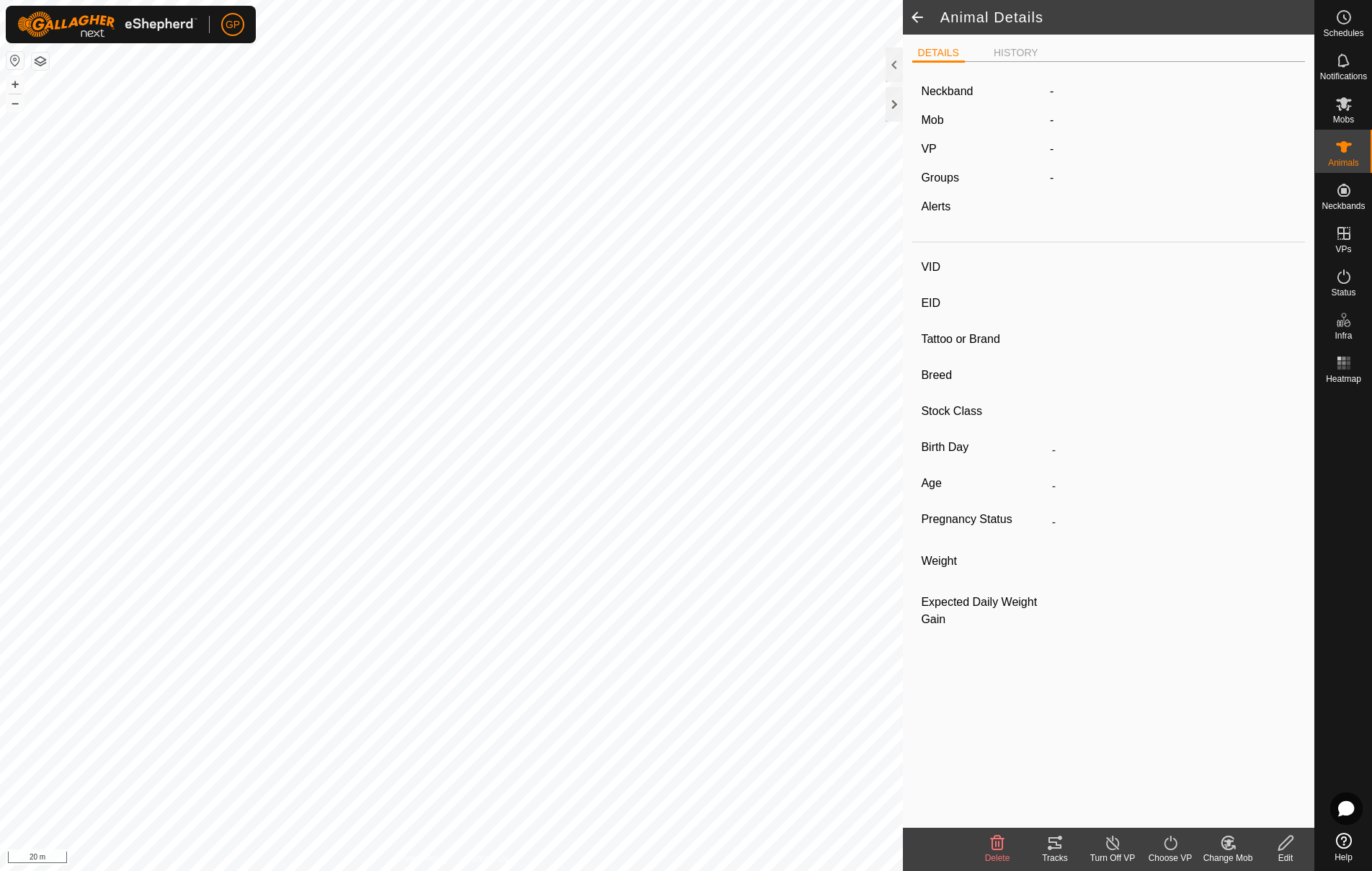
type input "323"
type input "-"
type input "Black Angus"
type input "-"
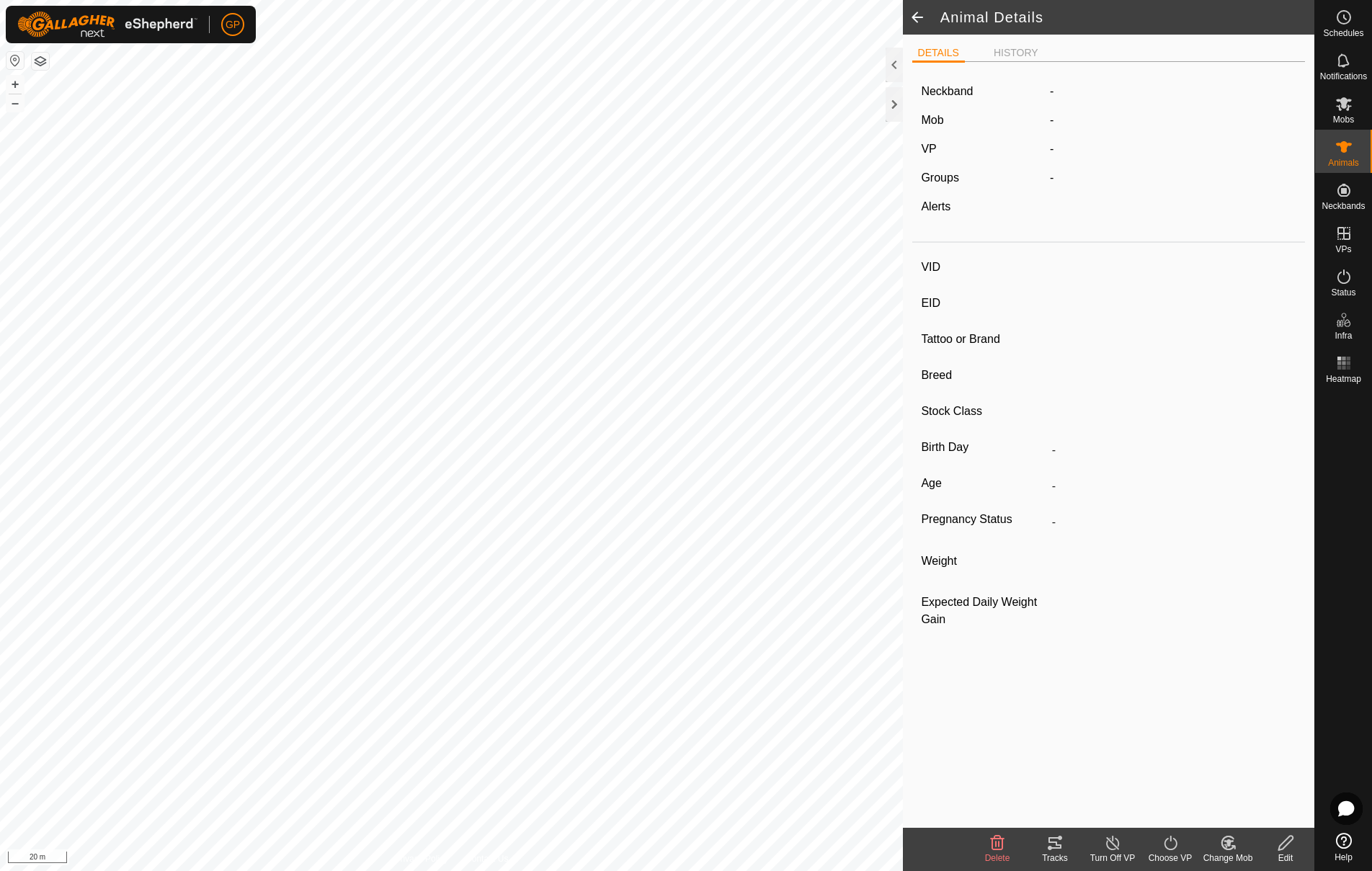
type input "Wet/Lactating"
type input "0 kg"
type input "-"
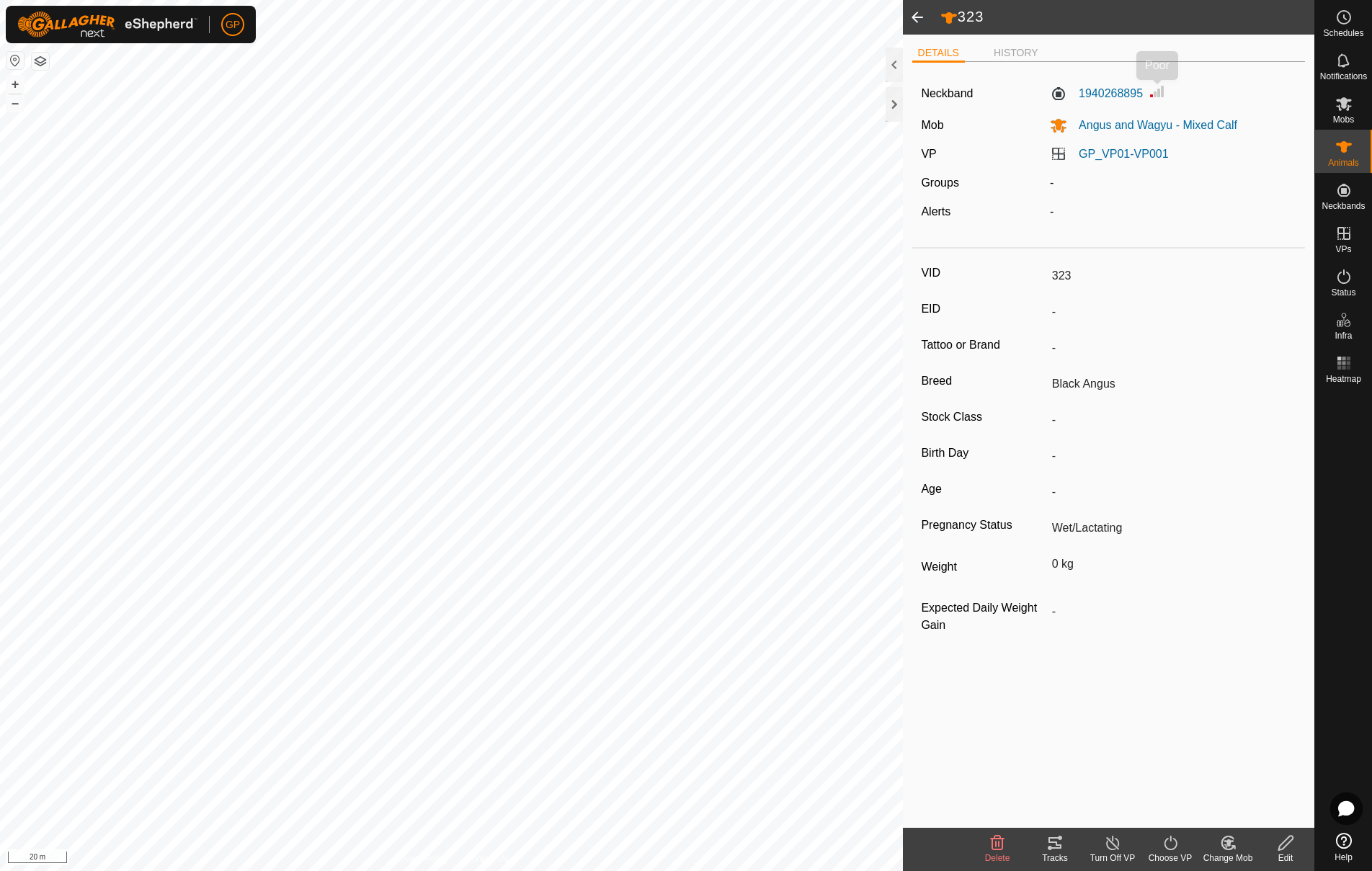
click at [1157, 91] on img at bounding box center [1157, 91] width 18 height 17
click at [1120, 95] on label "1940268895" at bounding box center [1097, 94] width 93 height 17
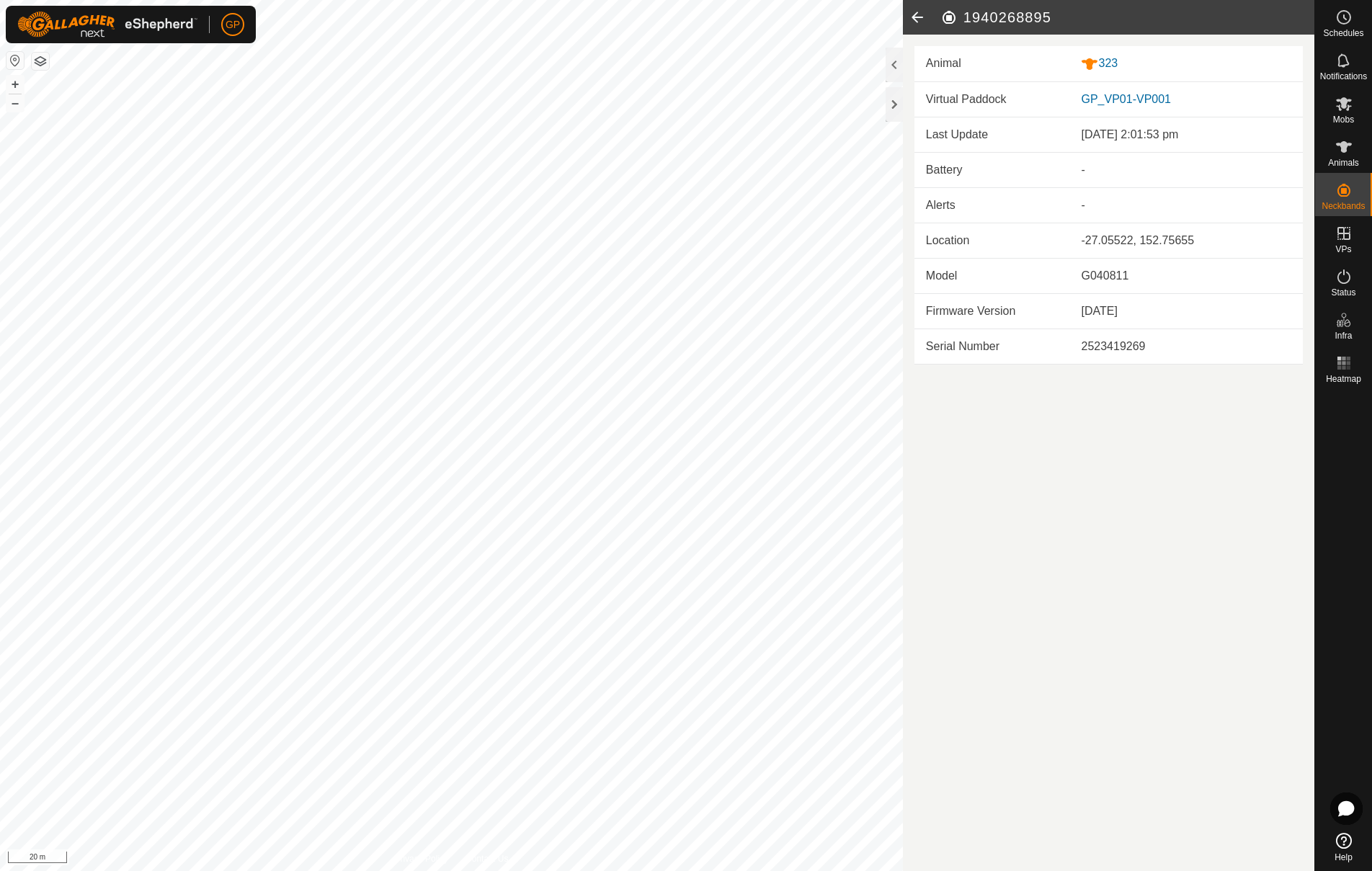
drag, startPoint x: 1109, startPoint y: 202, endPoint x: 1087, endPoint y: 205, distance: 22.2
click at [1087, 205] on td "-" at bounding box center [1186, 205] width 234 height 35
click at [1106, 164] on div "-" at bounding box center [1186, 170] width 210 height 17
click at [918, 20] on icon at bounding box center [917, 17] width 29 height 34
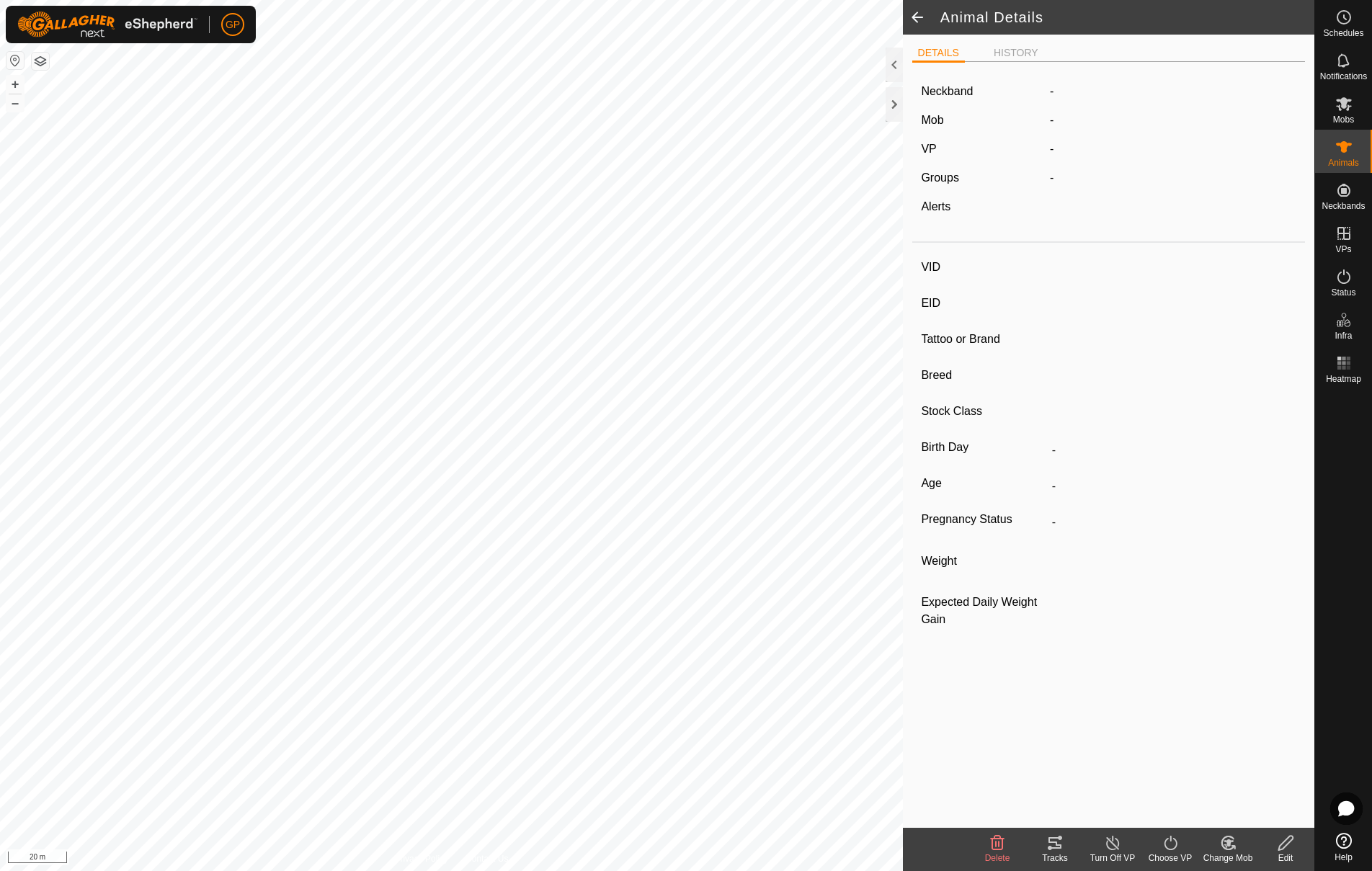
type input "323"
type input "-"
type input "Black Angus"
type input "-"
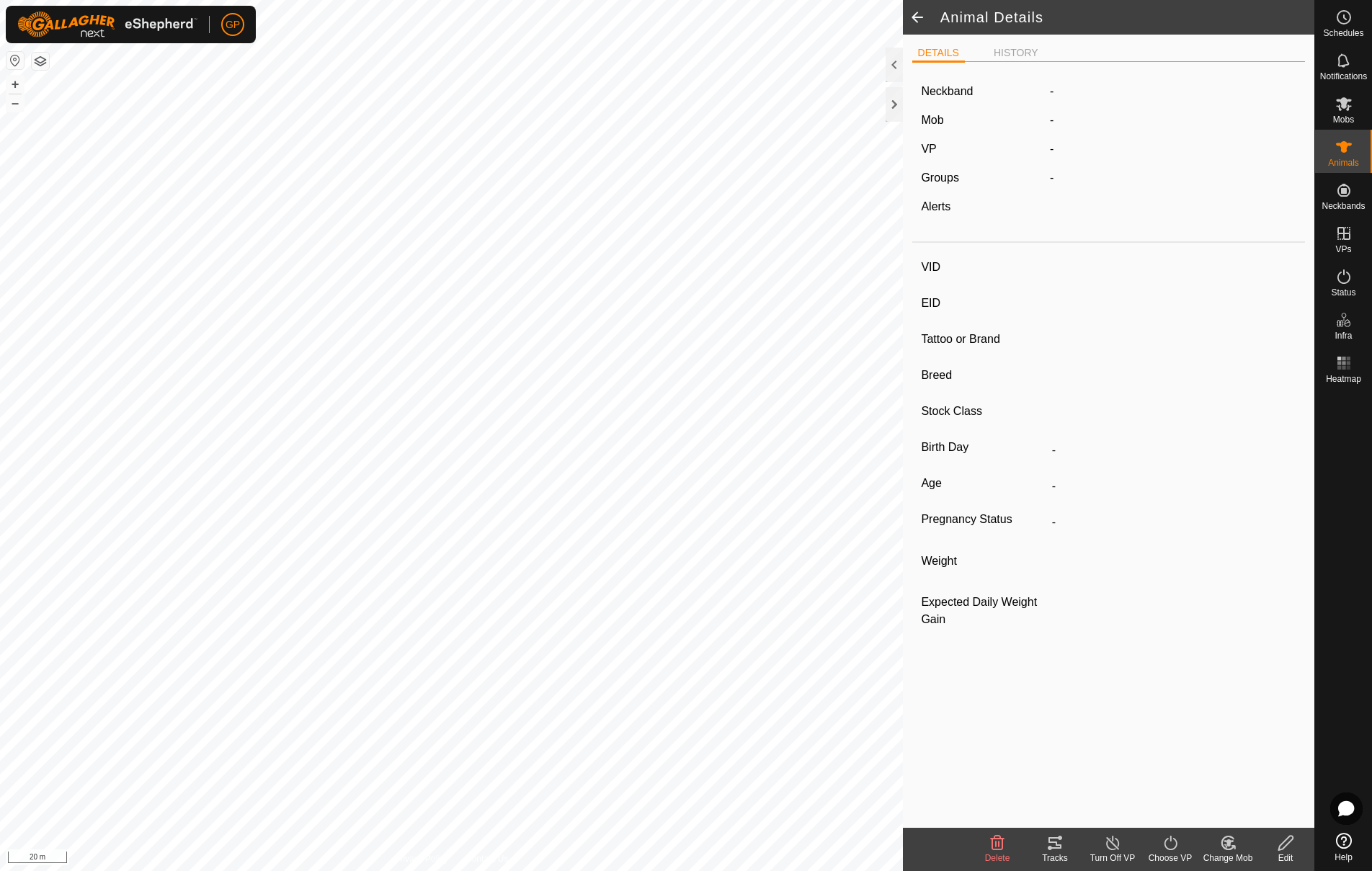
type input "Wet/Lactating"
type input "0 kg"
type input "-"
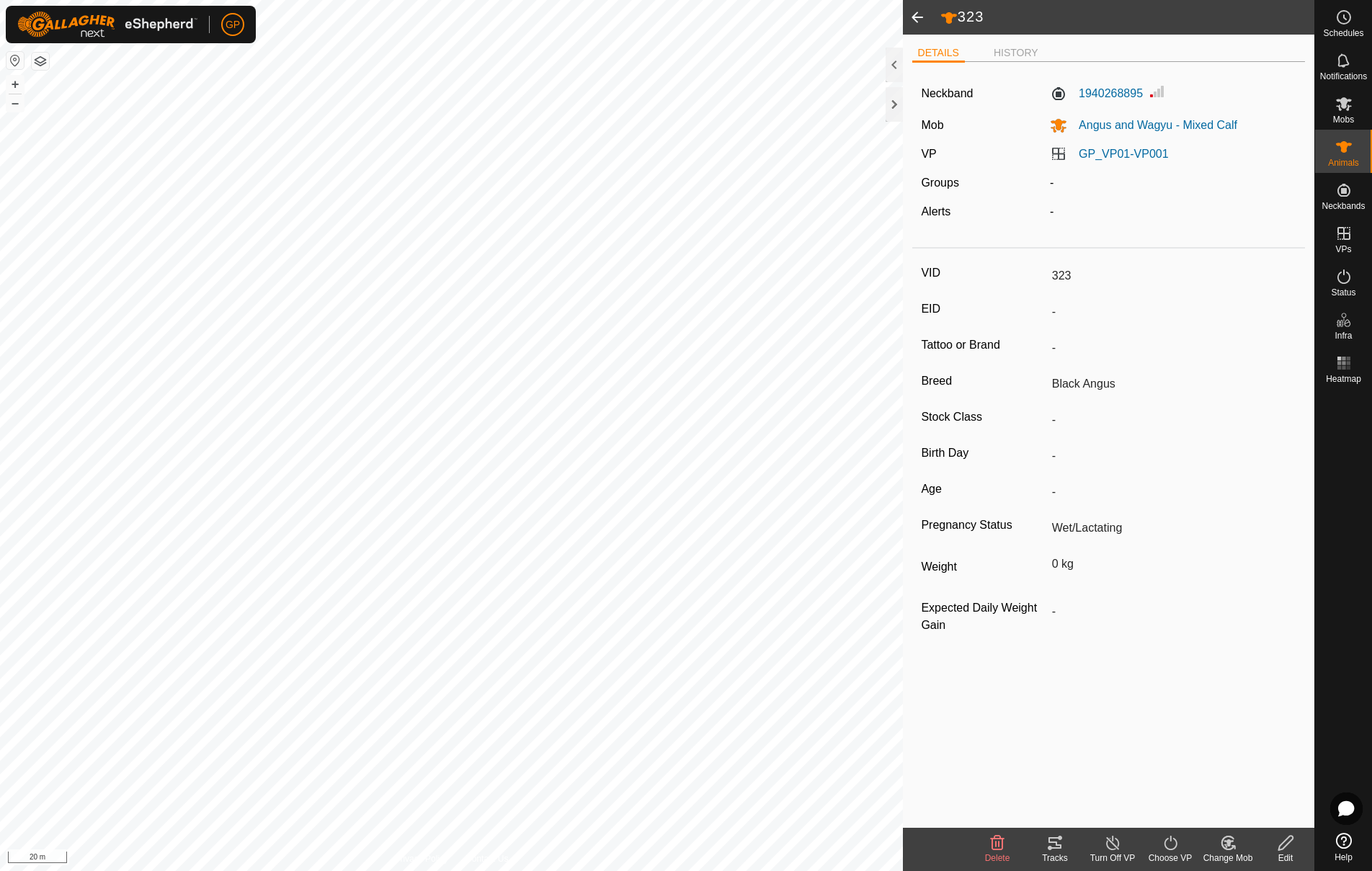
click at [1047, 726] on icon at bounding box center [1055, 842] width 18 height 17
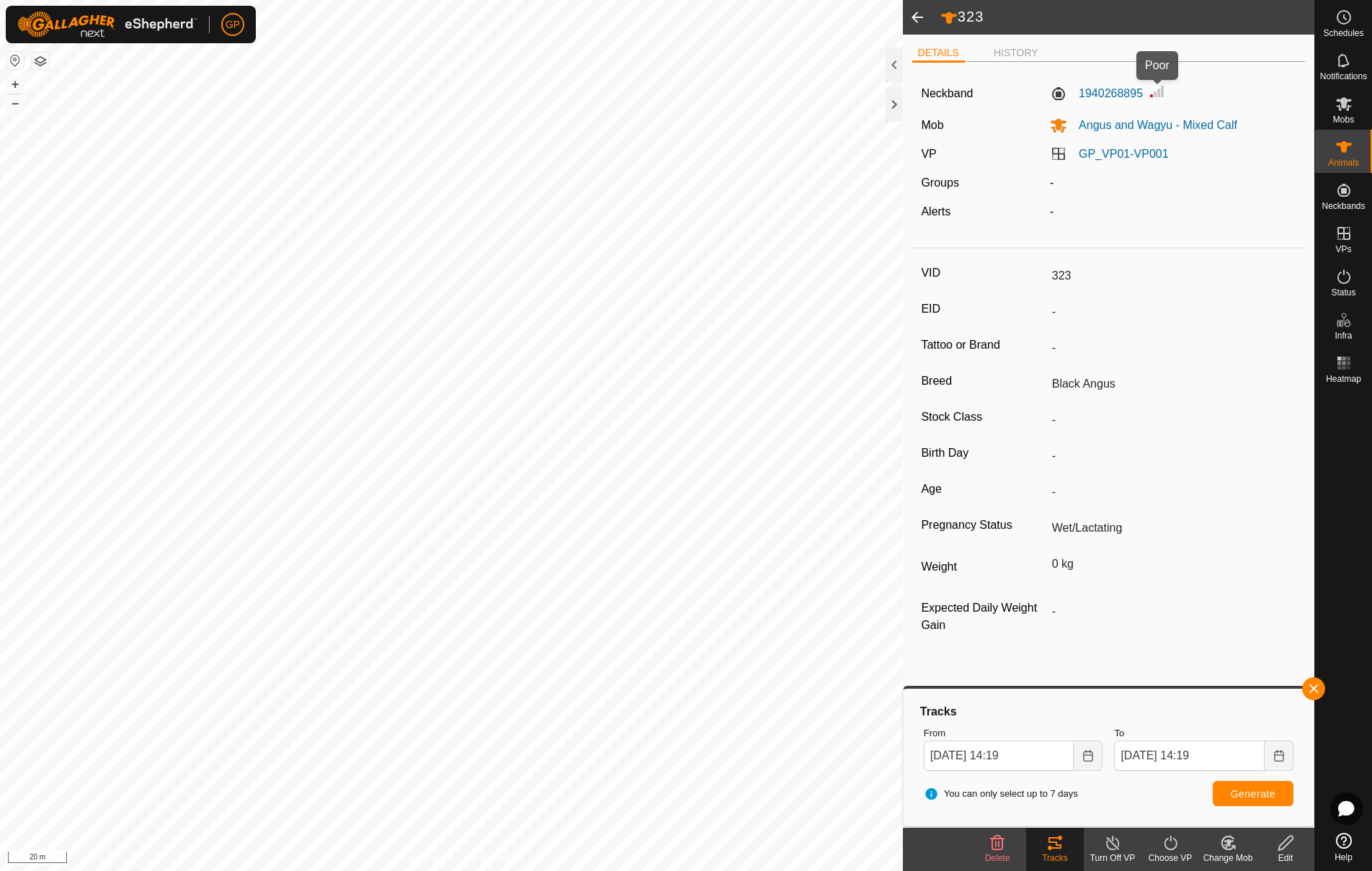
click at [1157, 91] on img at bounding box center [1157, 91] width 18 height 17
click at [1112, 88] on label "1940268895" at bounding box center [1097, 94] width 93 height 17
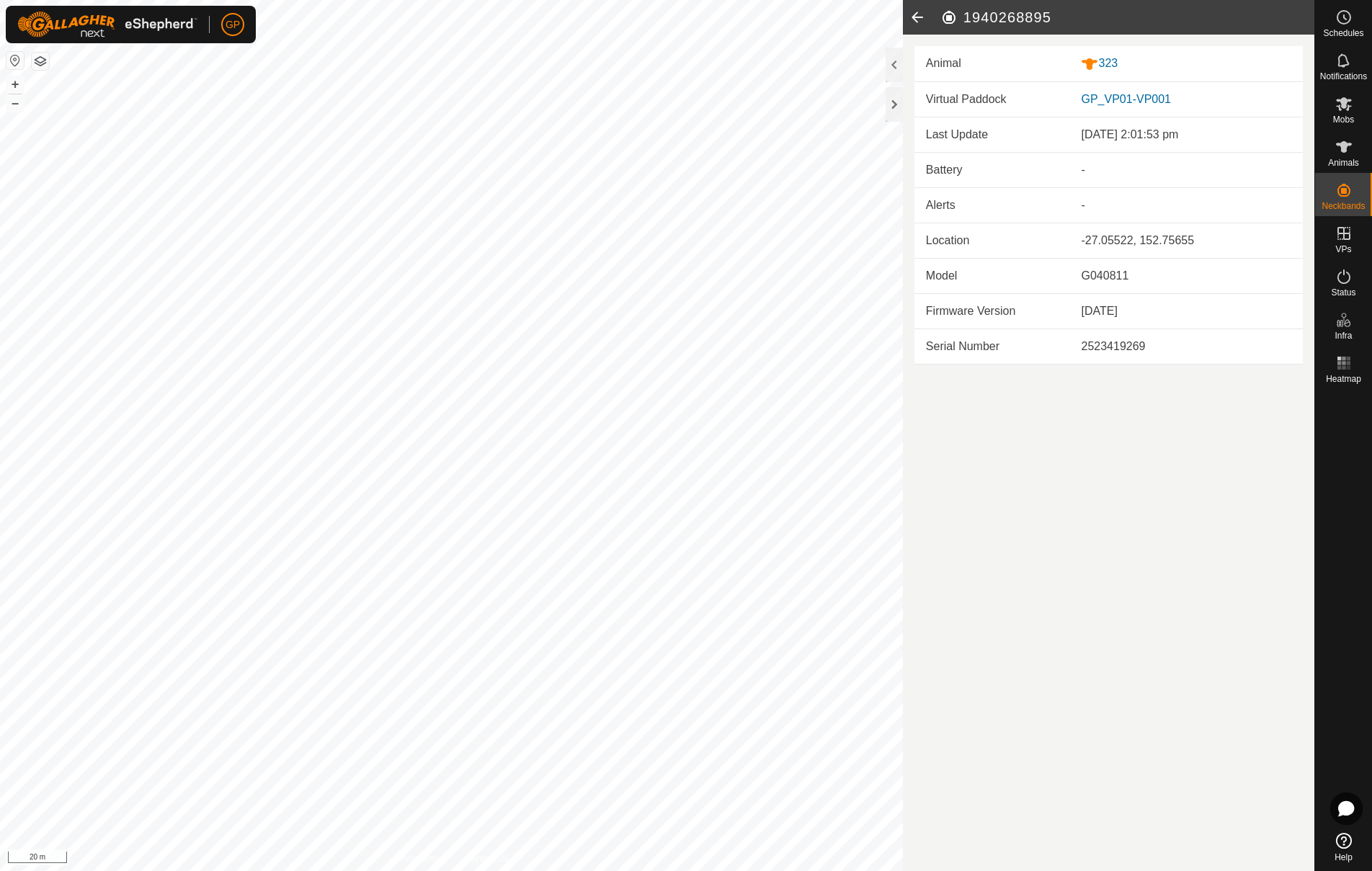
click at [1084, 241] on div "-27.05522, 152.75655" at bounding box center [1186, 240] width 210 height 17
click at [912, 21] on icon at bounding box center [917, 17] width 29 height 34
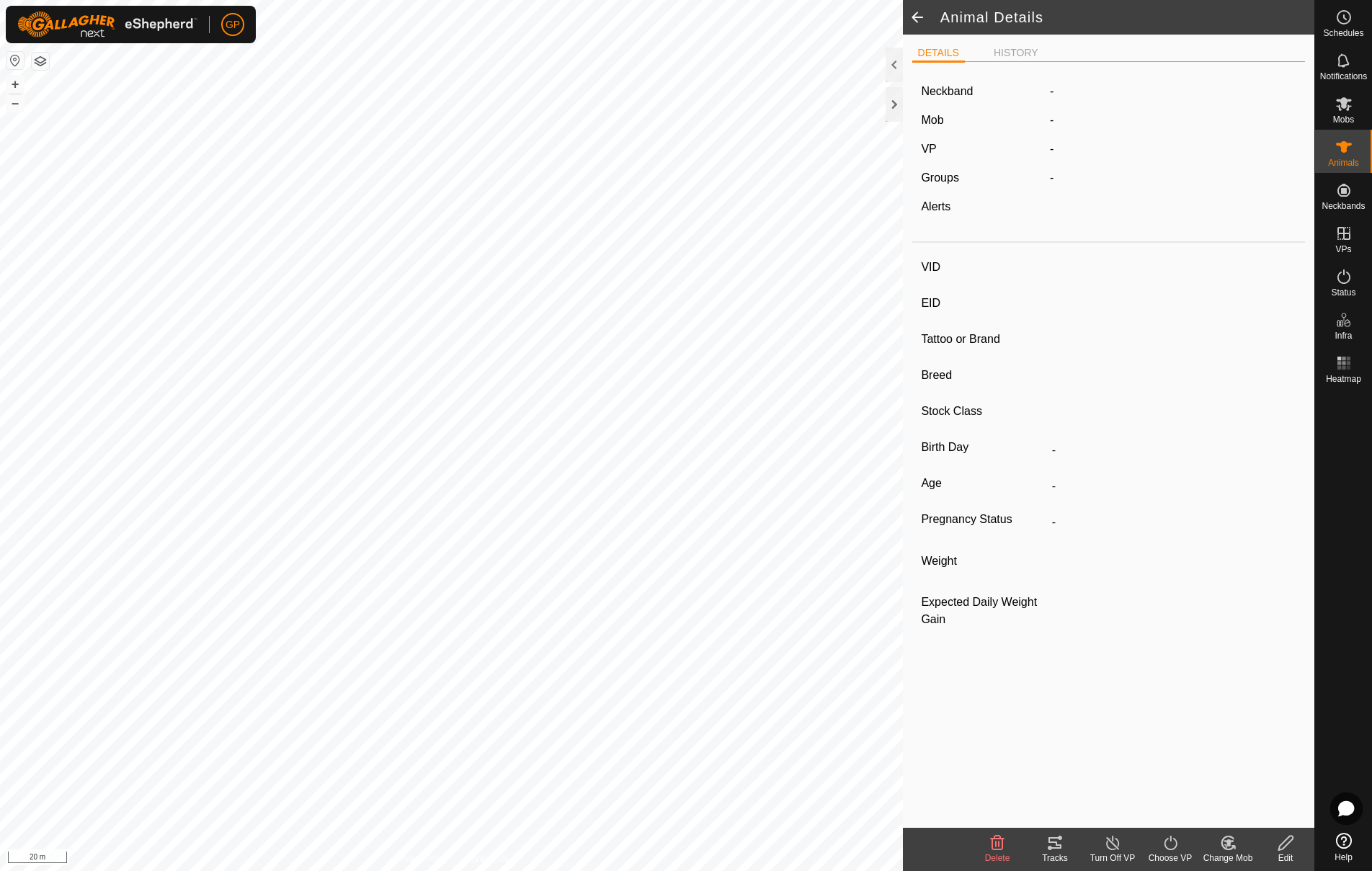
type input "323"
type input "-"
type input "Black Angus"
type input "-"
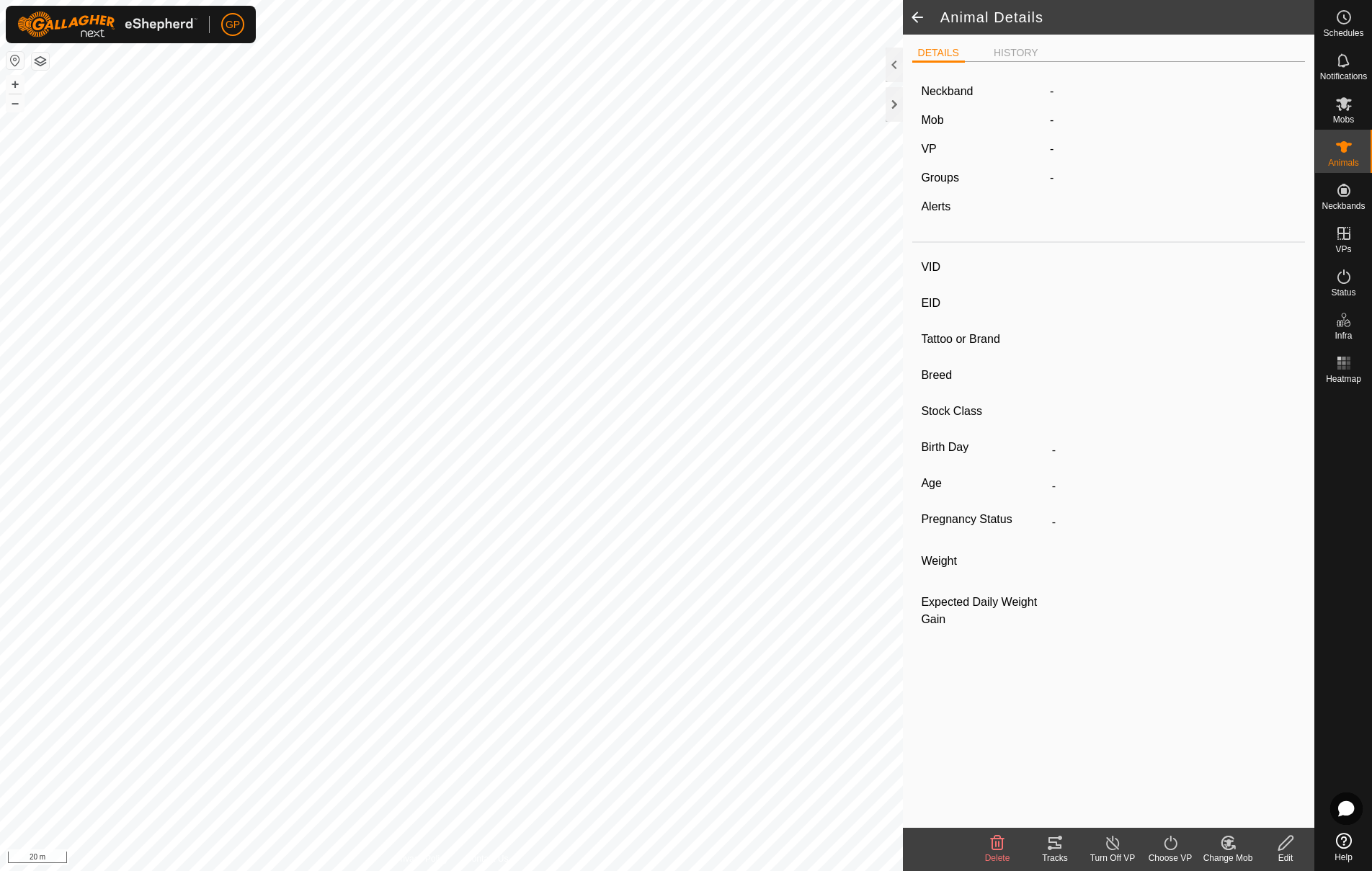
type input "Wet/Lactating"
type input "0 kg"
type input "-"
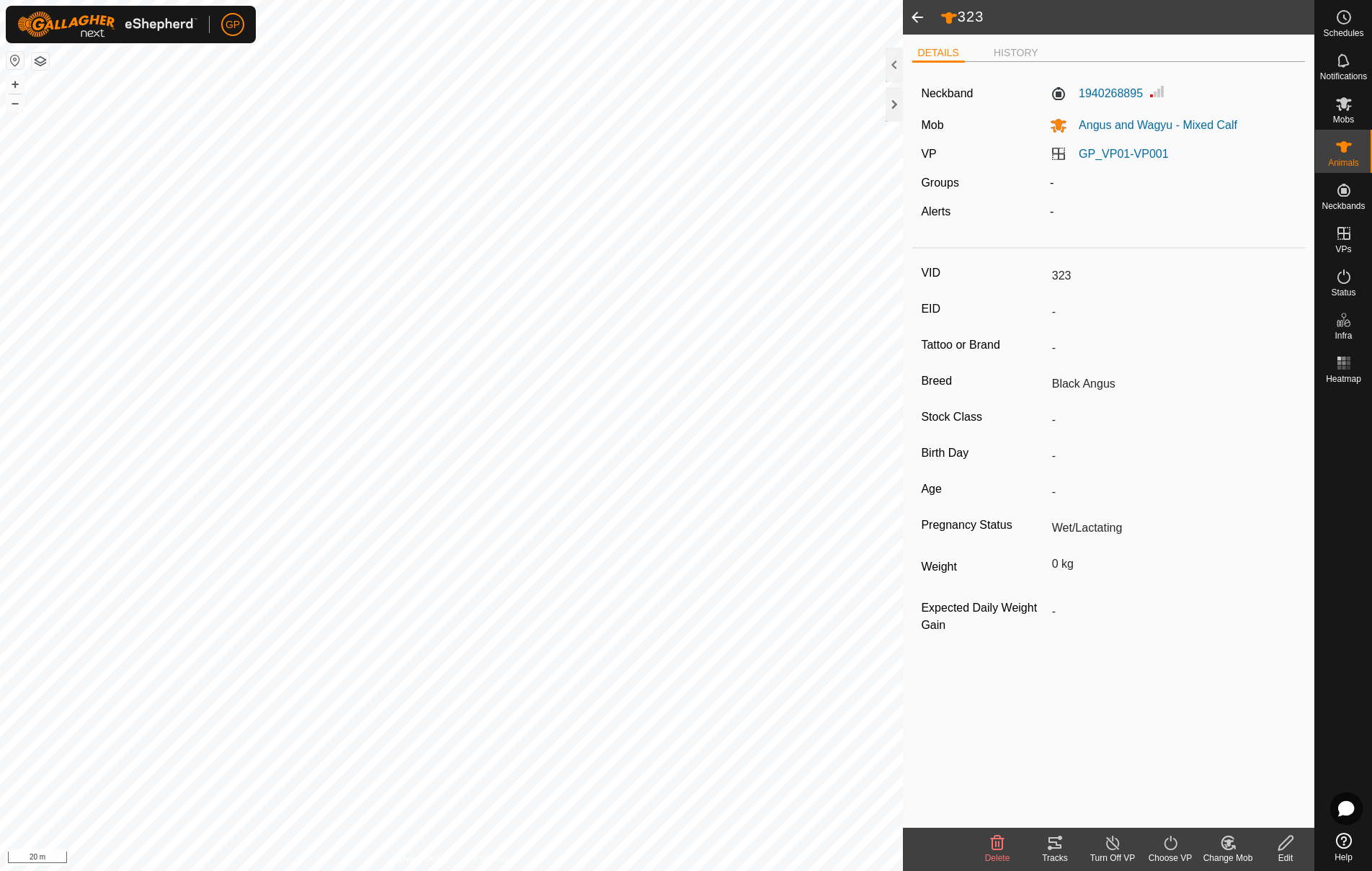
click at [912, 21] on span at bounding box center [917, 17] width 29 height 34
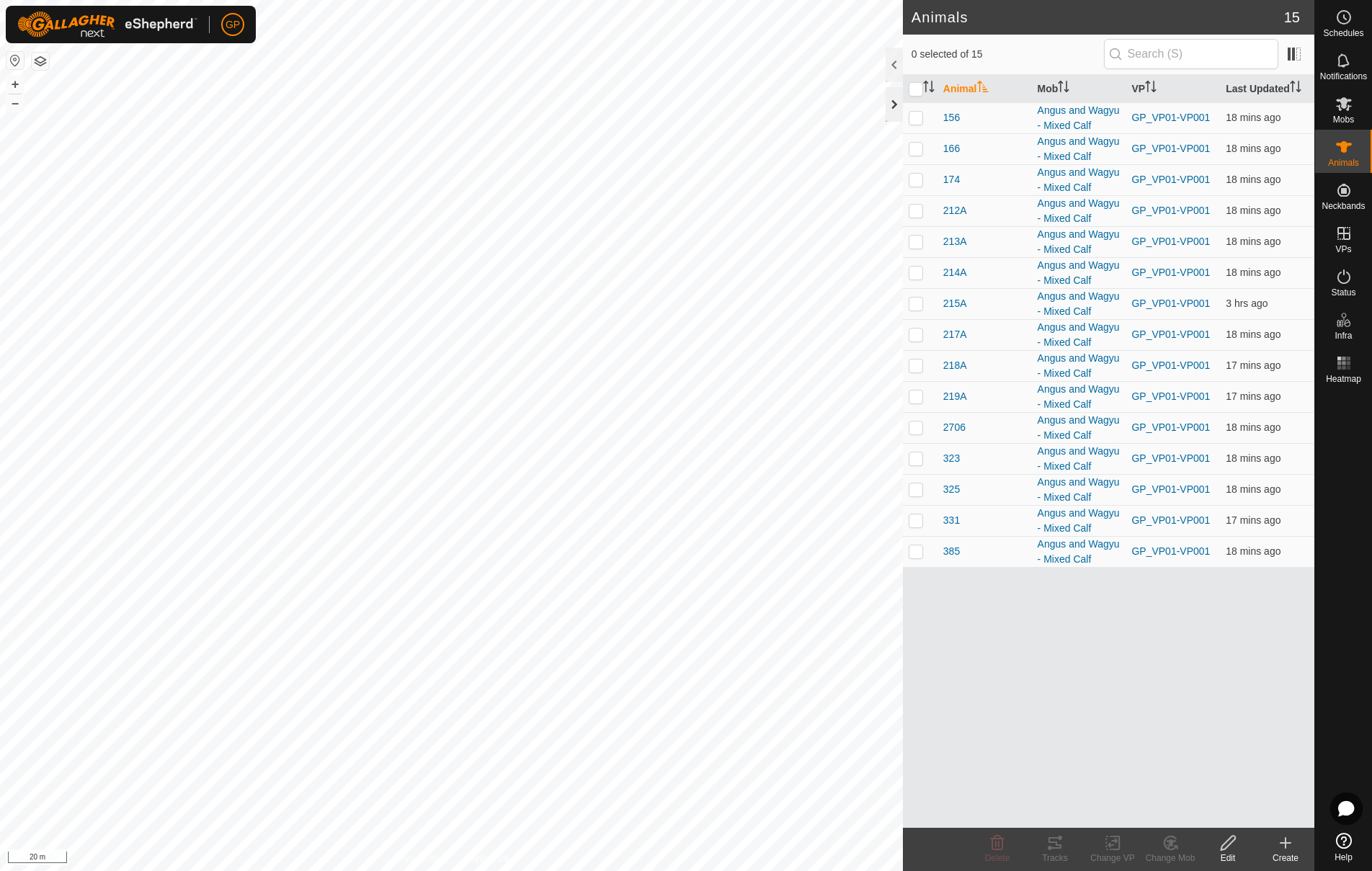
click at [894, 106] on div at bounding box center [894, 104] width 18 height 34
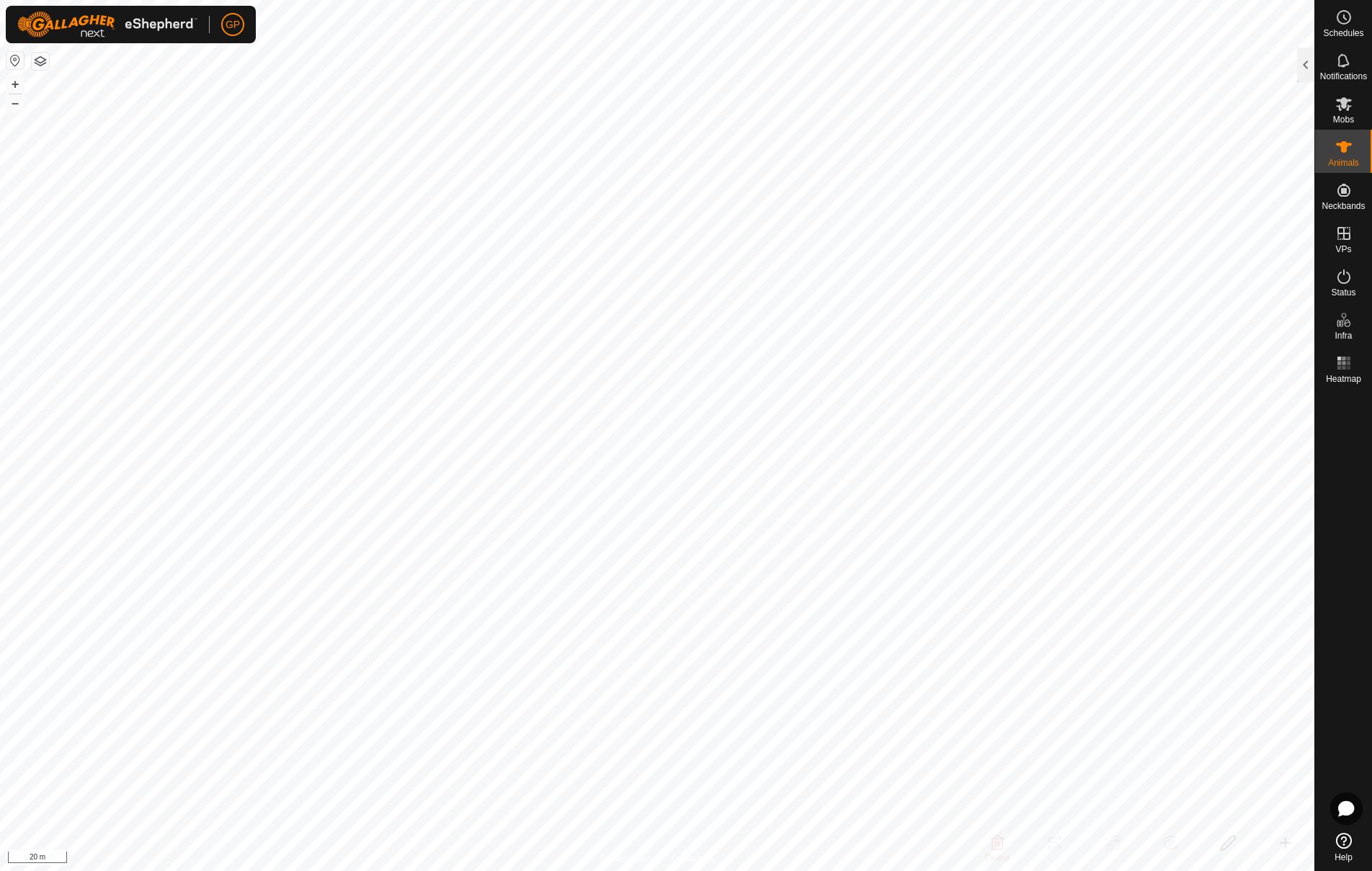
checkbox input "true"
checkbox input "false"
click at [1307, 67] on div at bounding box center [1305, 64] width 18 height 34
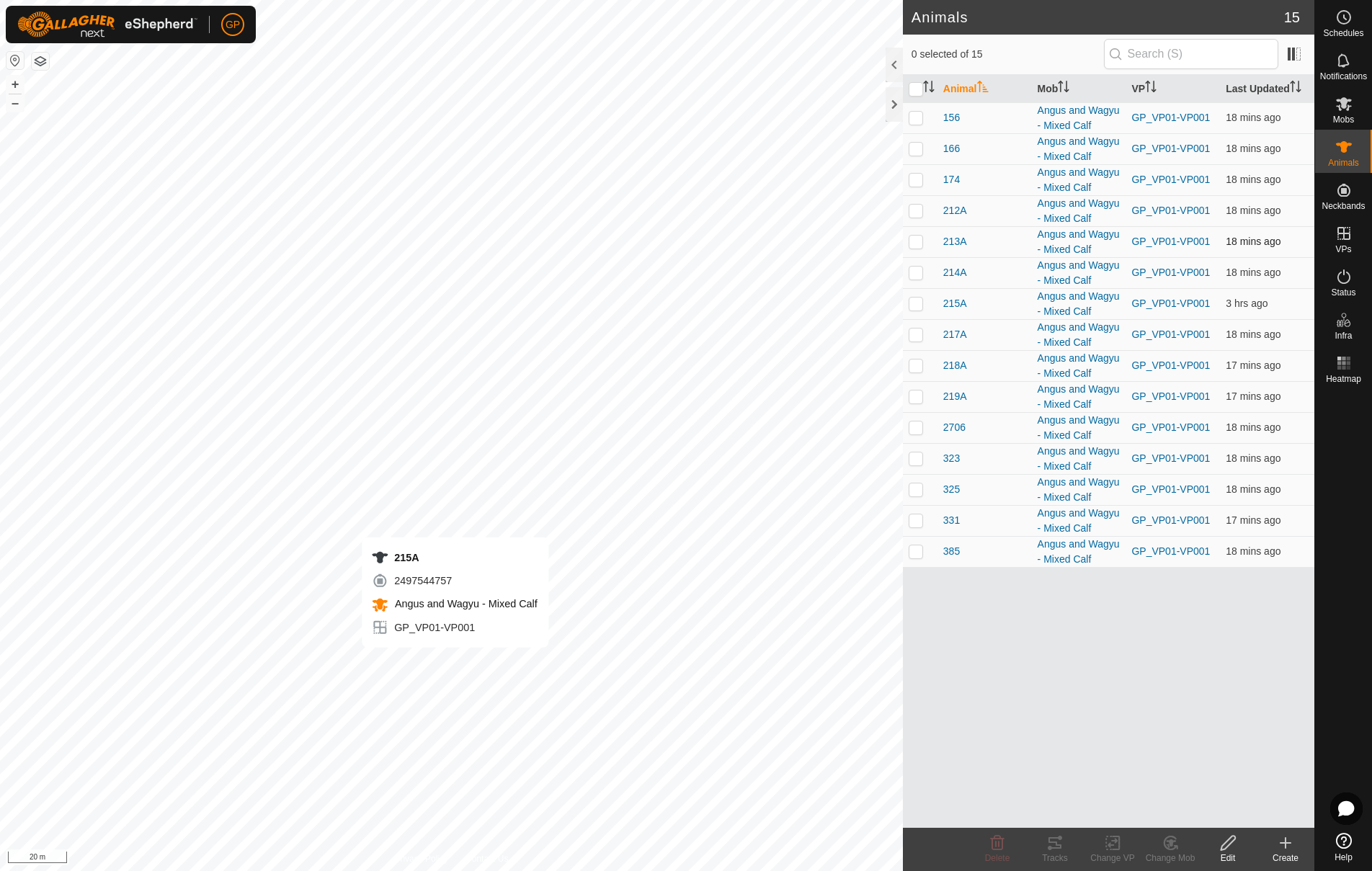
checkbox input "true"
click at [960, 304] on span "215A" at bounding box center [954, 304] width 24 height 15
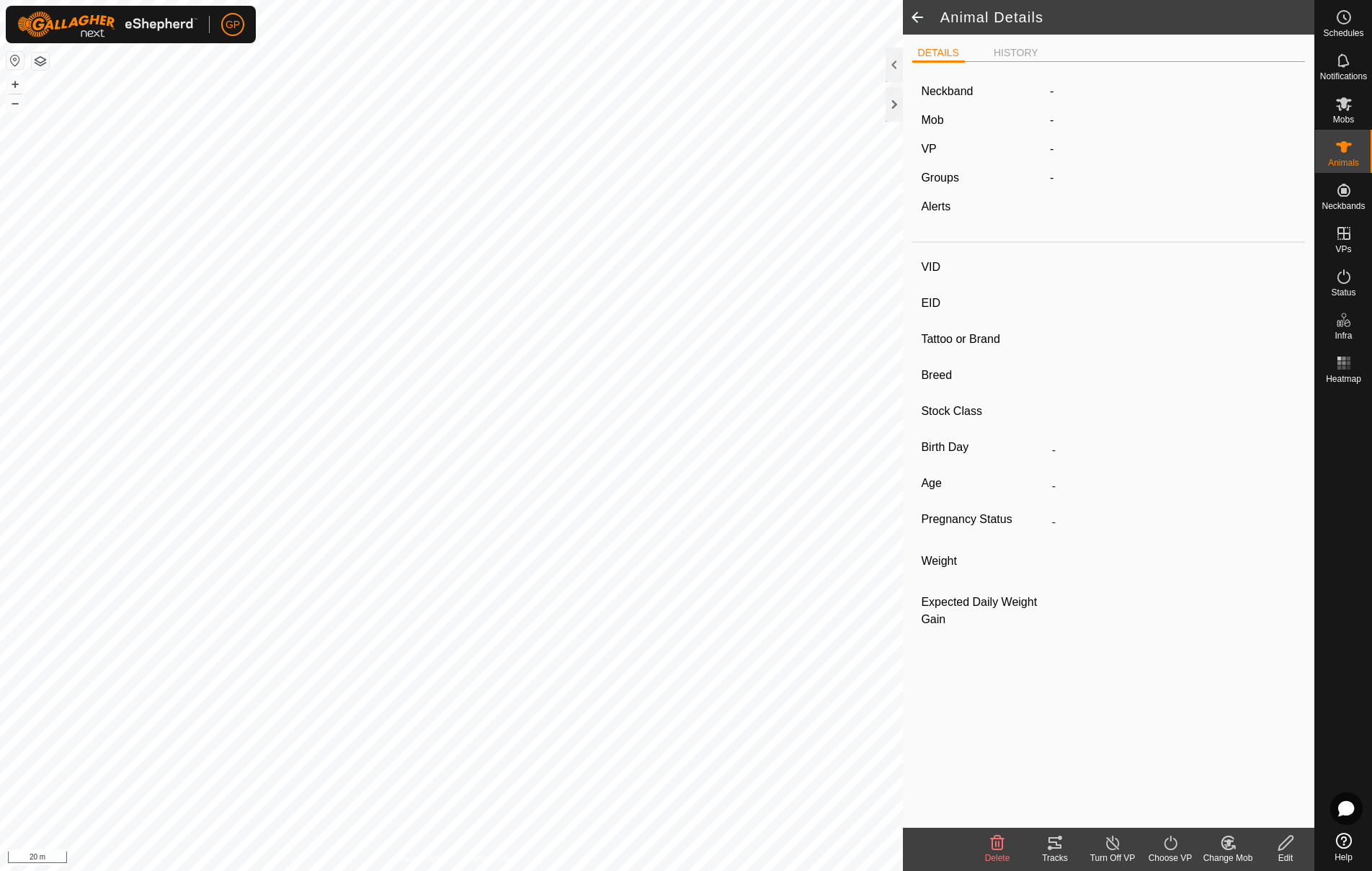
type input "215A"
type input "-"
type input "Wagyu"
type input "-"
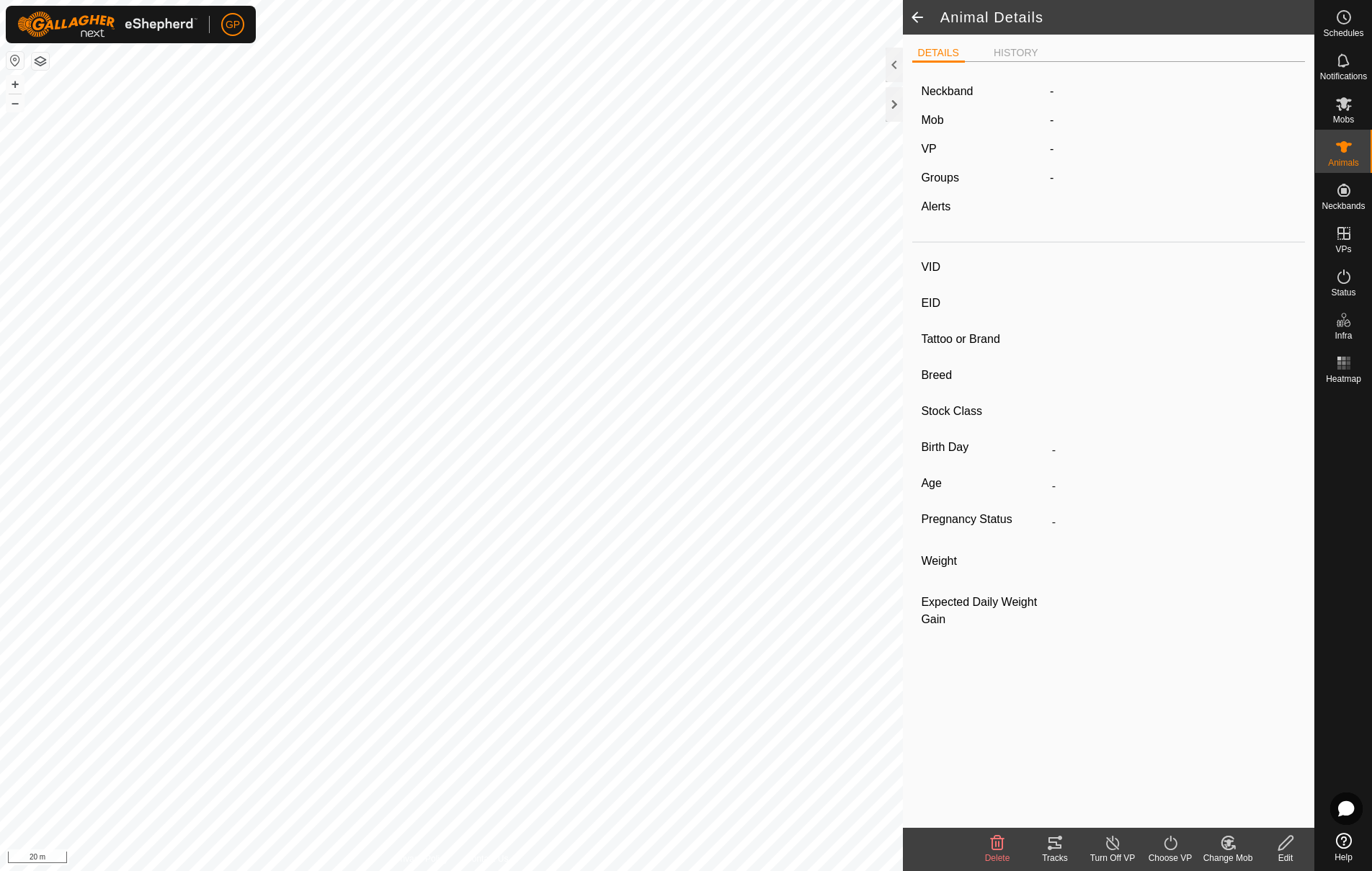
type input "Wet/Lactating"
type input "0 kg"
type input "-"
click at [1091, 83] on label "2497544757" at bounding box center [1097, 91] width 93 height 17
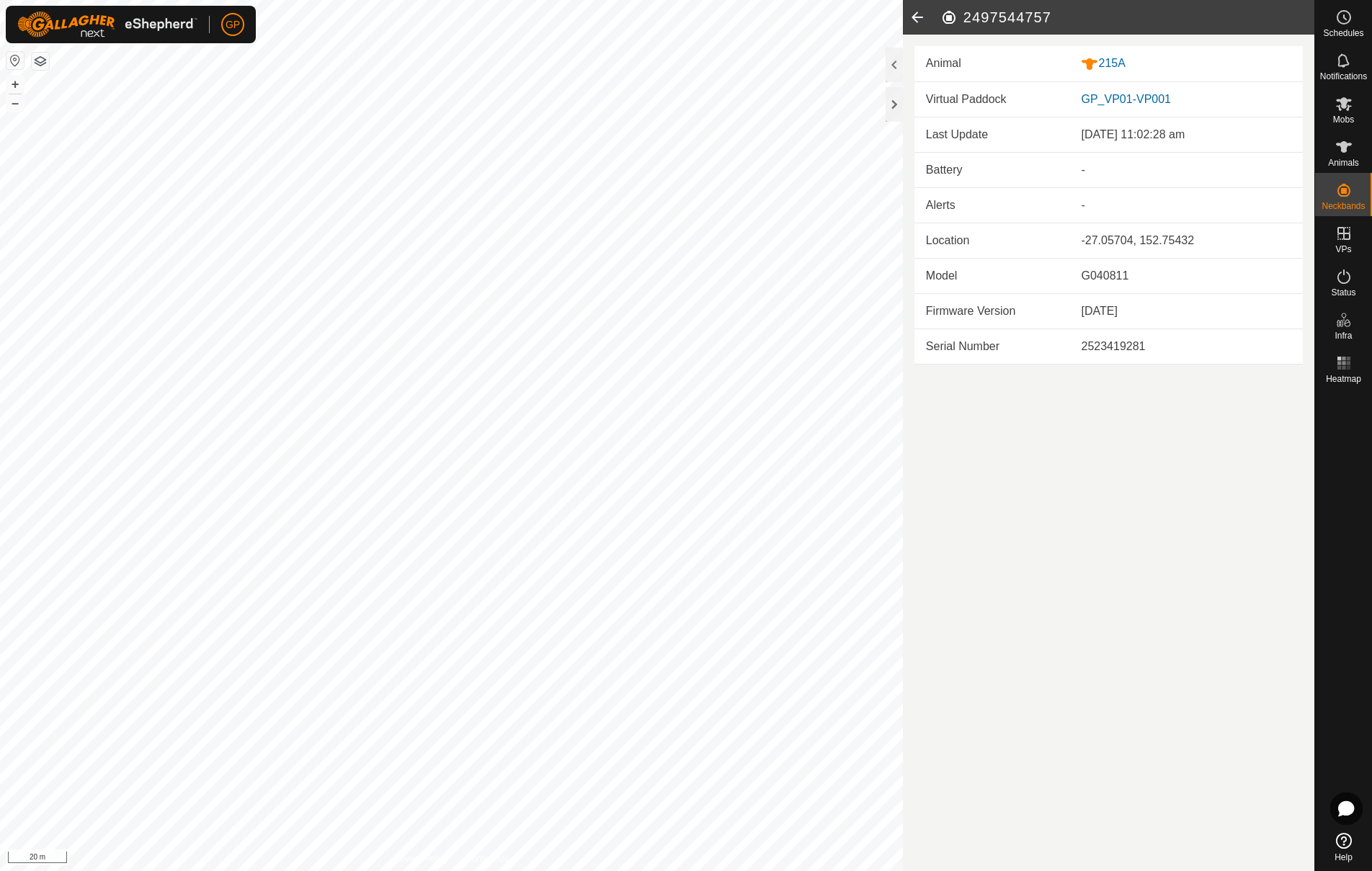
click at [1182, 129] on div "[DATE] 11:02:28 am" at bounding box center [1186, 135] width 210 height 17
click at [887, 106] on div at bounding box center [894, 104] width 18 height 34
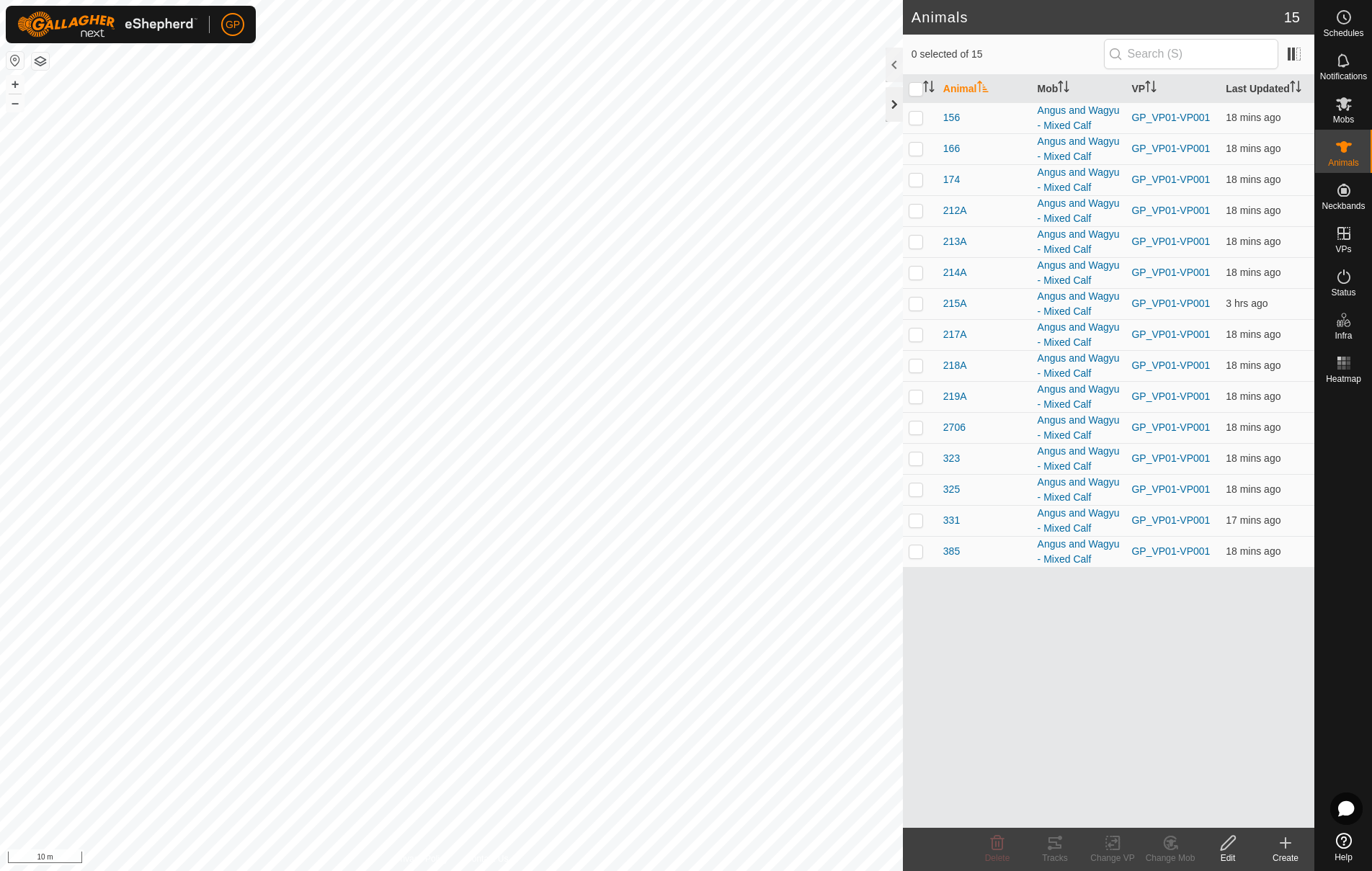
click at [889, 100] on div at bounding box center [894, 104] width 18 height 34
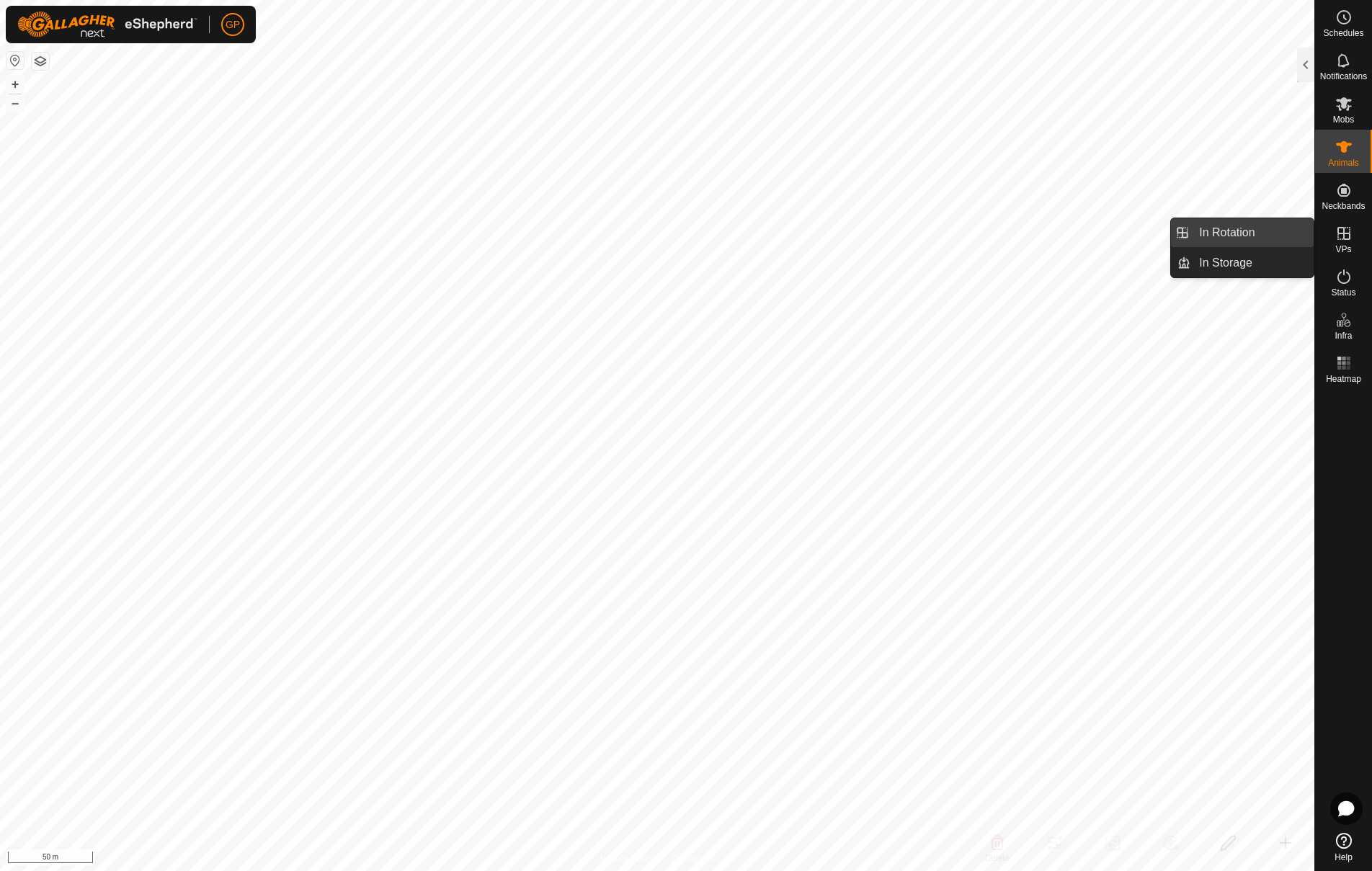
click at [1220, 237] on link "In Rotation" at bounding box center [1252, 233] width 123 height 29
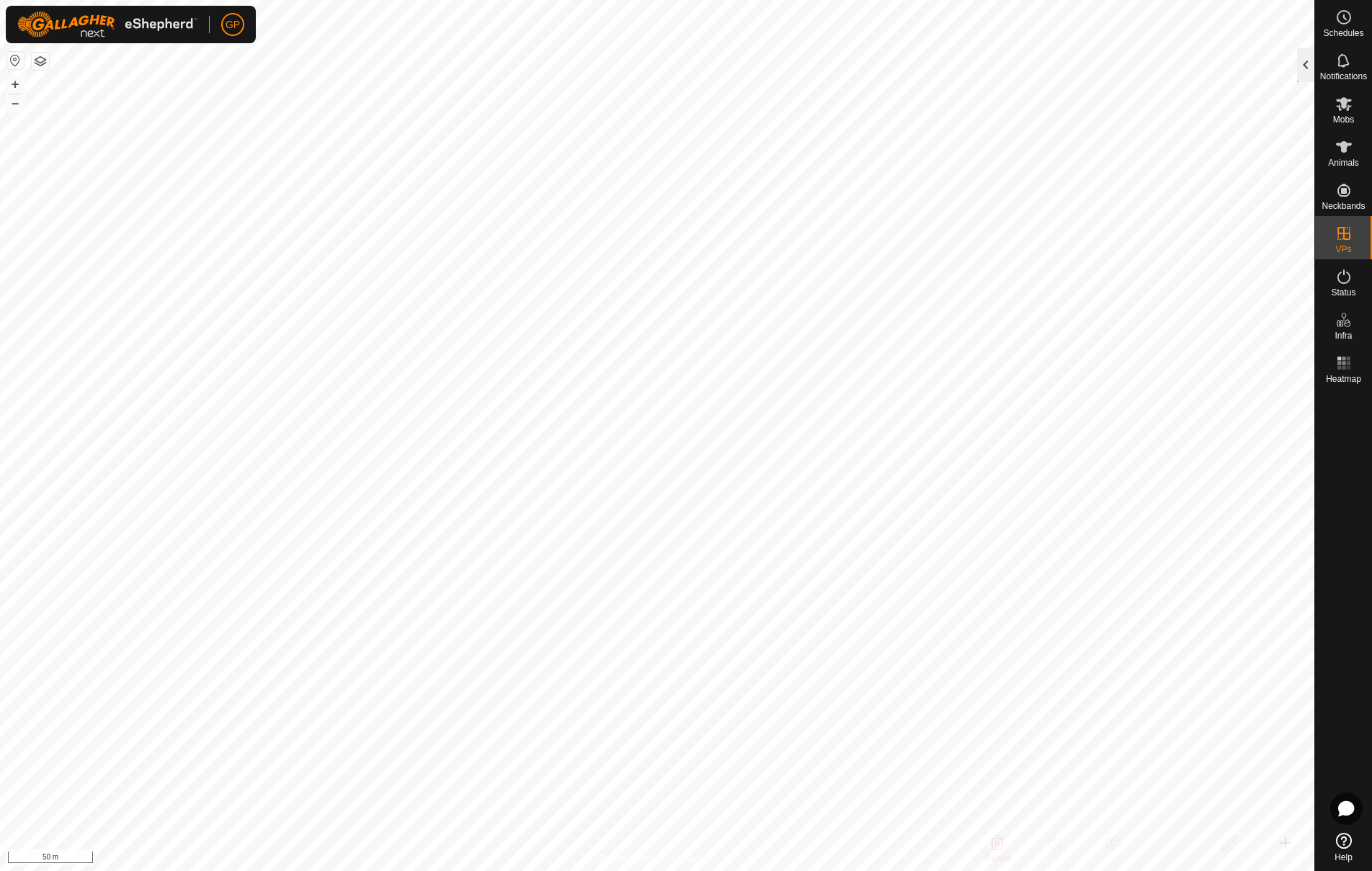
click at [1307, 61] on div at bounding box center [1305, 64] width 18 height 34
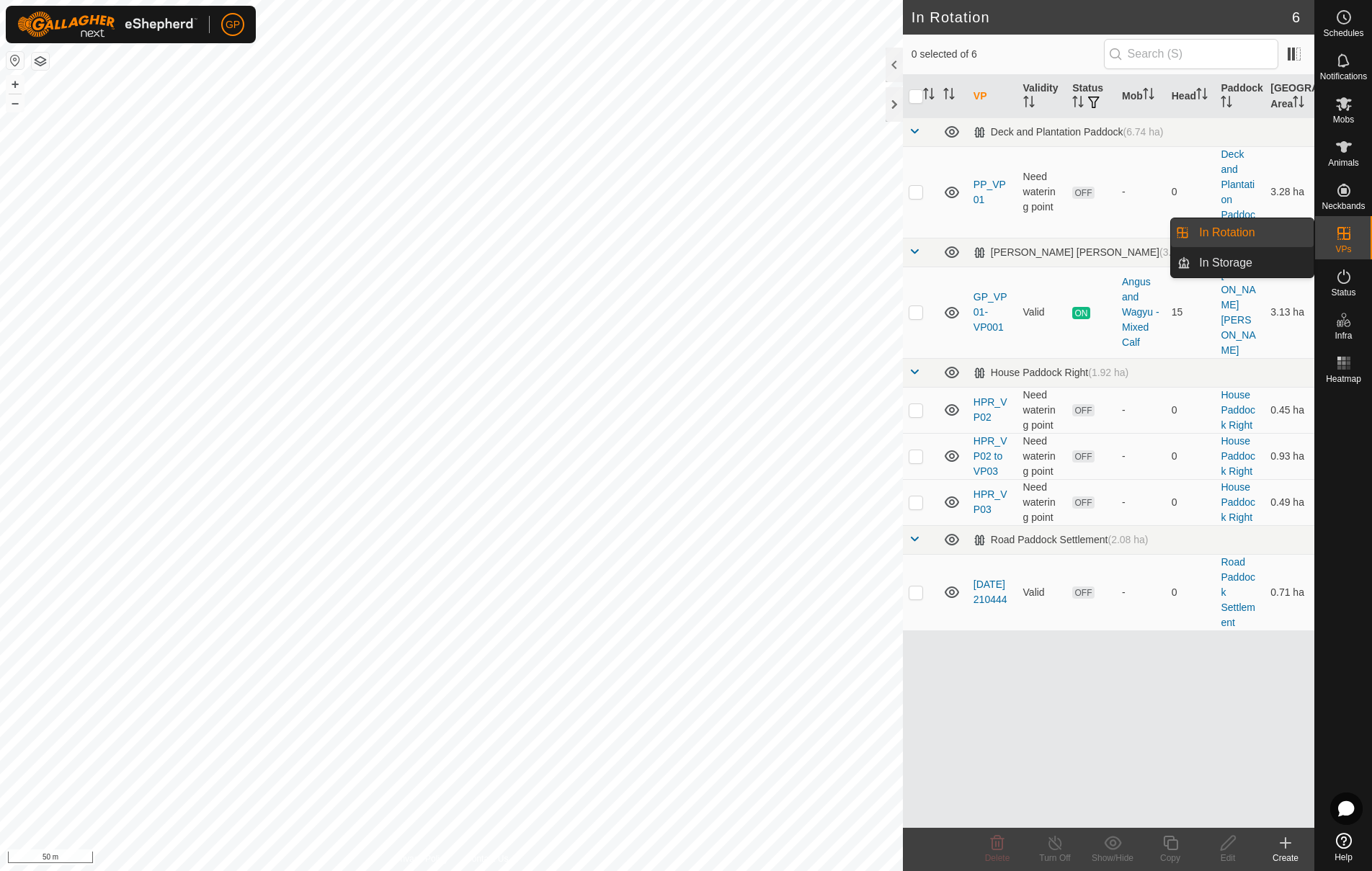
click at [1224, 264] on link "In Storage" at bounding box center [1252, 263] width 123 height 29
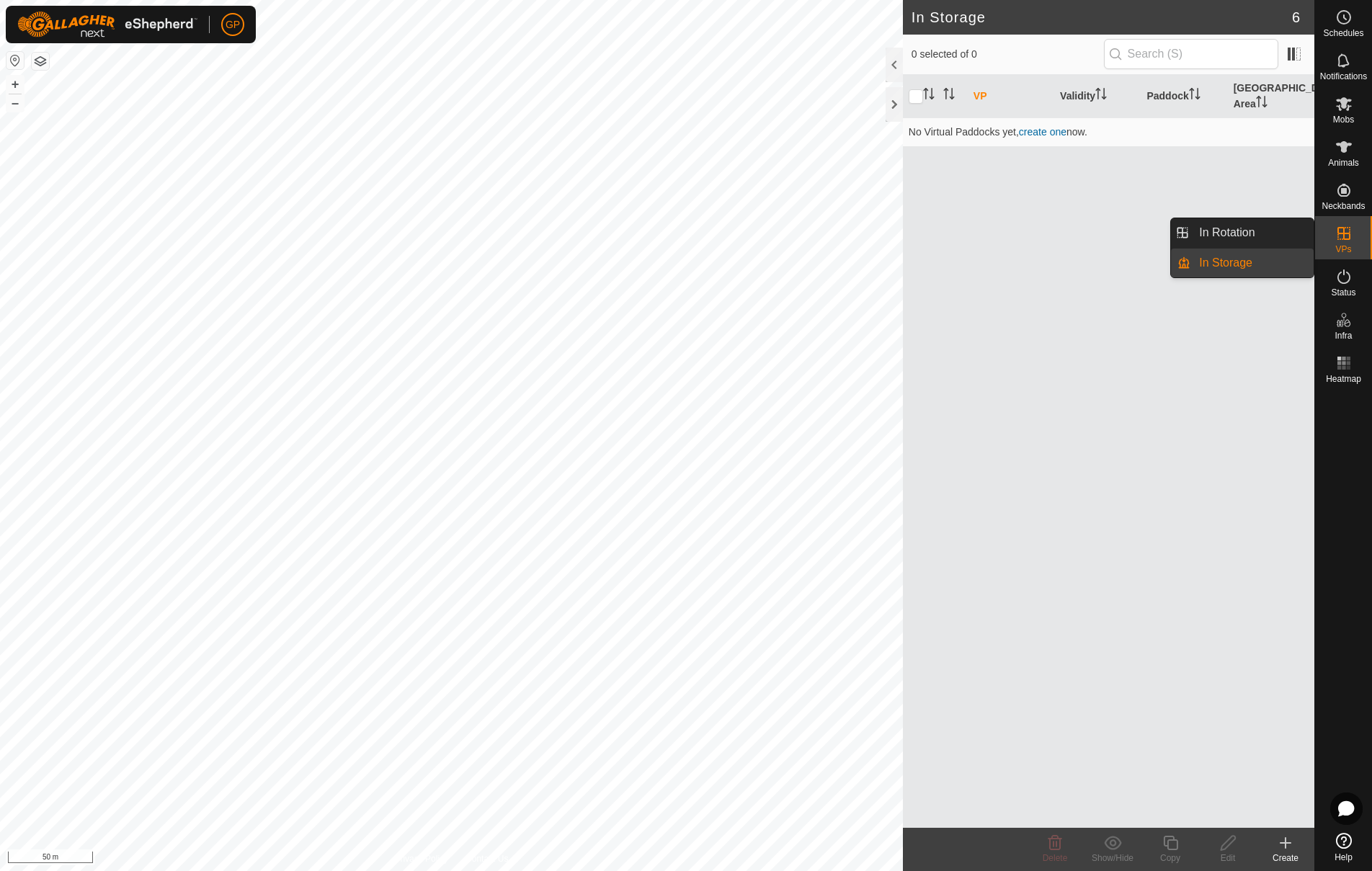
click at [1240, 230] on link "In Rotation" at bounding box center [1252, 233] width 123 height 29
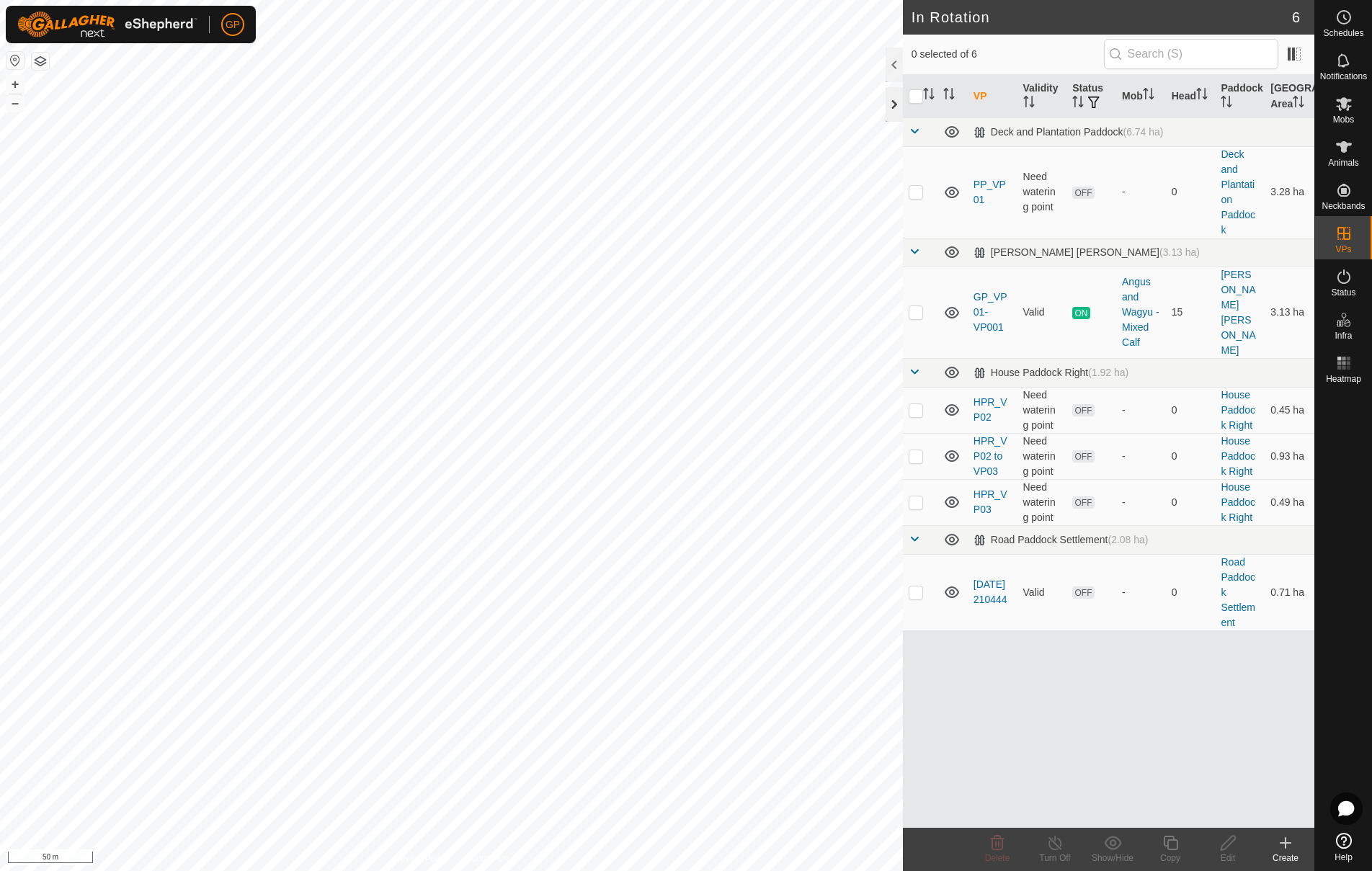
click at [890, 107] on div at bounding box center [894, 104] width 18 height 34
